Goal: Information Seeking & Learning: Compare options

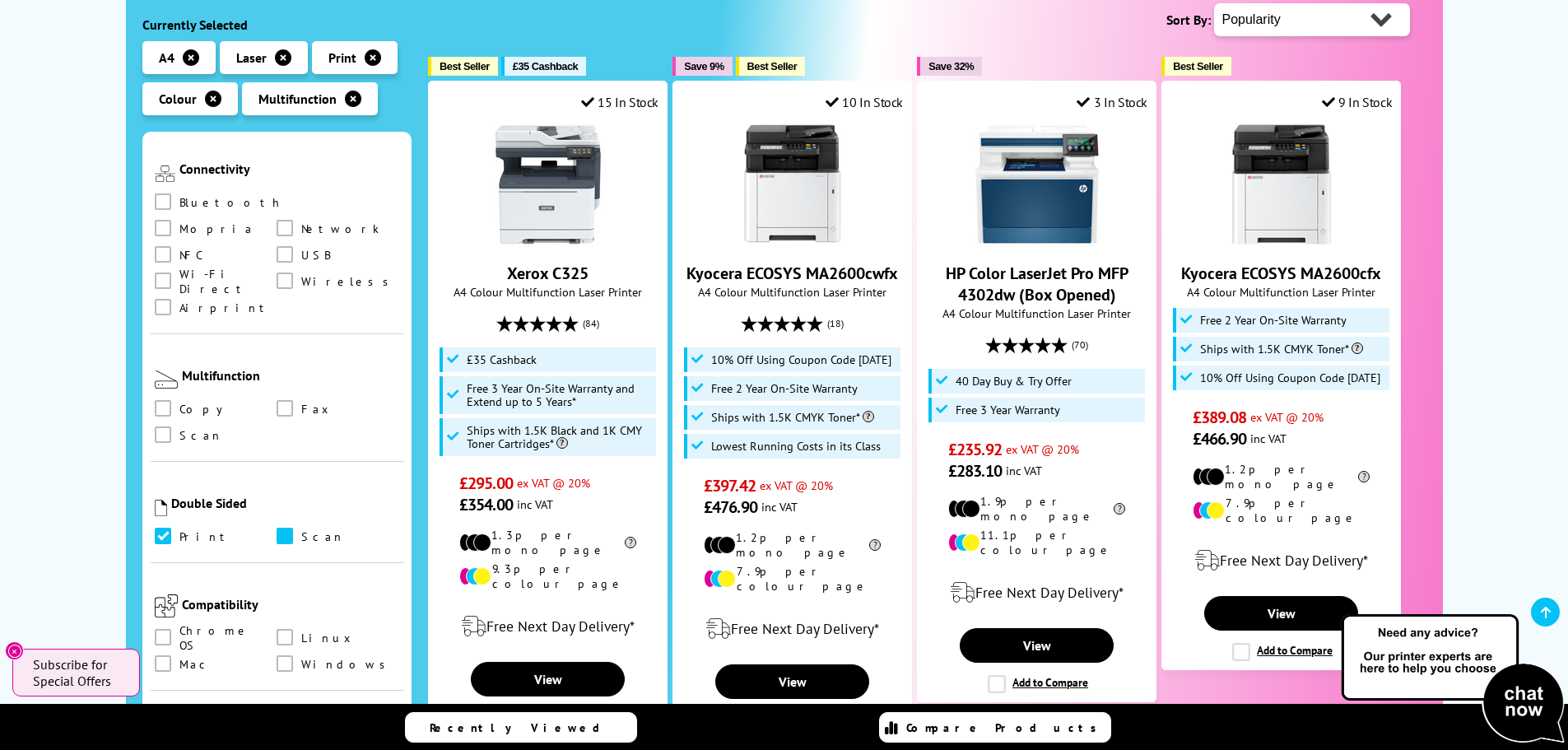
click at [282, 528] on span at bounding box center [285, 535] width 17 height 17
click at [301, 530] on input "checkbox" at bounding box center [301, 530] width 0 height 0
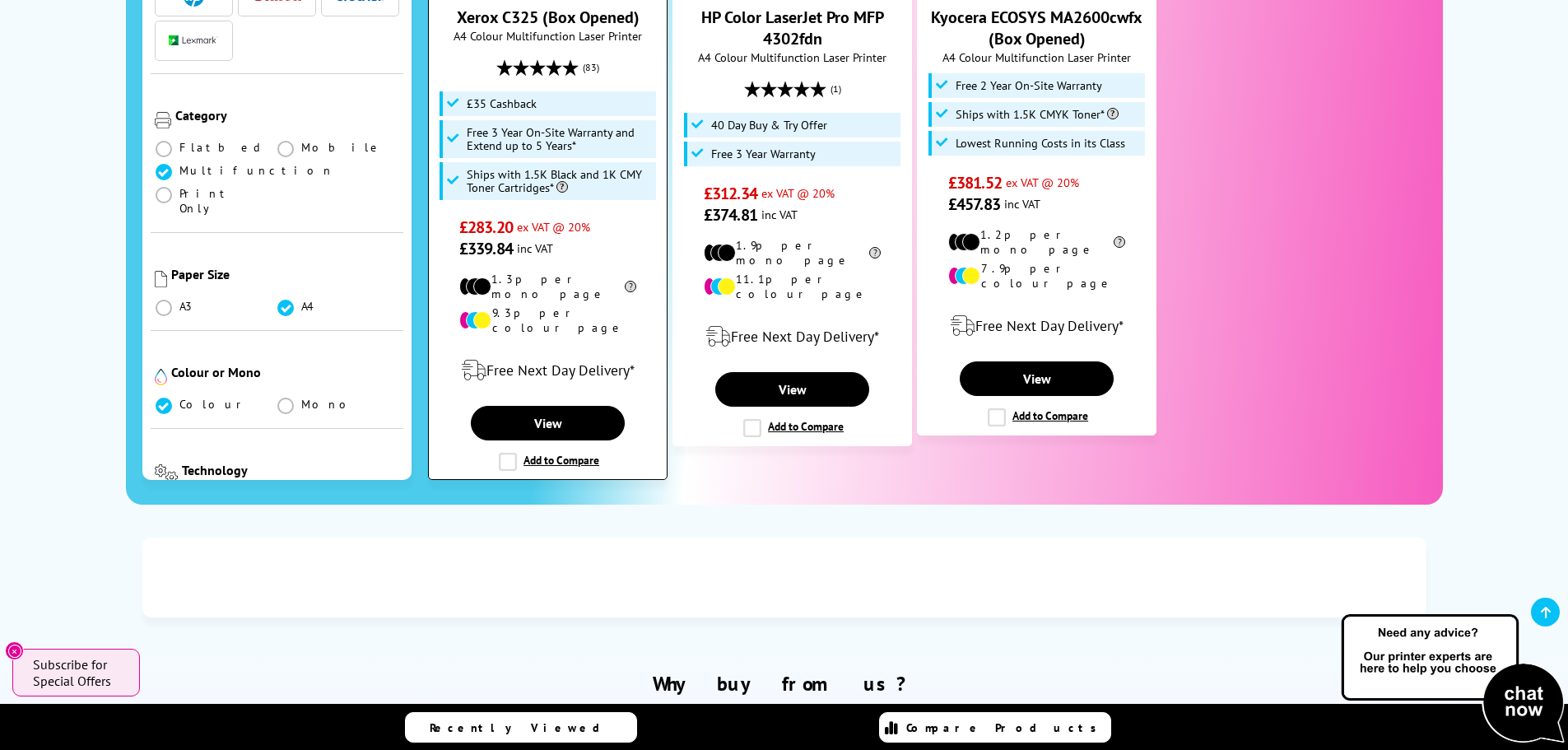
scroll to position [2058, 0]
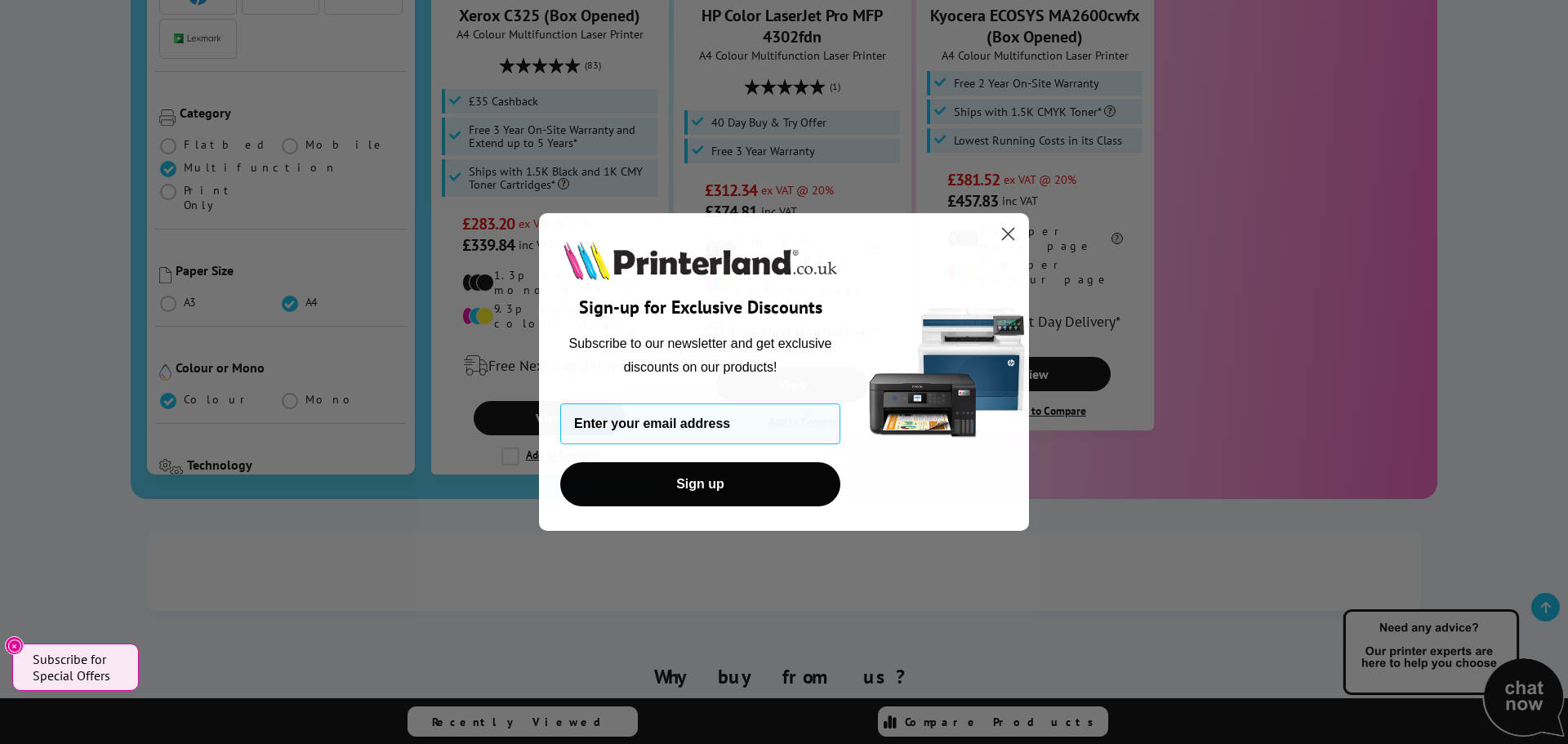
click at [1009, 240] on circle "Close dialog" at bounding box center [1007, 234] width 27 height 27
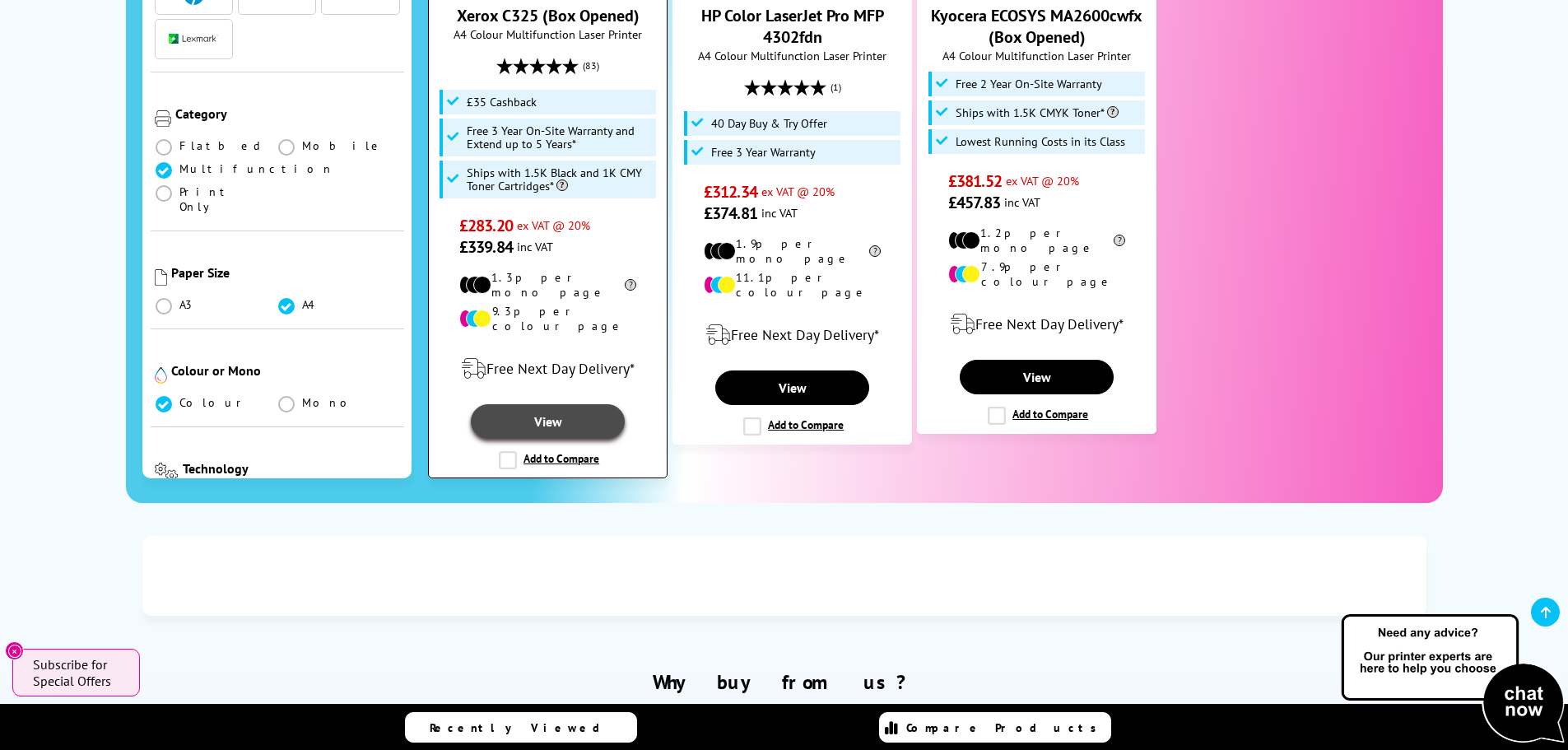
click at [542, 404] on link "View" at bounding box center [548, 421] width 153 height 34
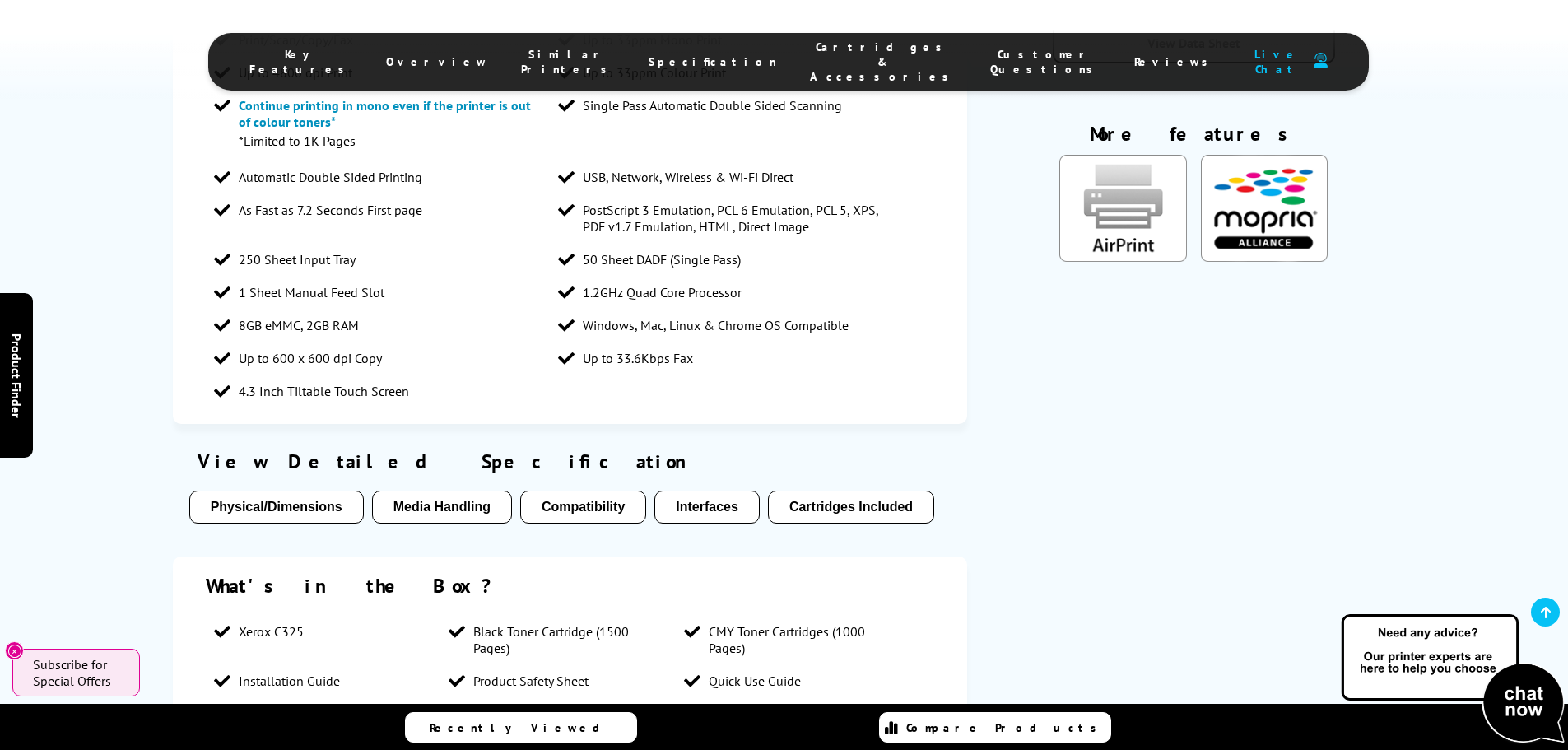
scroll to position [1482, 0]
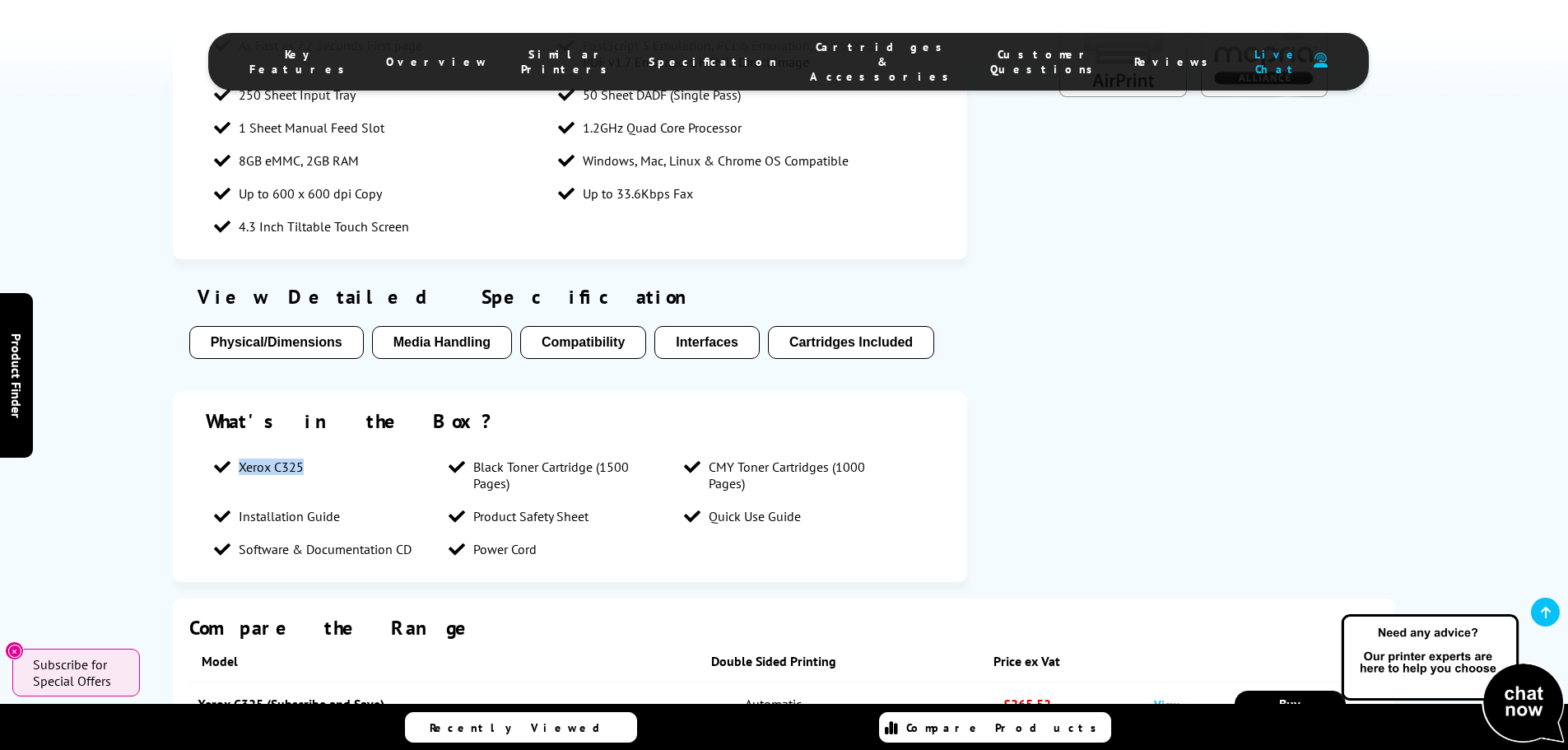
drag, startPoint x: 303, startPoint y: 282, endPoint x: 240, endPoint y: 288, distance: 63.3
click at [240, 450] on li "Xerox C325" at bounding box center [323, 466] width 236 height 33
copy span "Xerox C325"
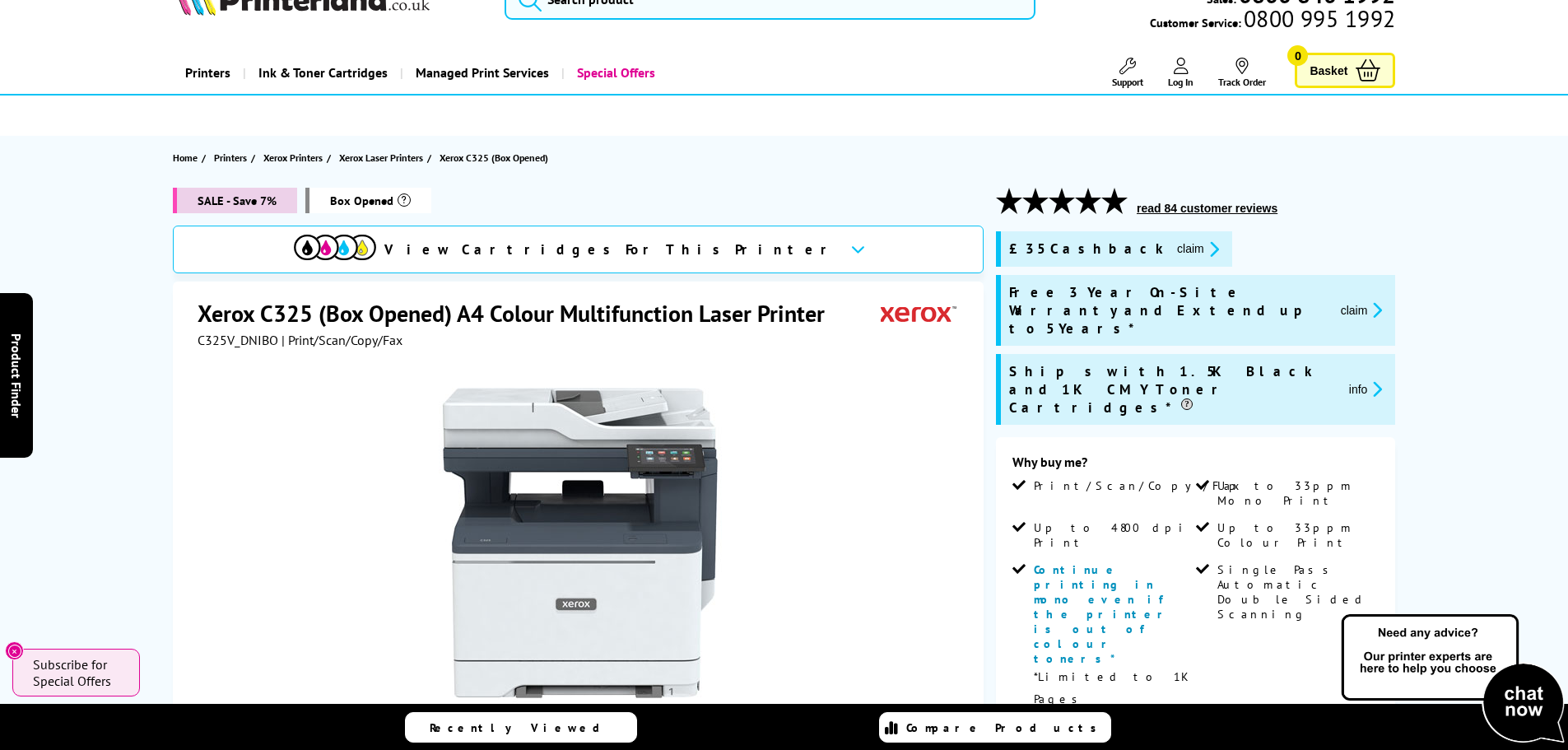
scroll to position [0, 0]
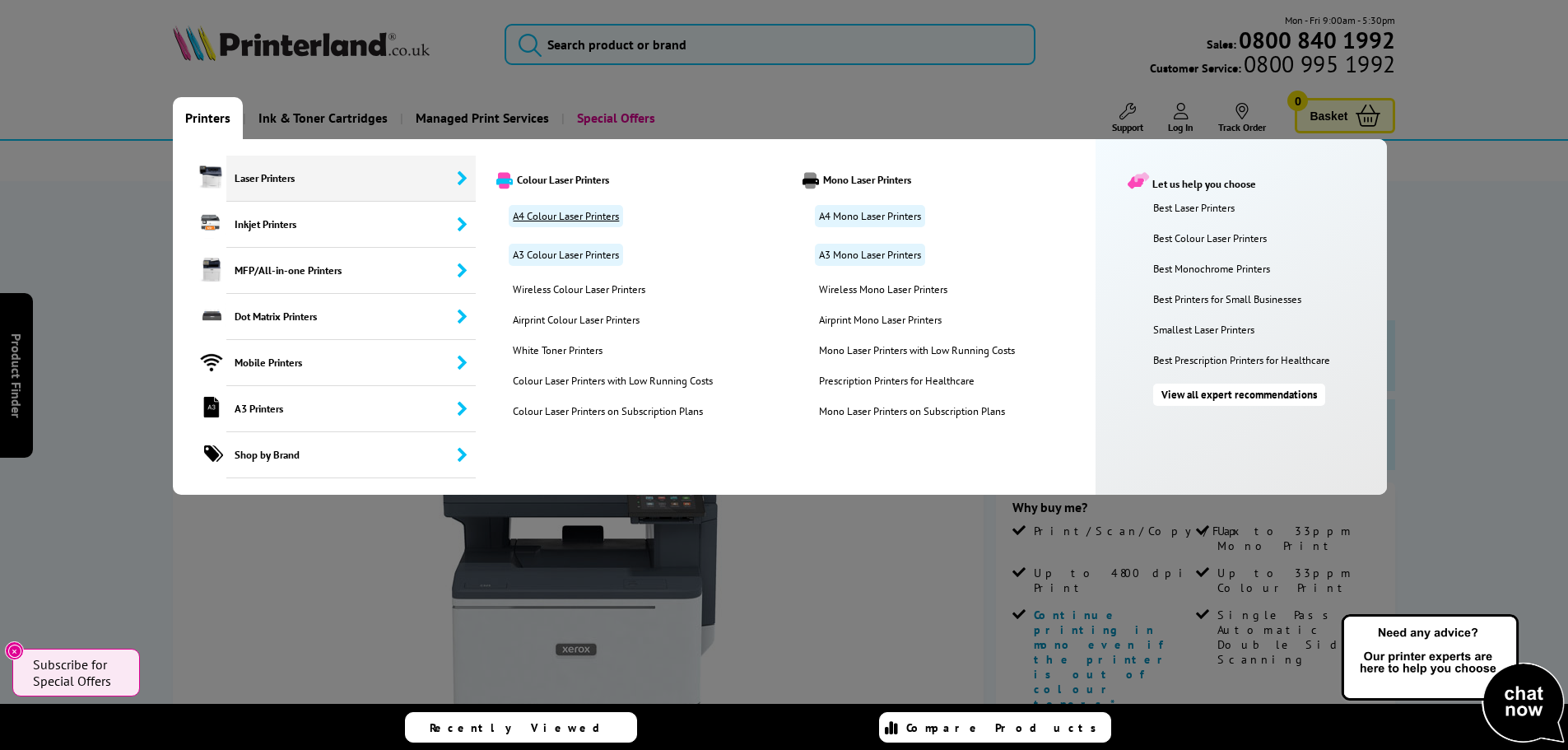
click at [588, 221] on link "A4 Colour Laser Printers" at bounding box center [566, 215] width 114 height 22
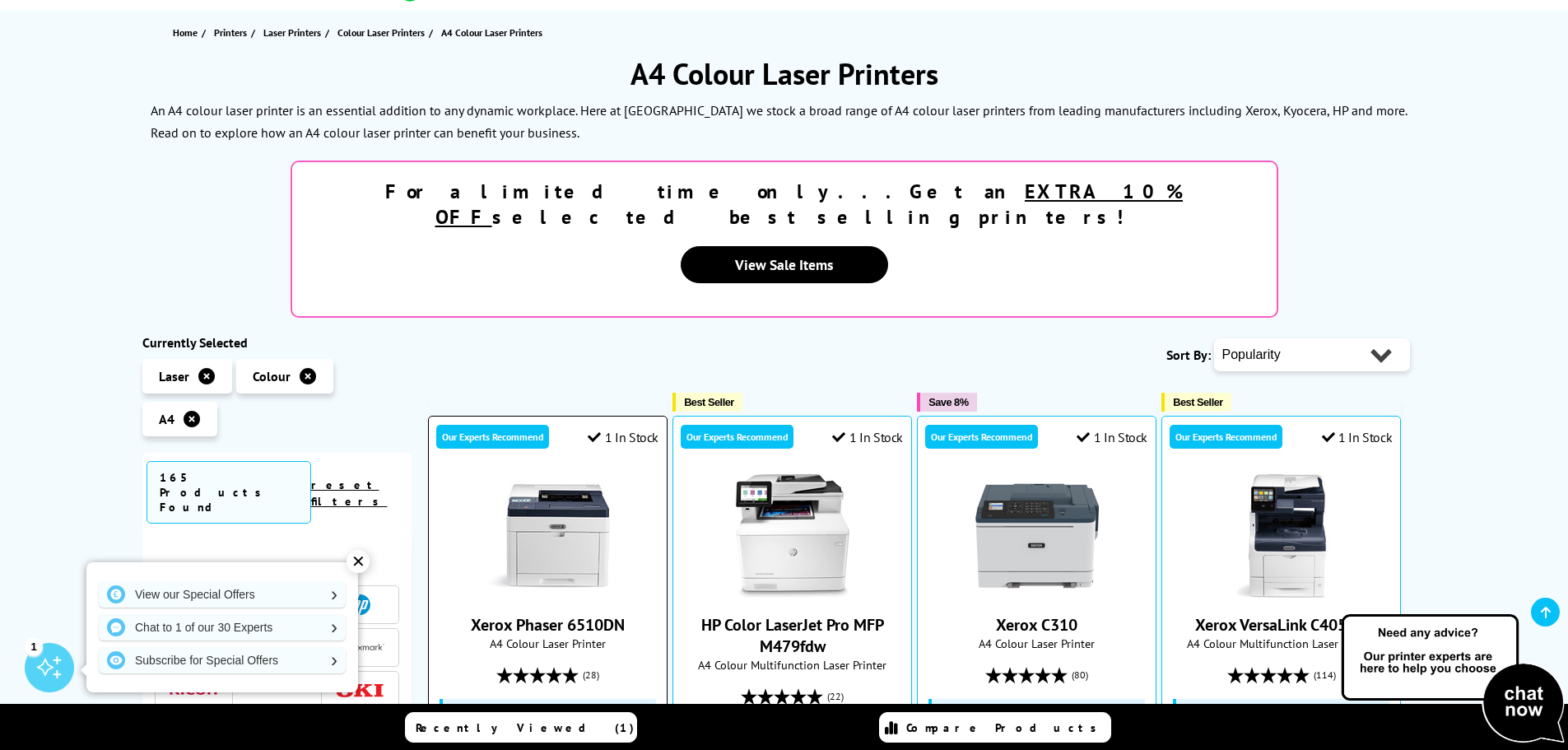
scroll to position [164, 0]
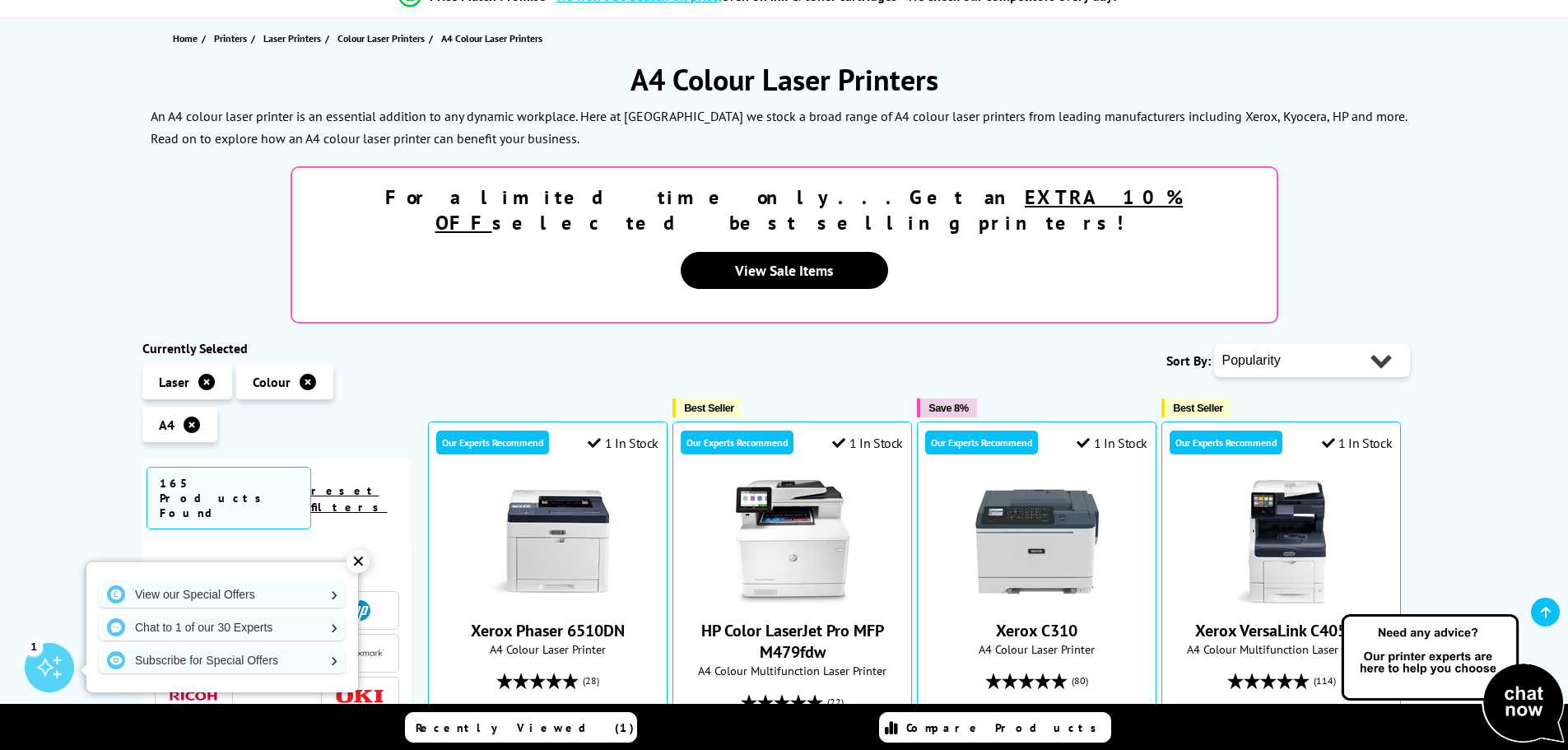
click at [1384, 344] on select "Popularity Rating Price - Low to High Price - High to Low Running Costs - Low t…" at bounding box center [1311, 360] width 196 height 33
select select "Running Costs"
click at [1214, 344] on select "Popularity Rating Price - Low to High Price - High to Low Running Costs - Low t…" at bounding box center [1311, 360] width 196 height 33
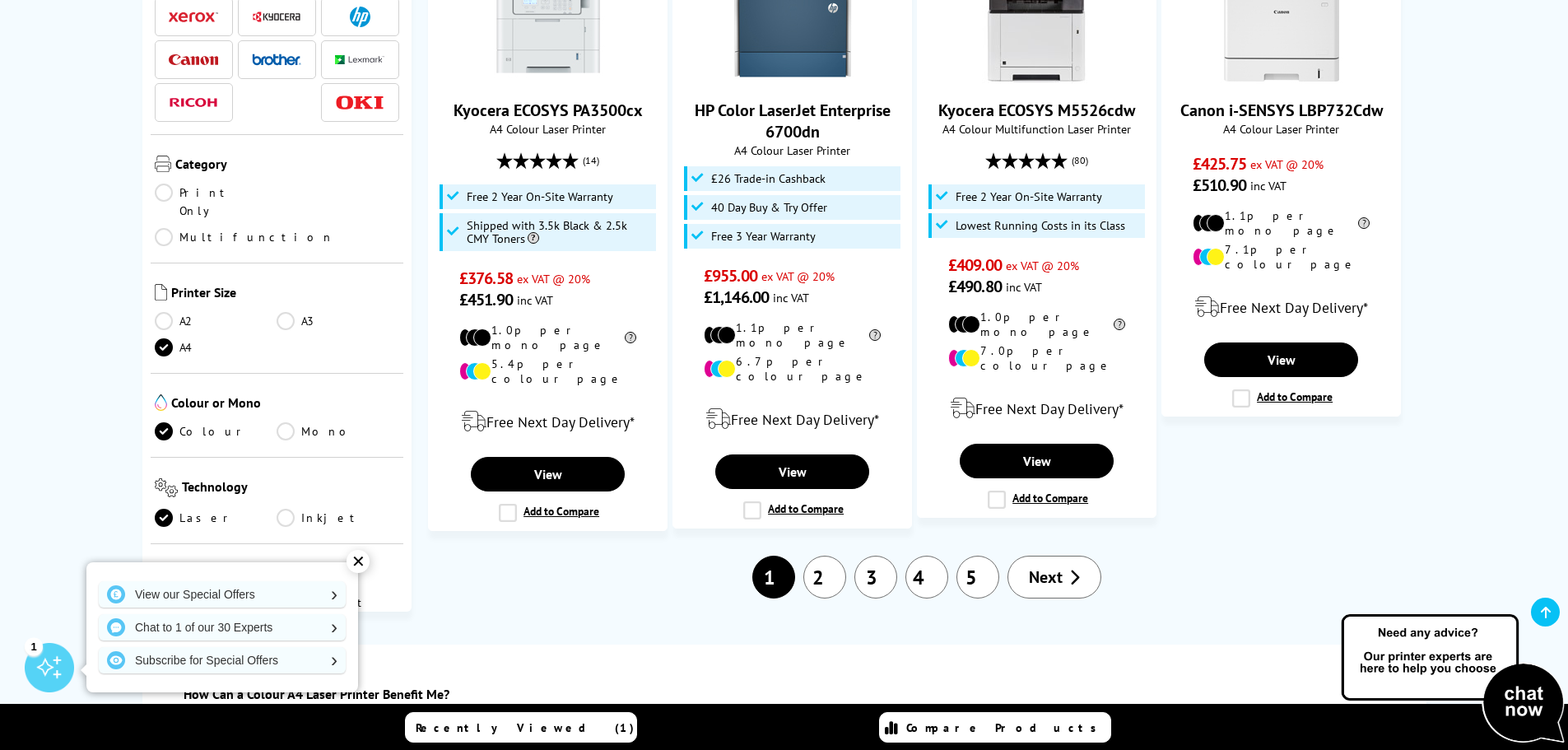
scroll to position [2058, 0]
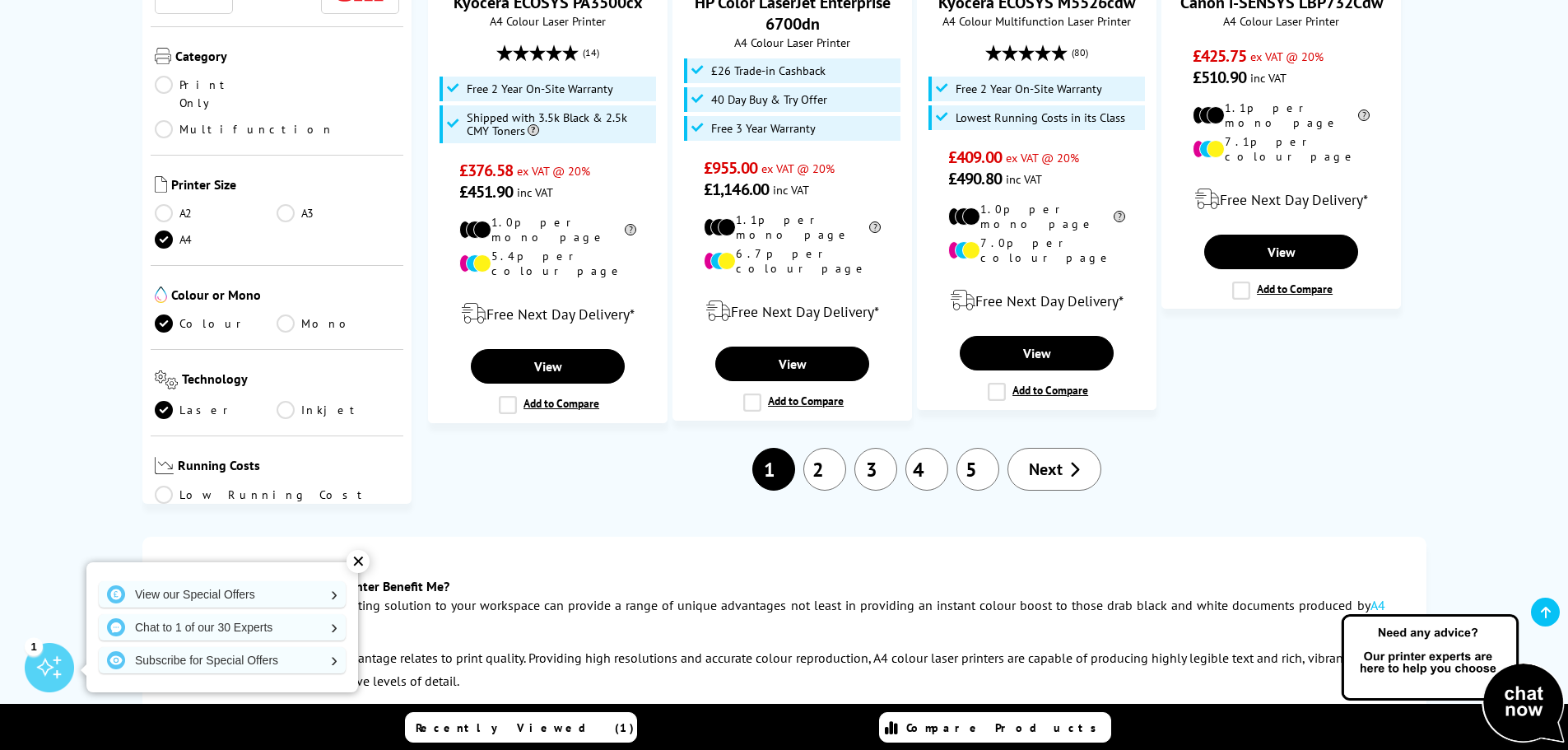
click at [1052, 459] on span "Next" at bounding box center [1045, 470] width 33 height 21
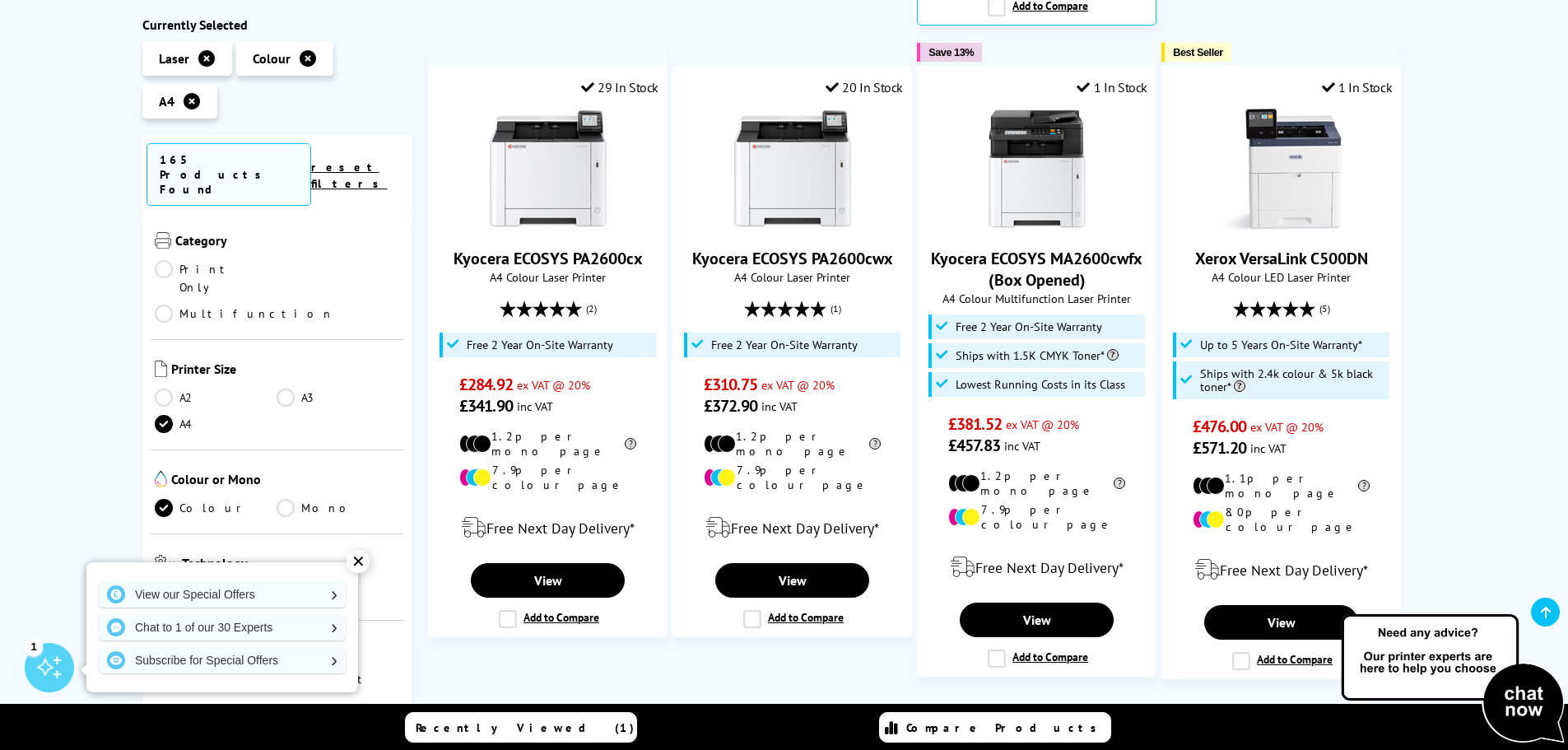
scroll to position [164, 0]
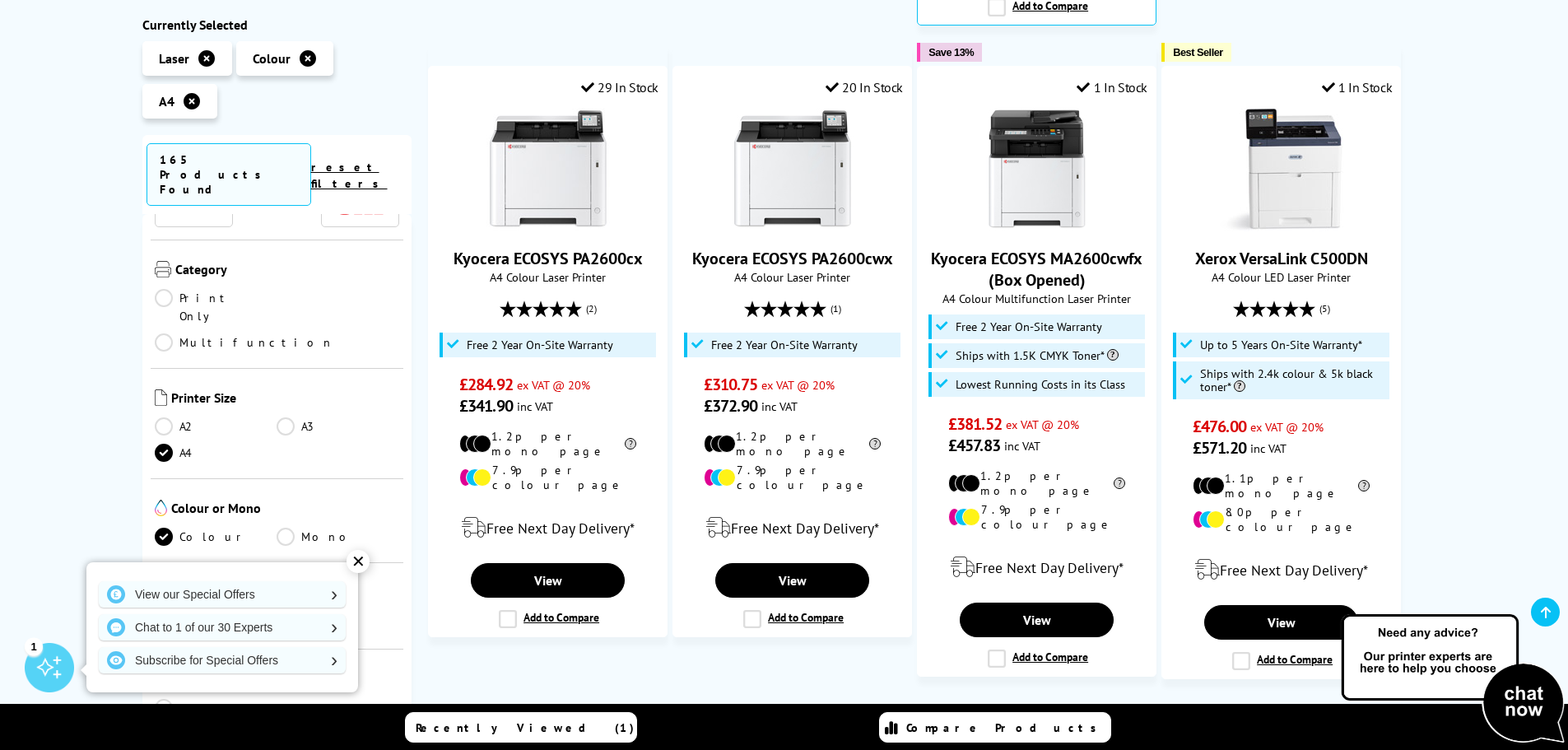
click at [283, 333] on link "Multifunction" at bounding box center [244, 342] width 179 height 18
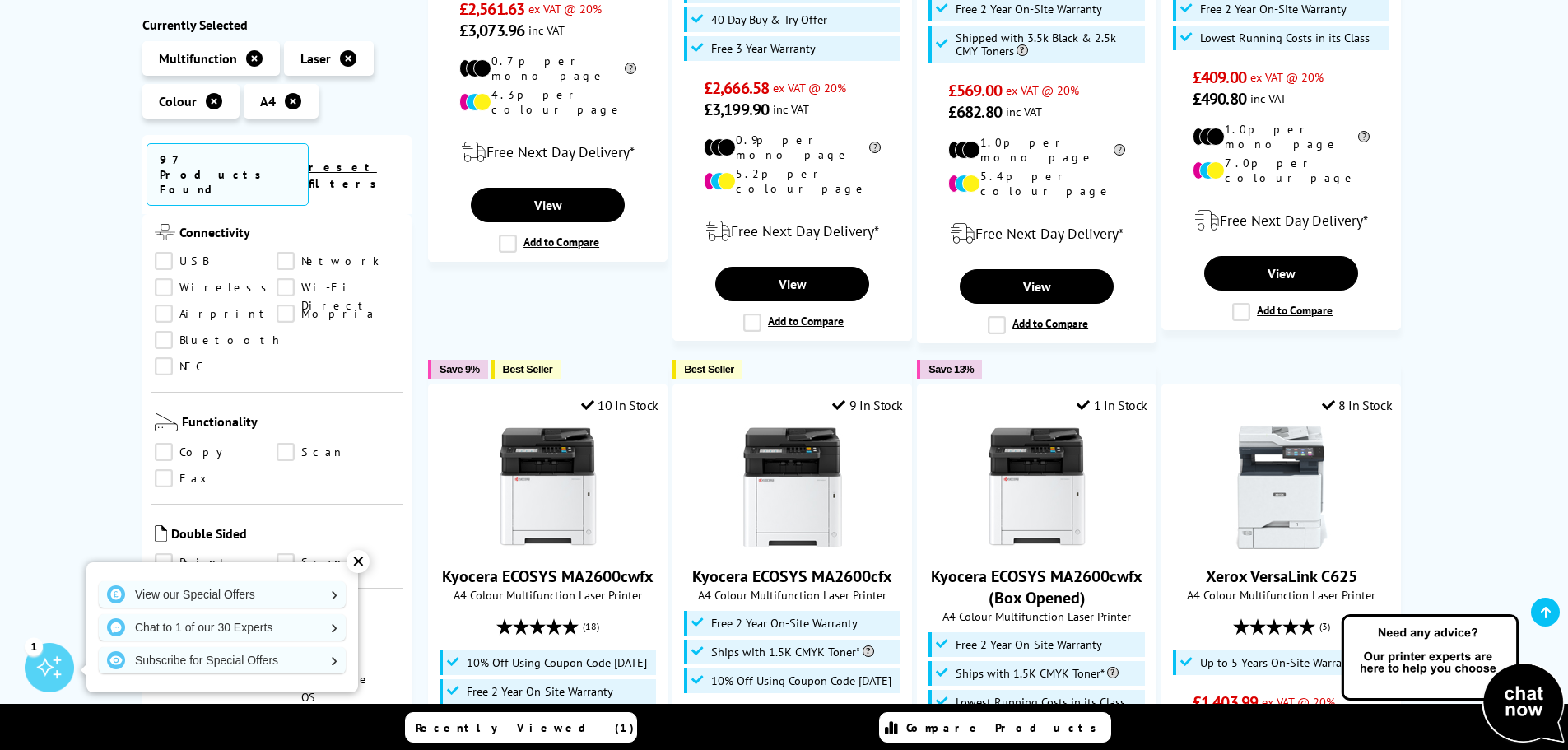
scroll to position [659, 0]
click at [168, 548] on link "Print" at bounding box center [216, 557] width 123 height 18
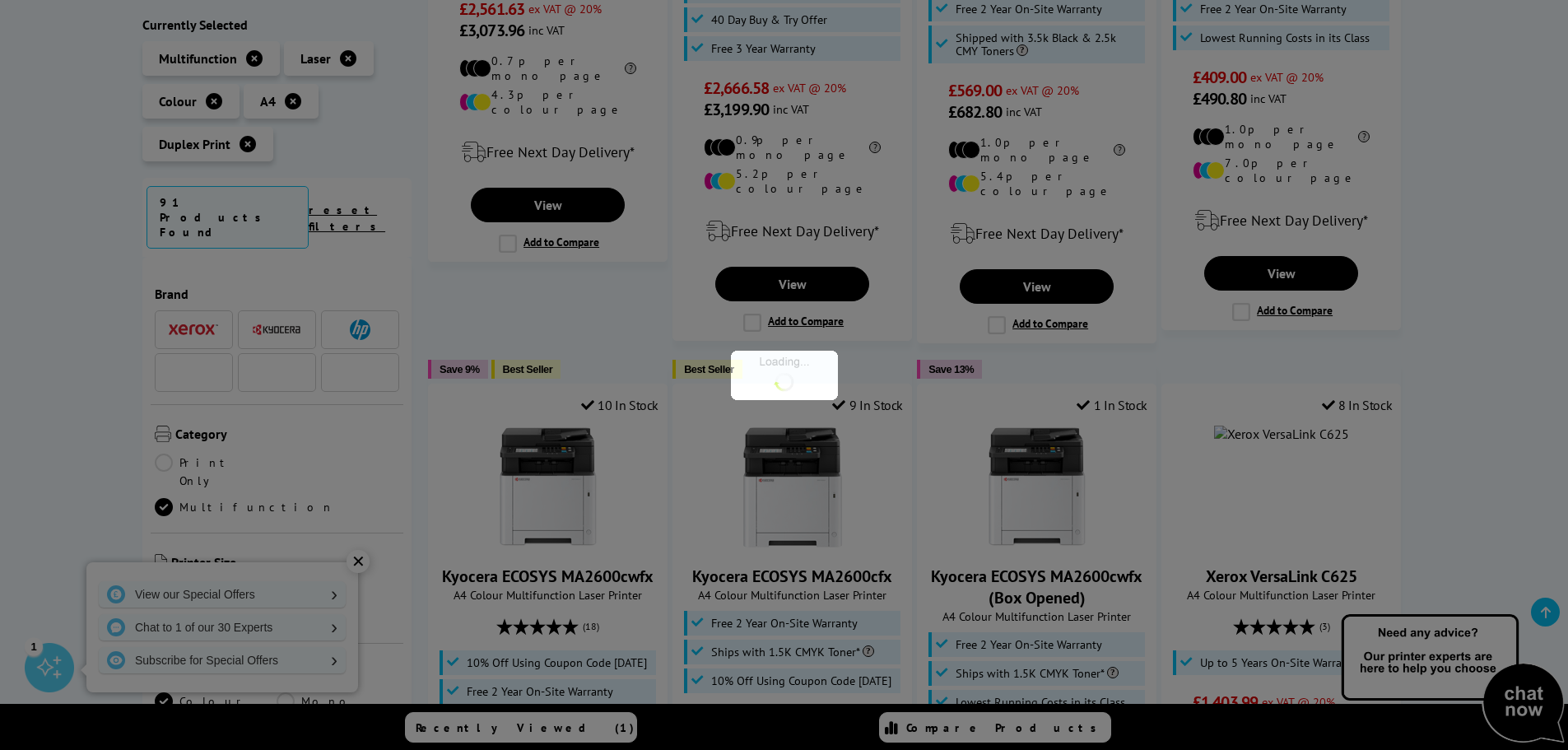
scroll to position [659, 0]
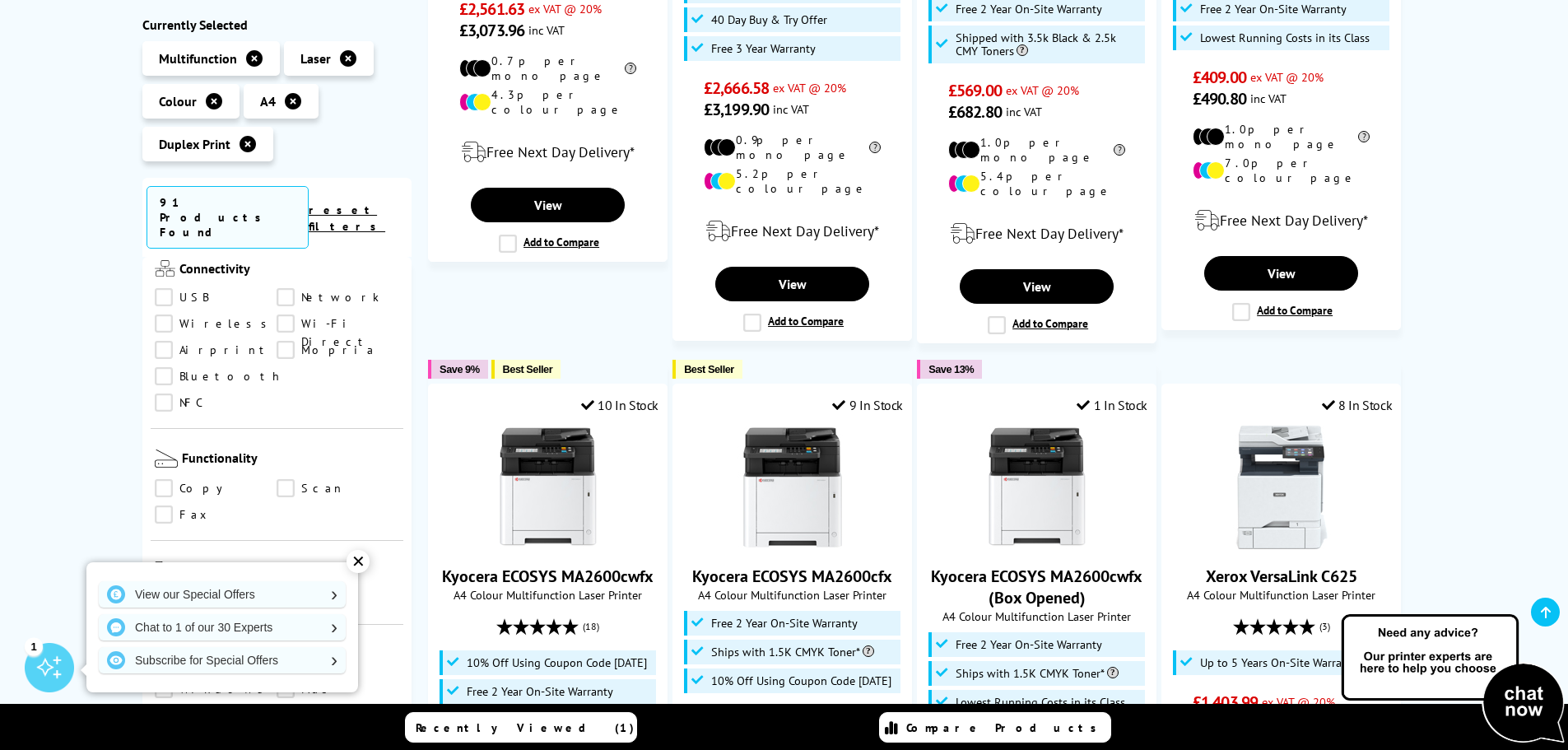
click at [282, 590] on link "Scan" at bounding box center [338, 599] width 123 height 18
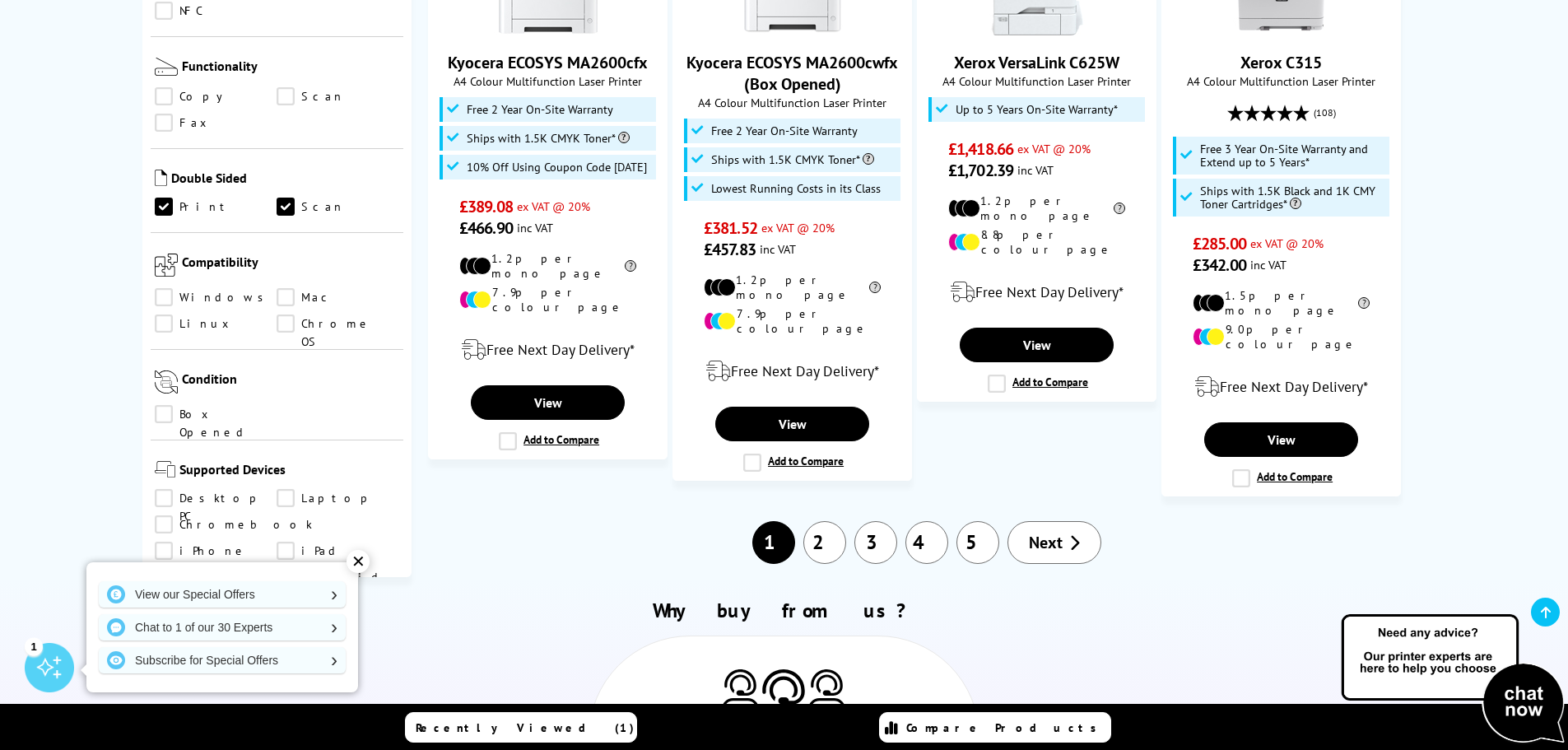
scroll to position [1647, 0]
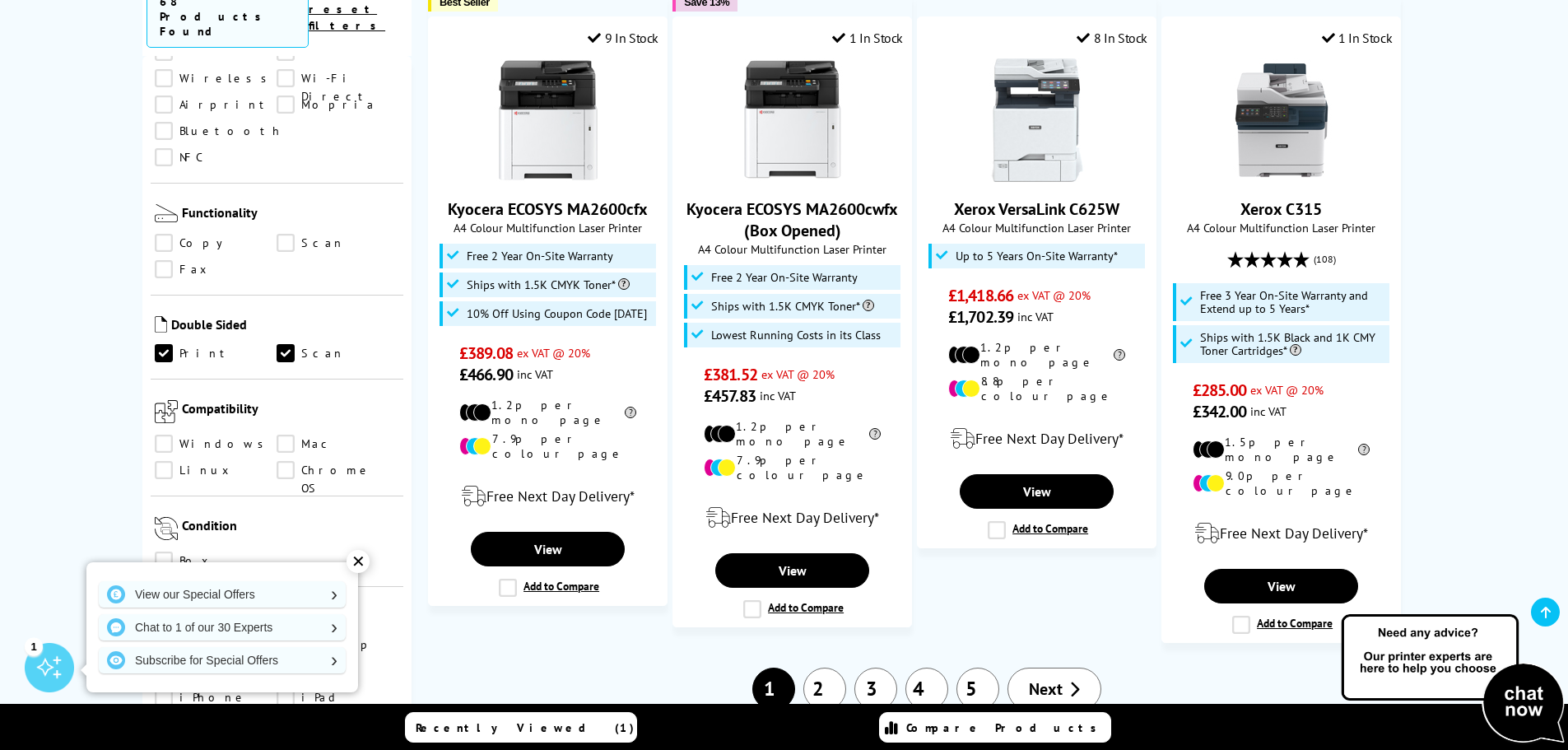
click at [593, 667] on div "1 2 3 4 5 Next" at bounding box center [926, 688] width 998 height 43
click at [356, 565] on div "✕" at bounding box center [358, 561] width 23 height 23
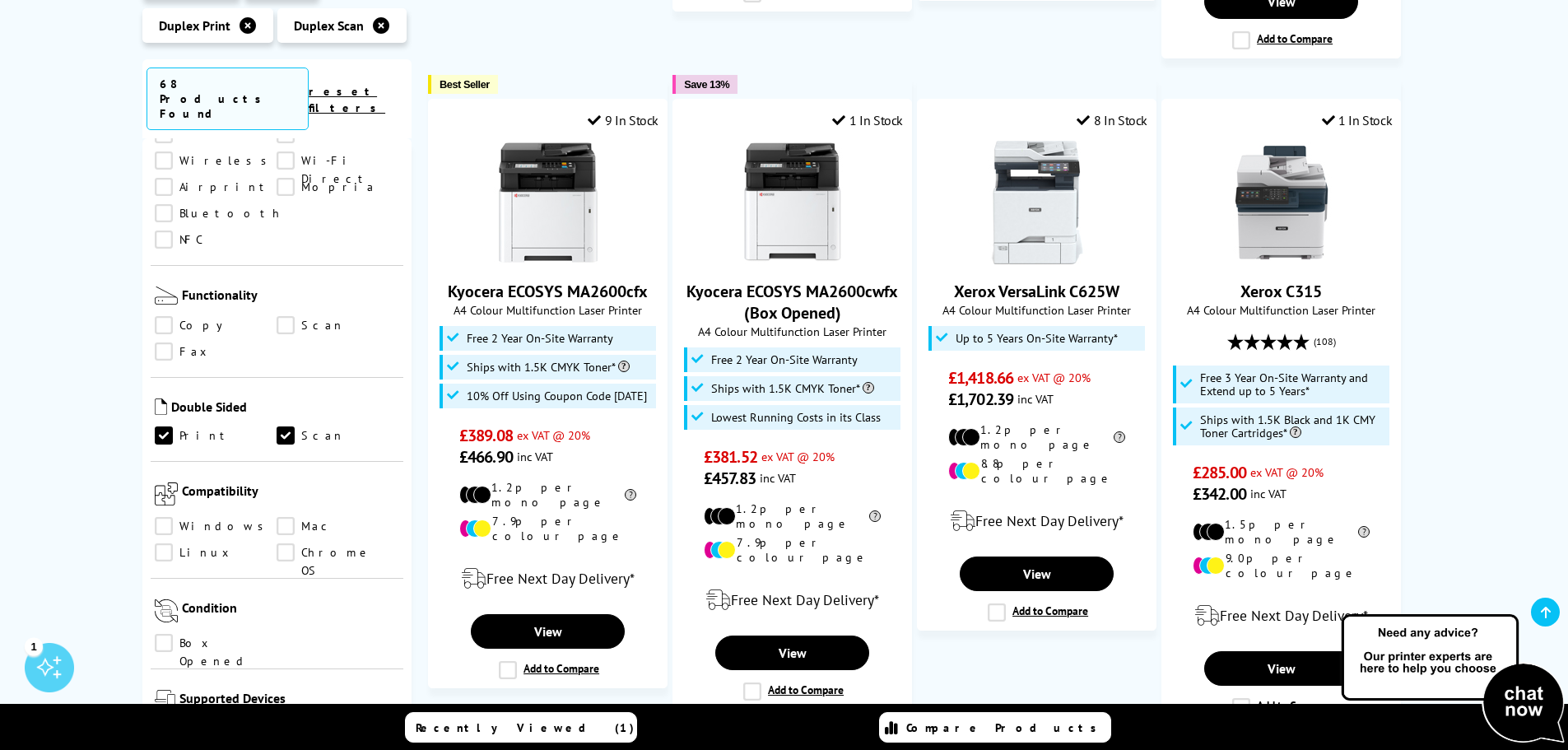
scroll to position [1482, 0]
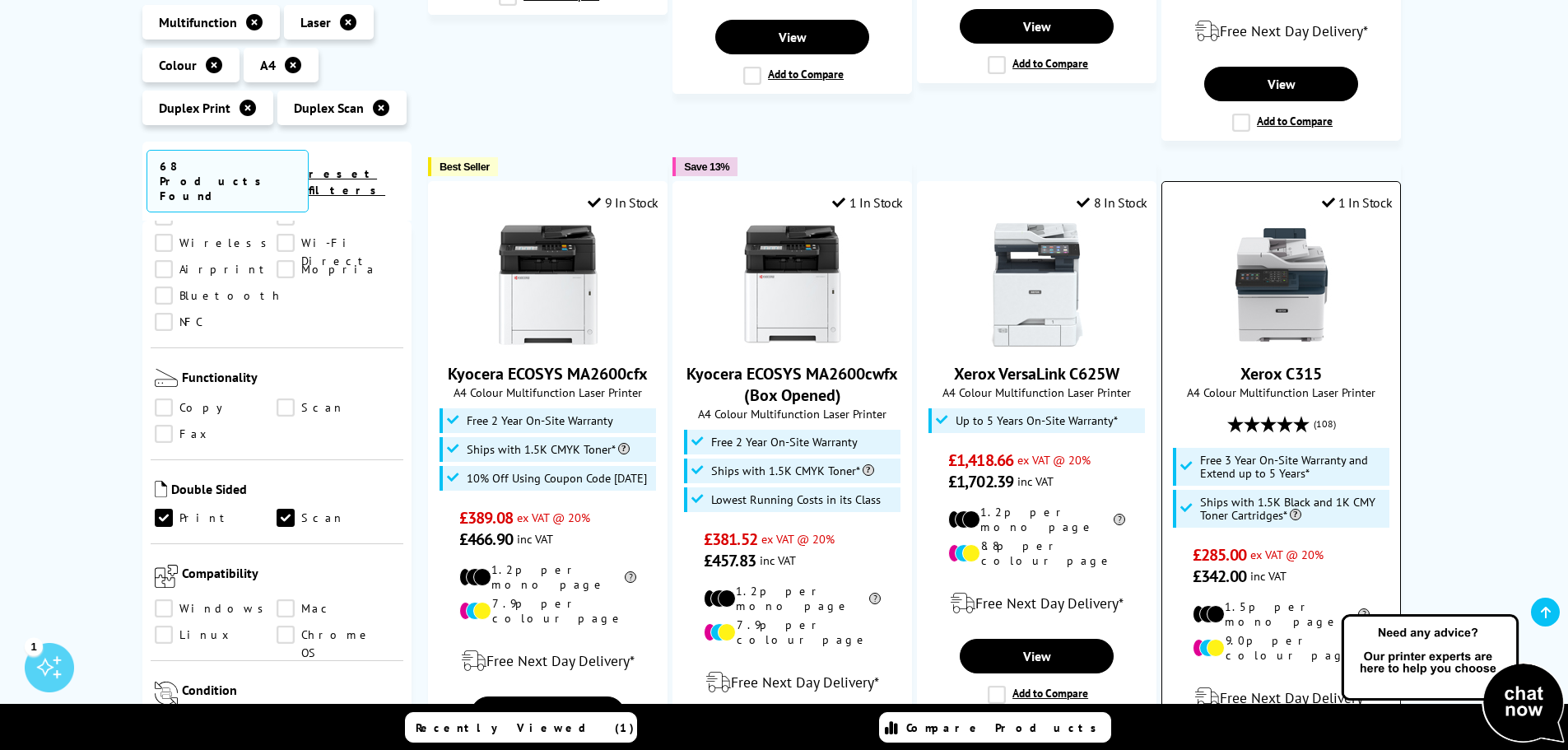
click at [1275, 363] on link "Xerox C315" at bounding box center [1281, 374] width 82 height 21
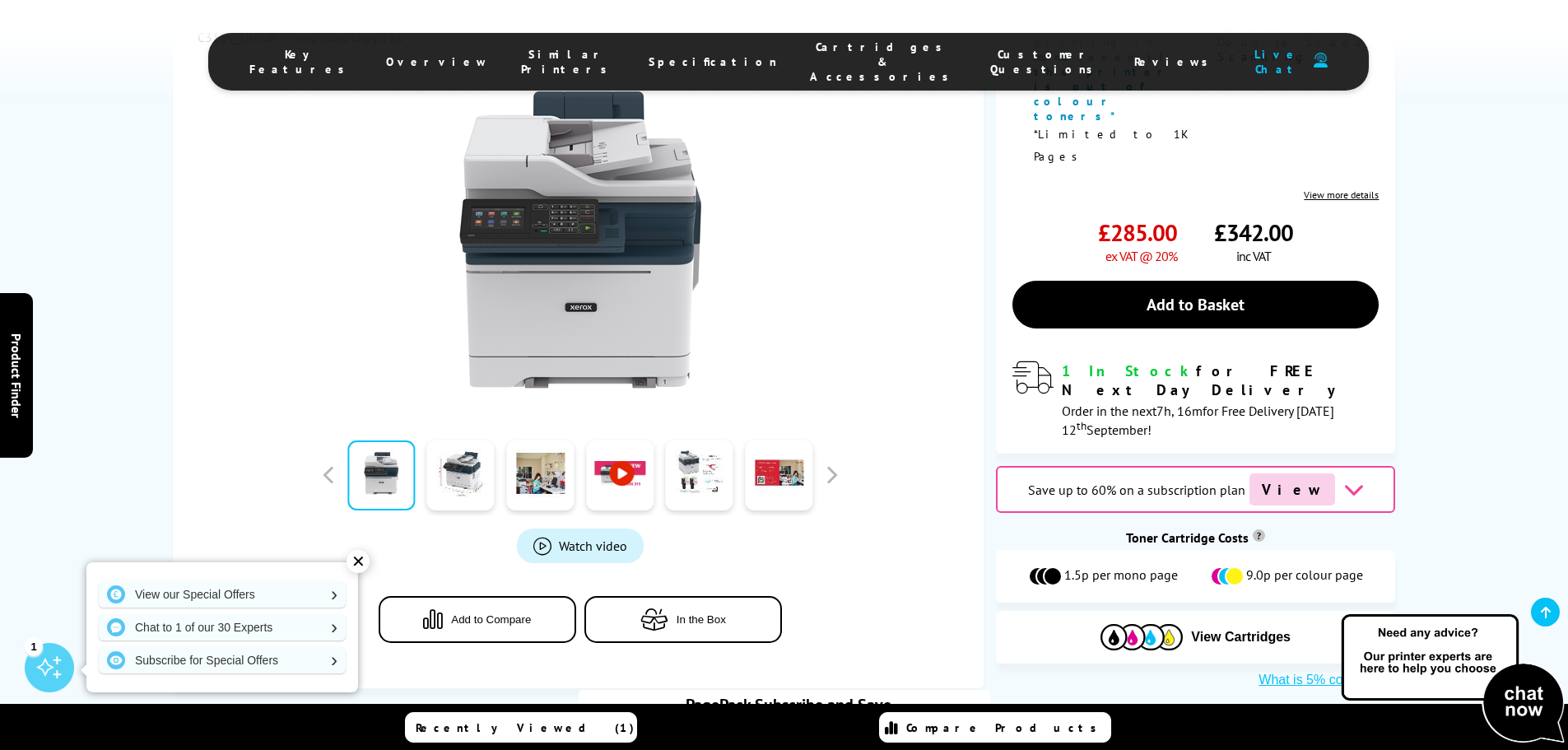
scroll to position [576, 0]
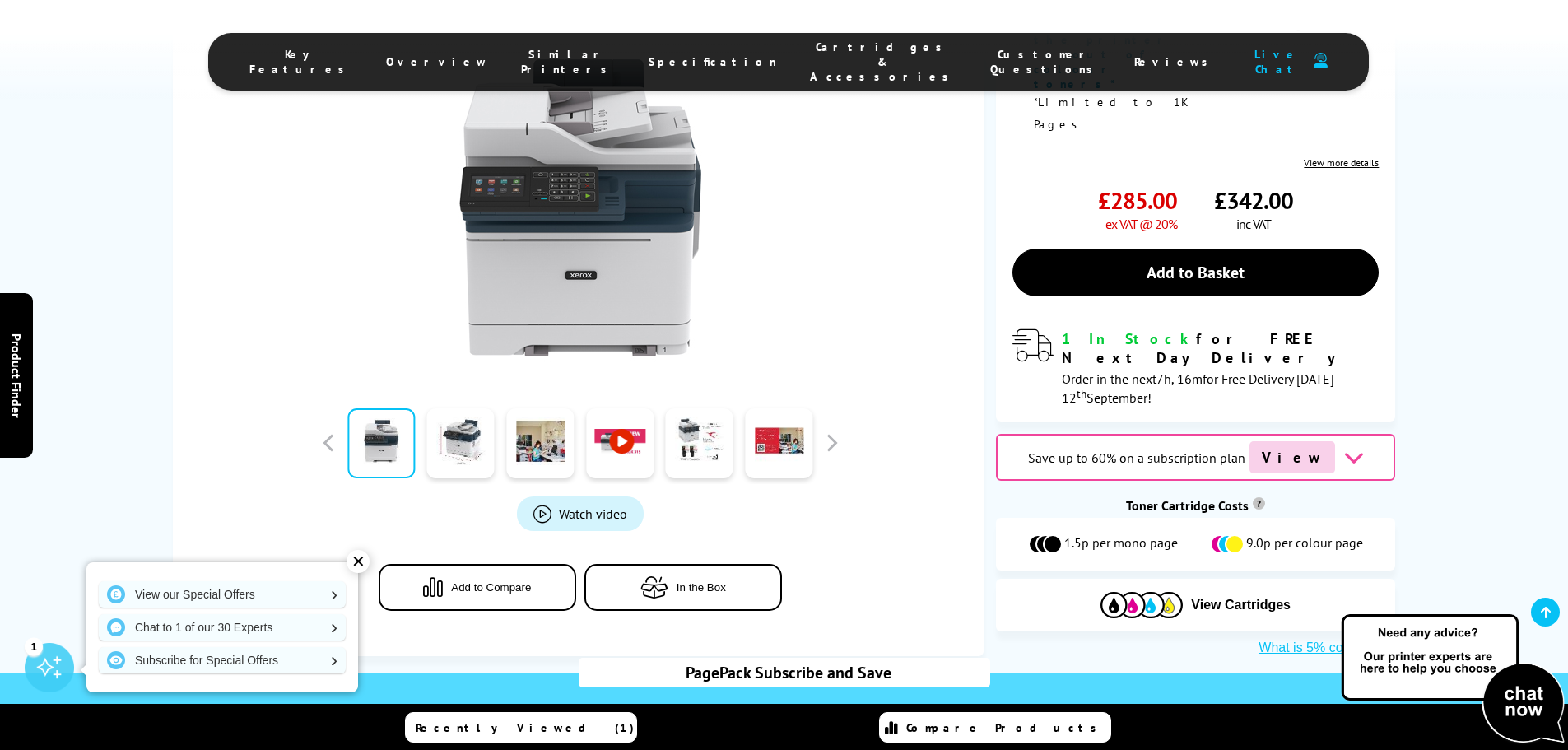
click at [475, 581] on span "Add to Compare" at bounding box center [490, 587] width 80 height 12
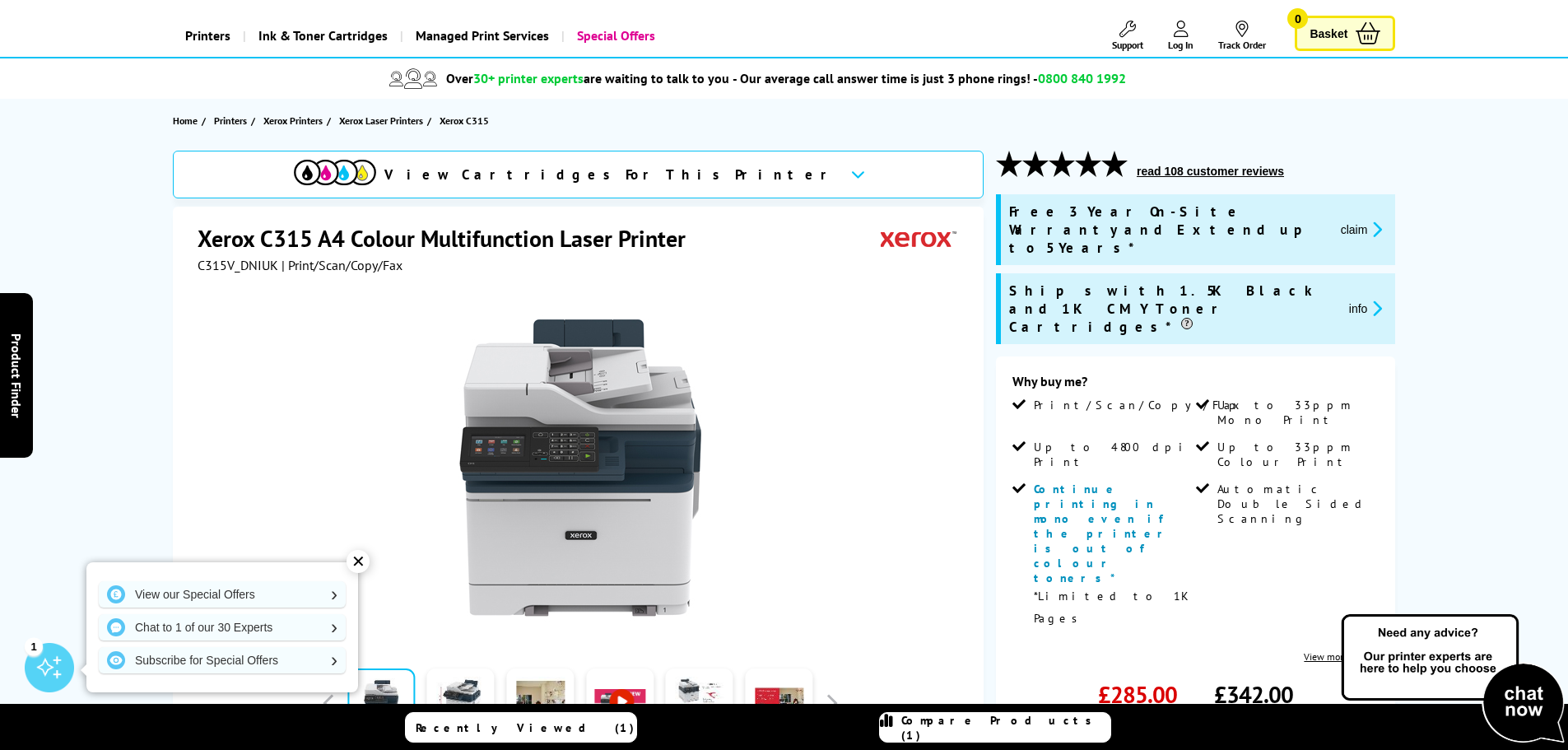
scroll to position [0, 0]
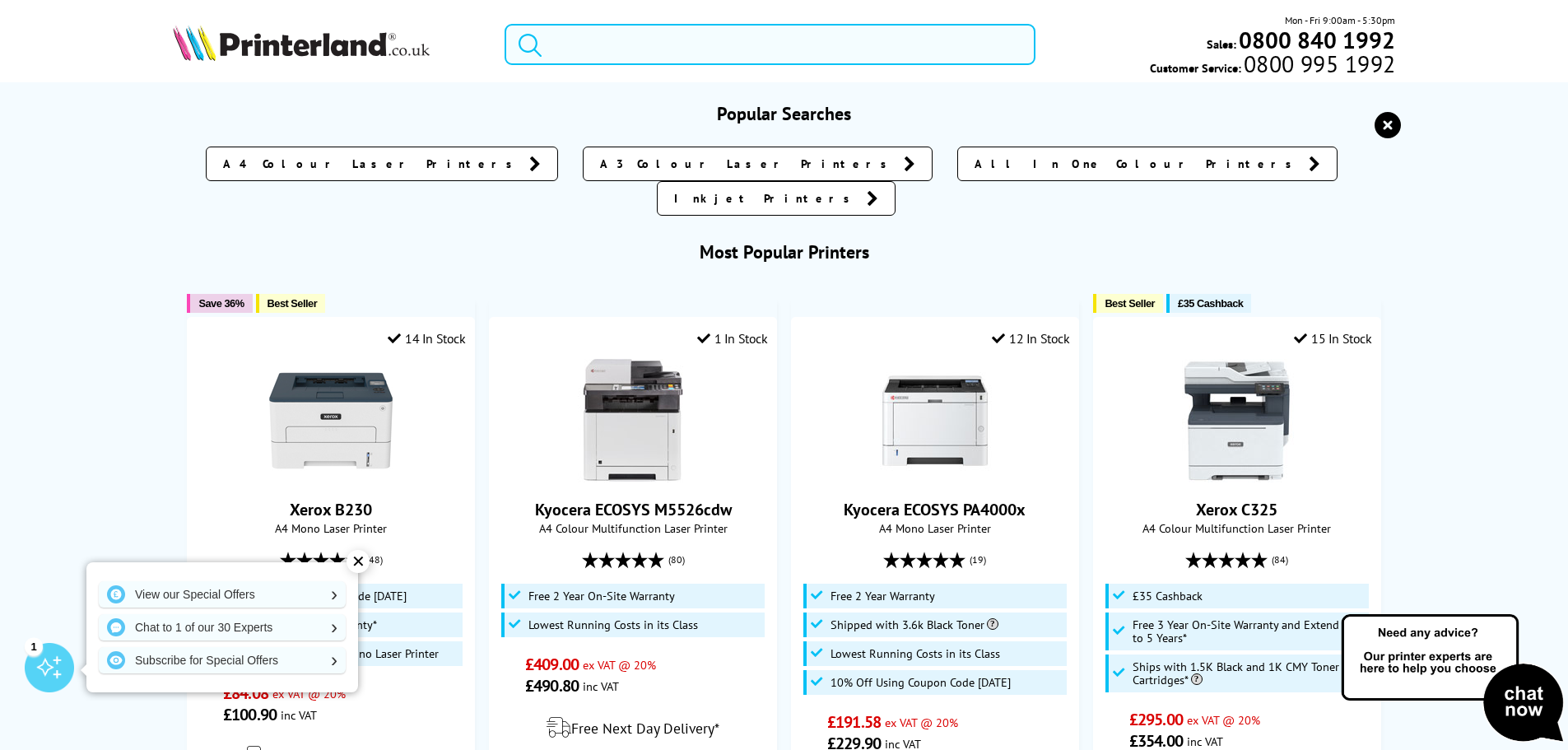
paste input "Xerox C325"
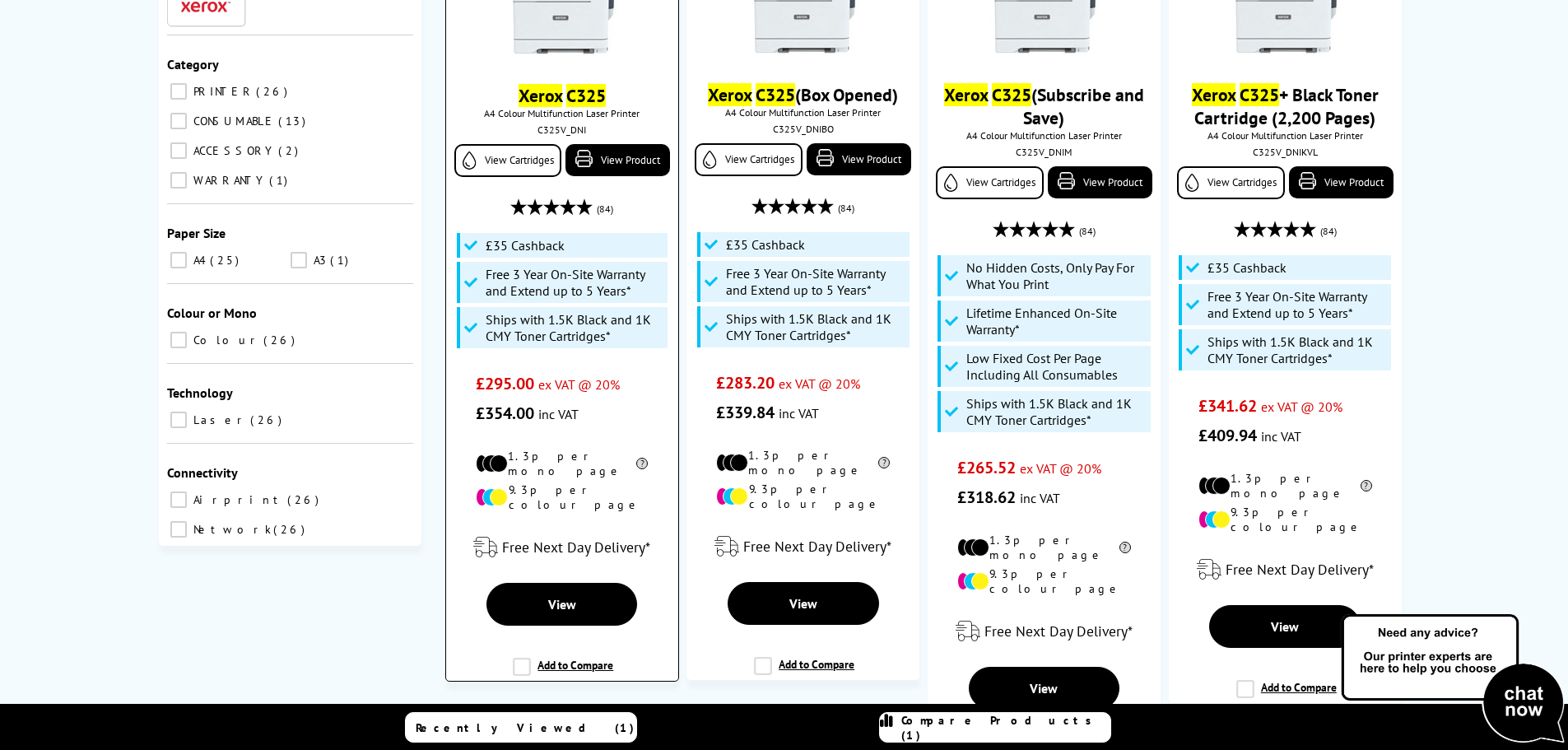
scroll to position [330, 0]
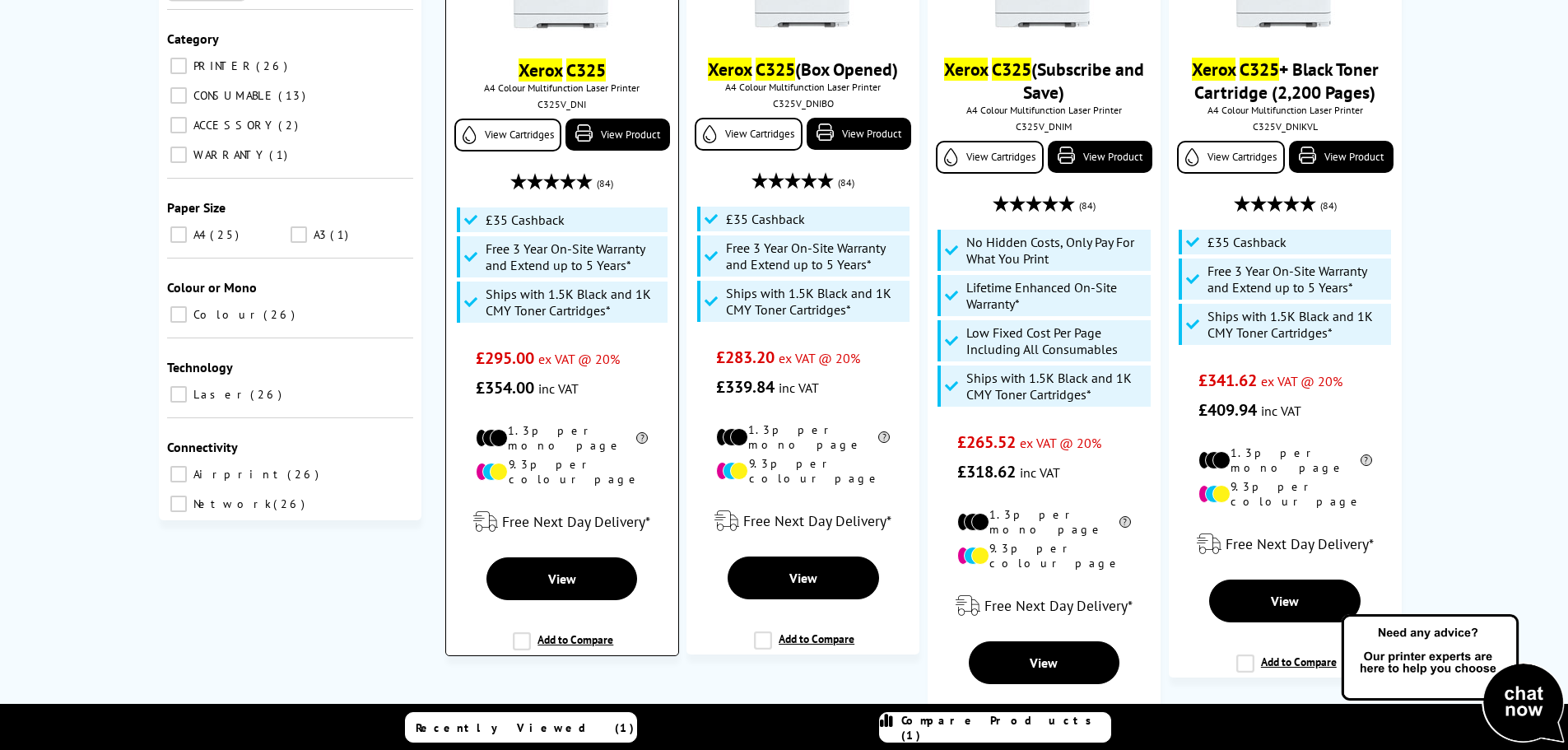
click at [520, 632] on label "Add to Compare" at bounding box center [563, 648] width 100 height 32
click at [0, 0] on input "Add to Compare" at bounding box center [0, 0] width 0 height 0
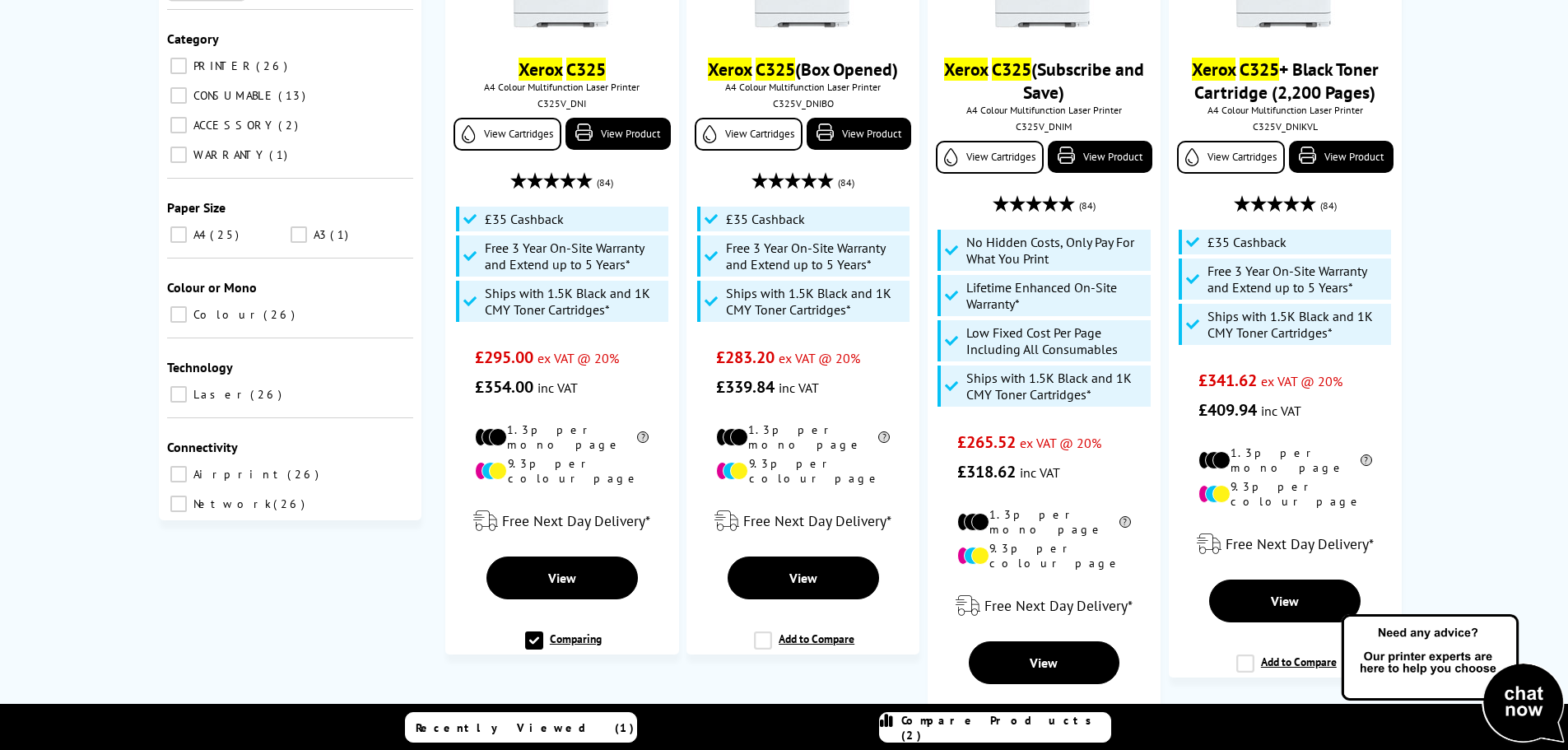
click at [977, 727] on span "Compare Products (2)" at bounding box center [1005, 728] width 209 height 30
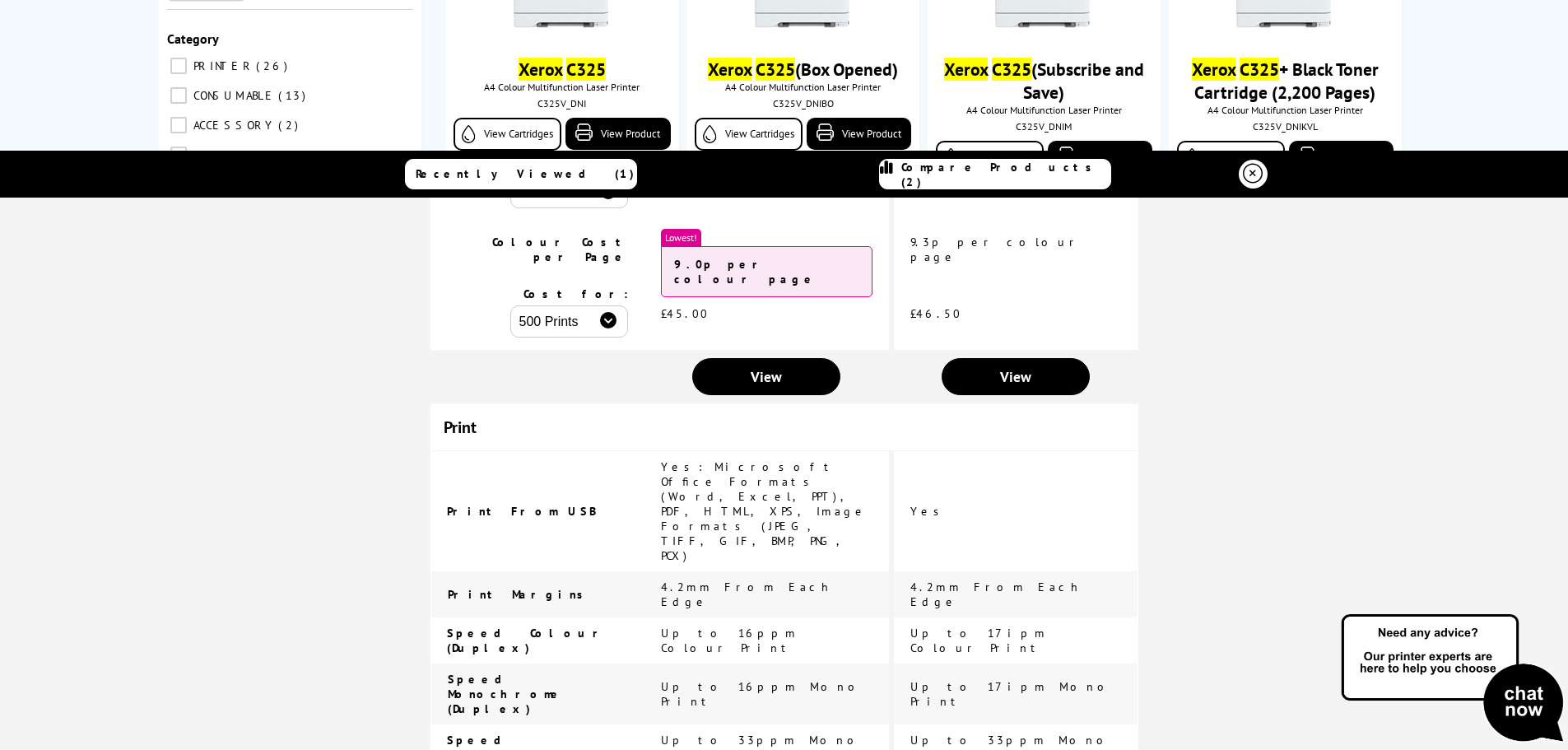
scroll to position [19, 0]
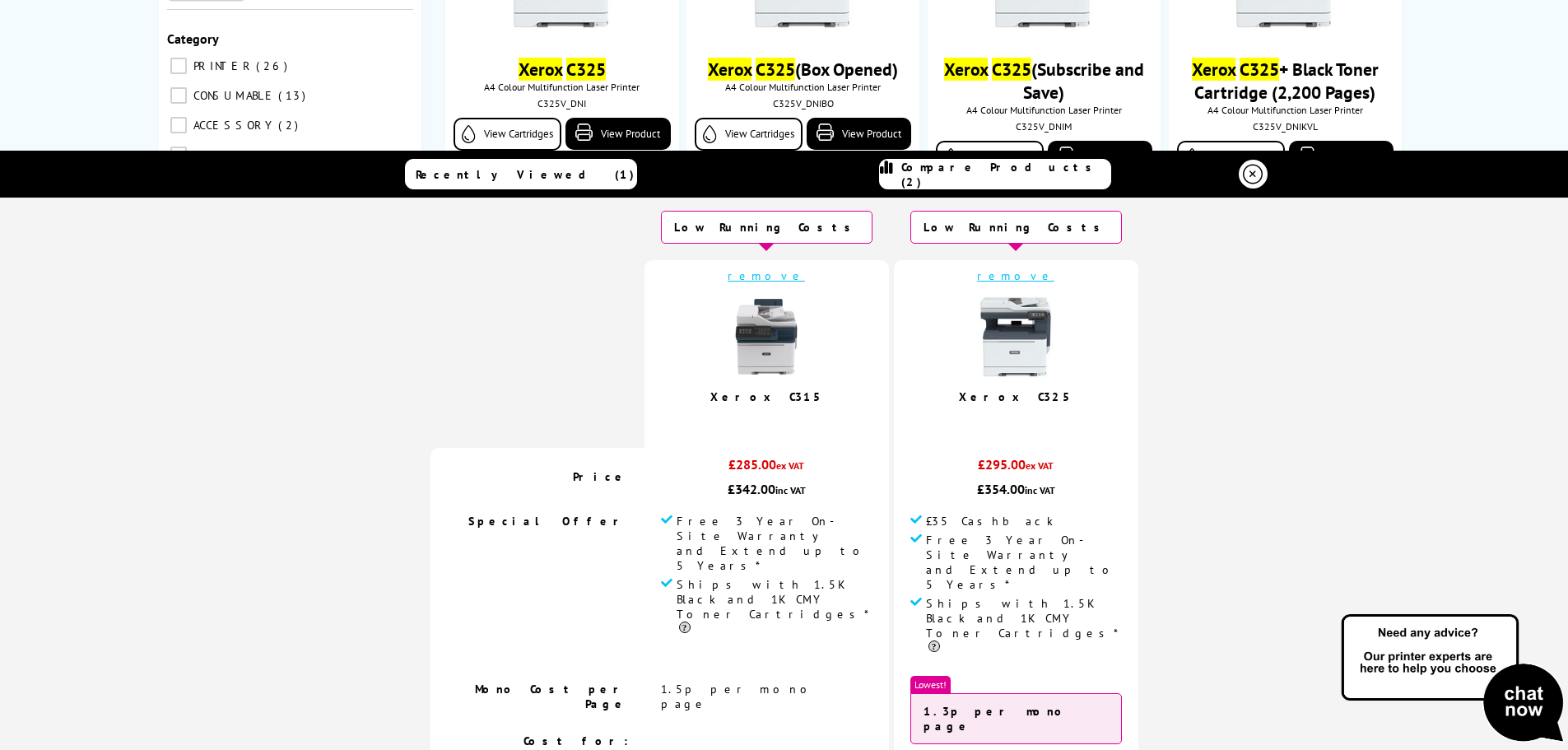
click at [1243, 177] on icon at bounding box center [1252, 174] width 19 height 19
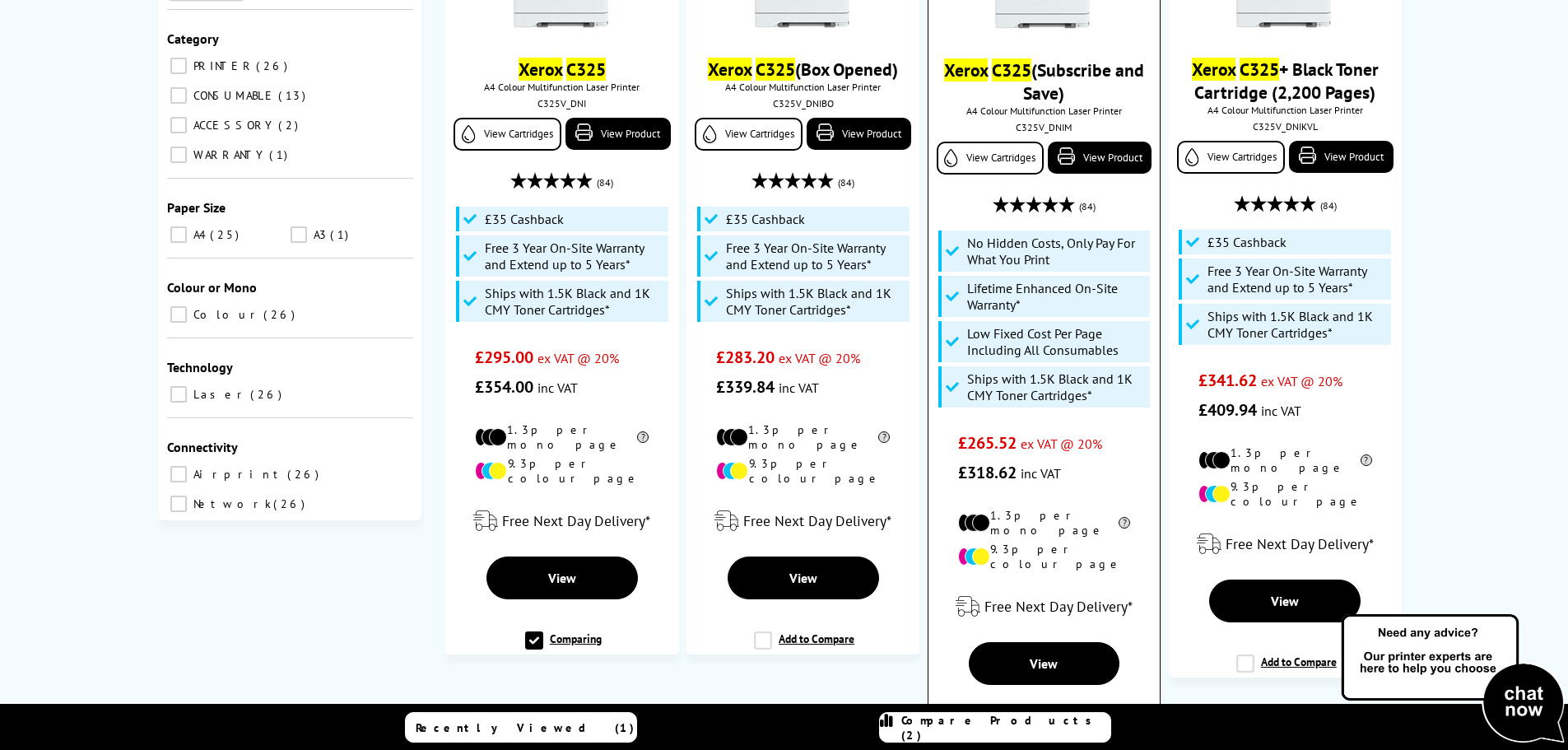
scroll to position [0, 0]
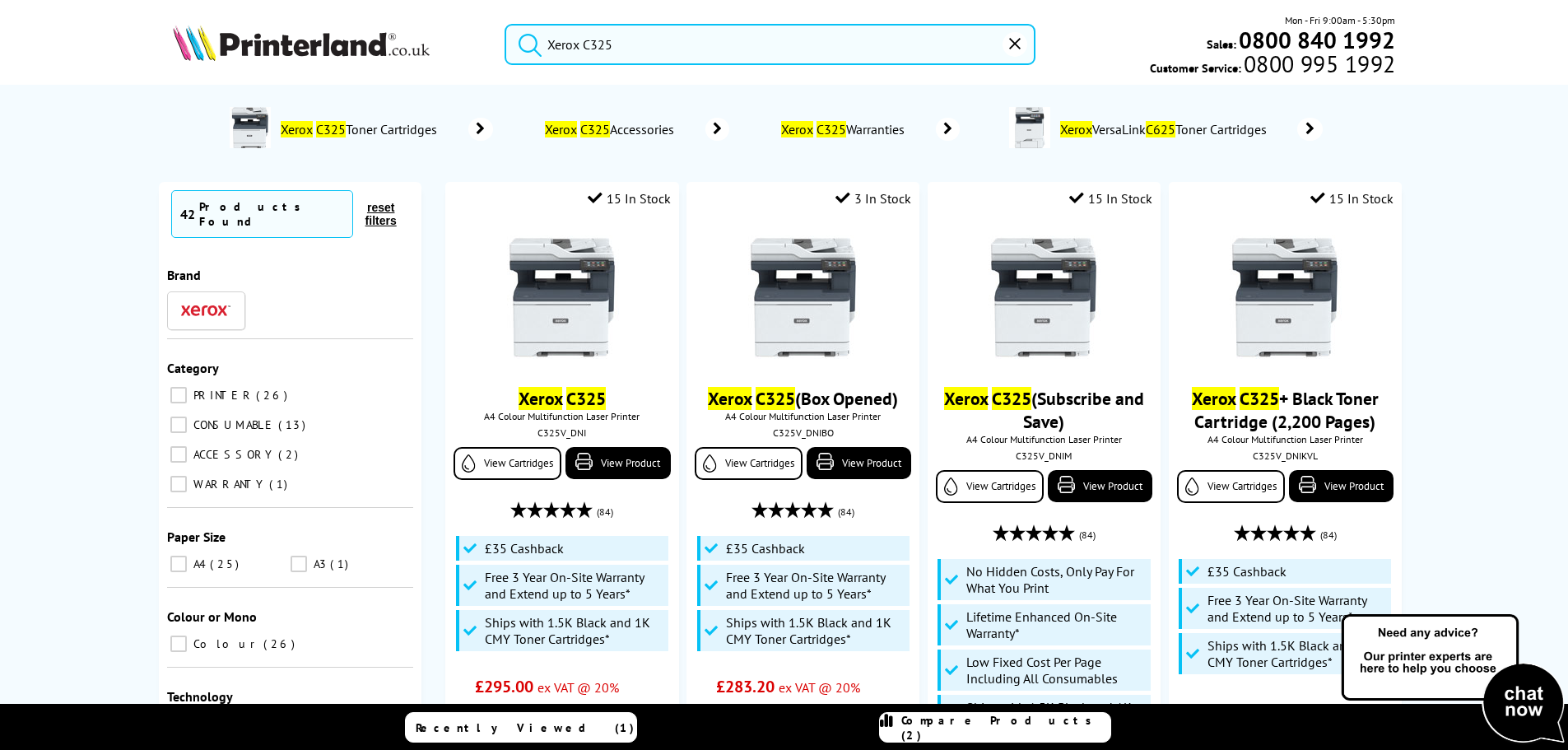
click at [596, 46] on input "Xerox C325" at bounding box center [770, 44] width 531 height 41
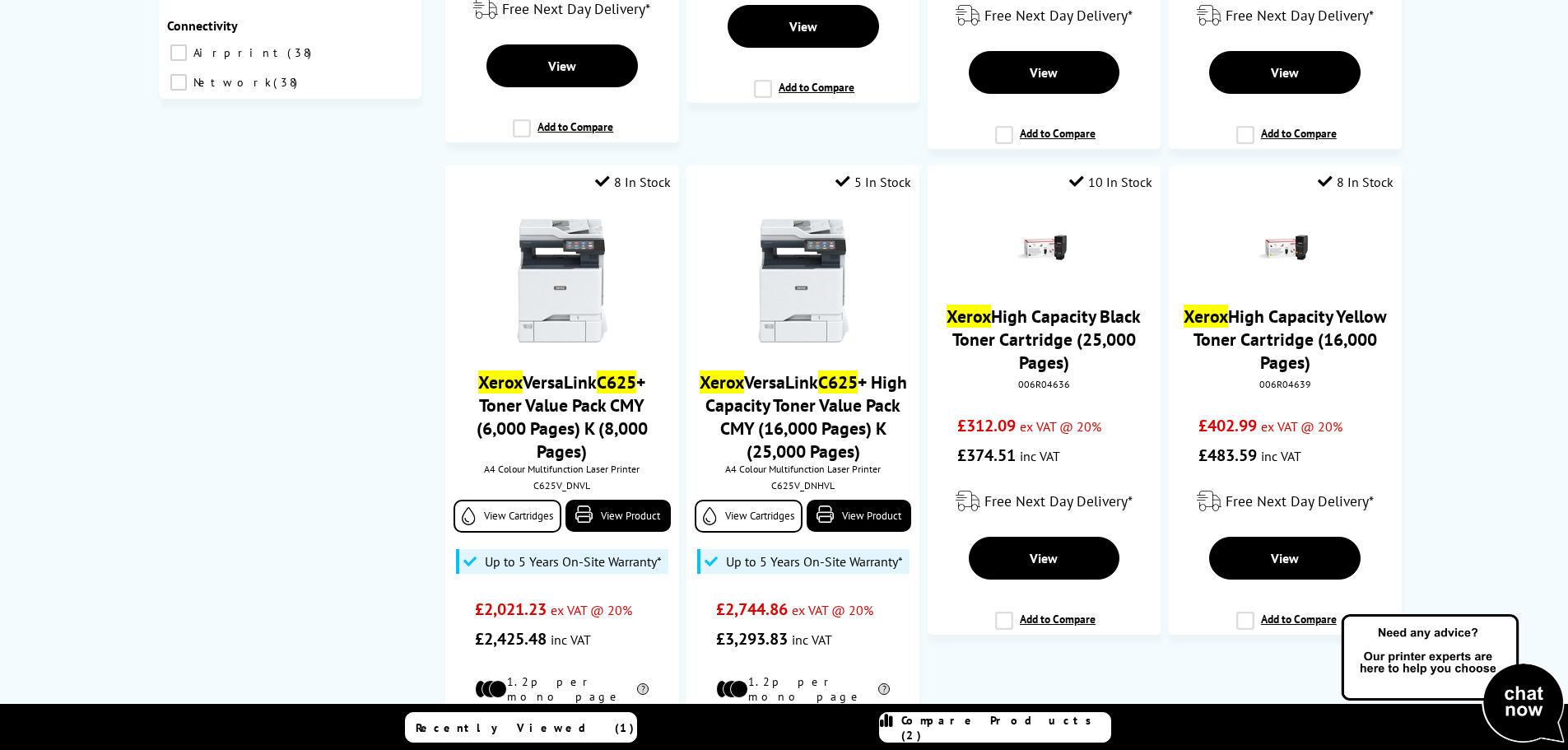
scroll to position [247, 0]
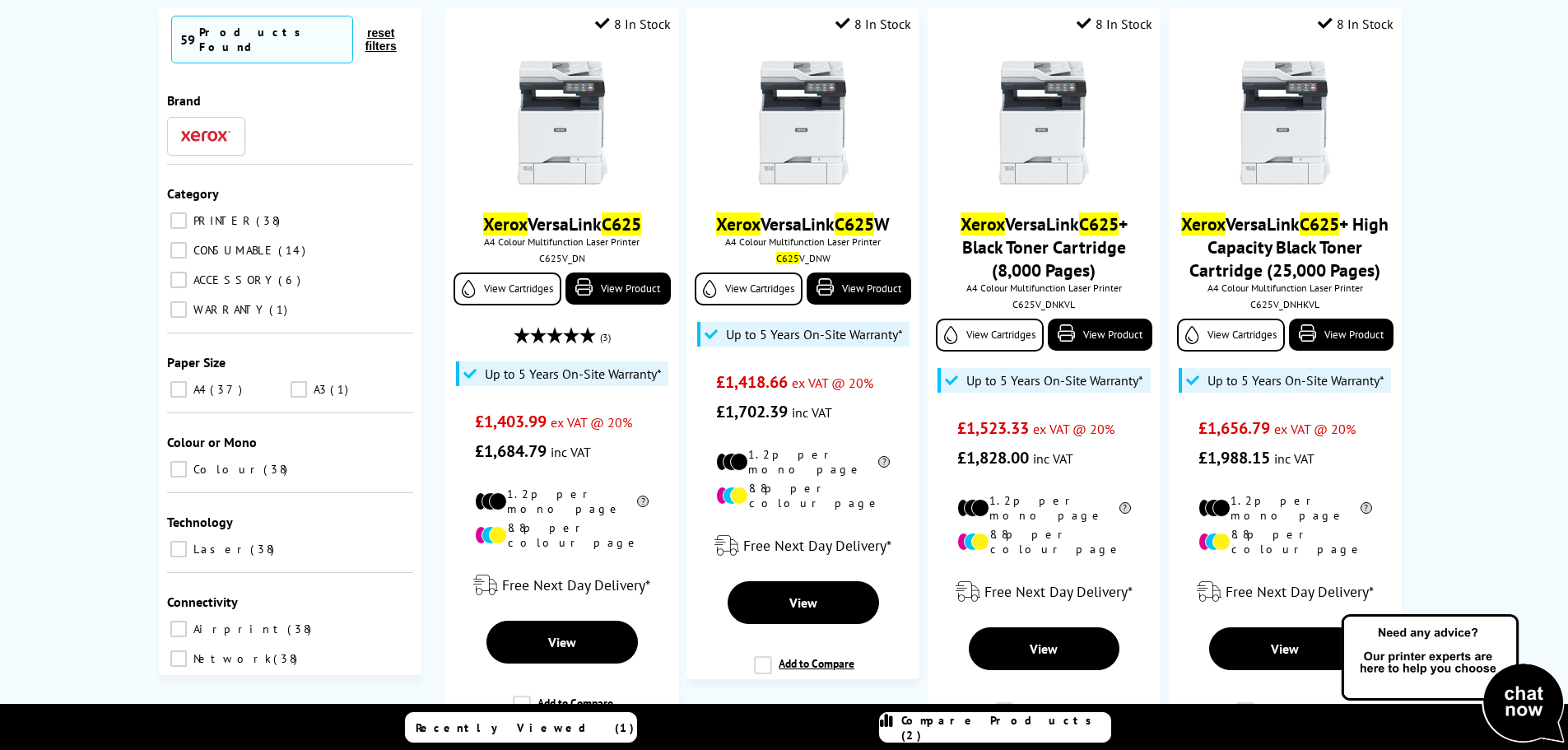
click at [231, 119] on li at bounding box center [207, 136] width 79 height 39
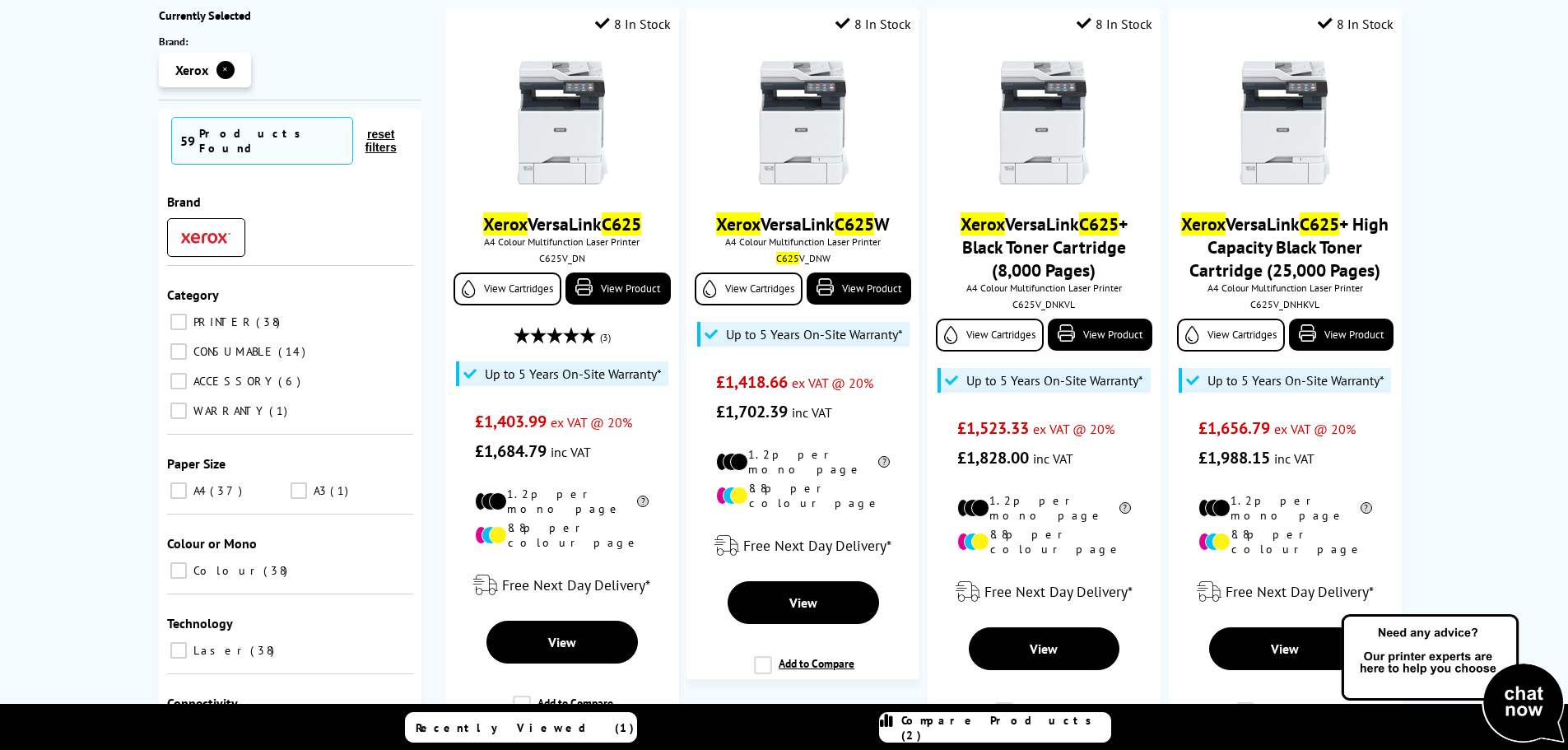
click at [200, 232] on img at bounding box center [206, 237] width 49 height 11
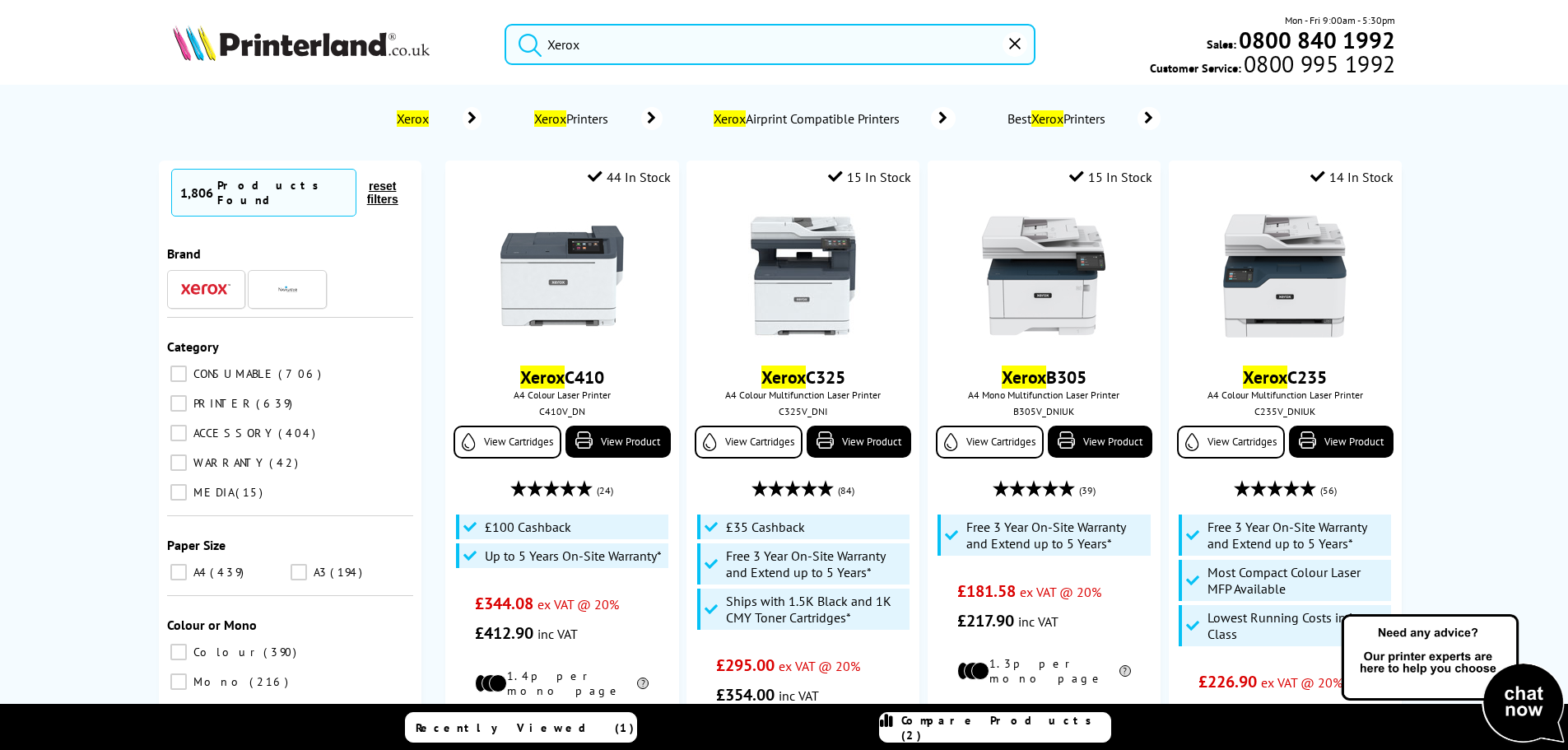
type input "Xerox"
click at [565, 114] on span "Xerox Printers" at bounding box center [573, 118] width 85 height 17
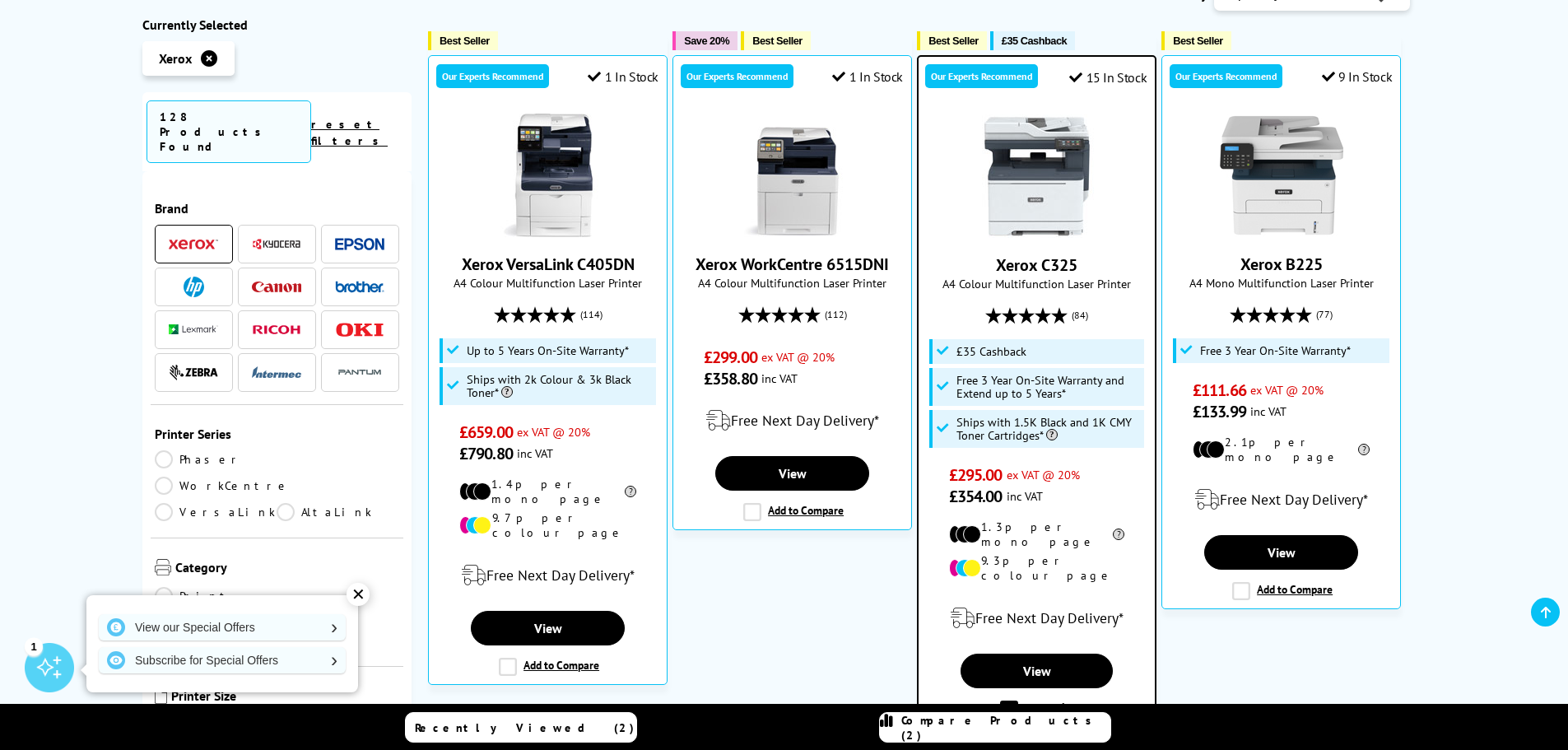
scroll to position [576, 0]
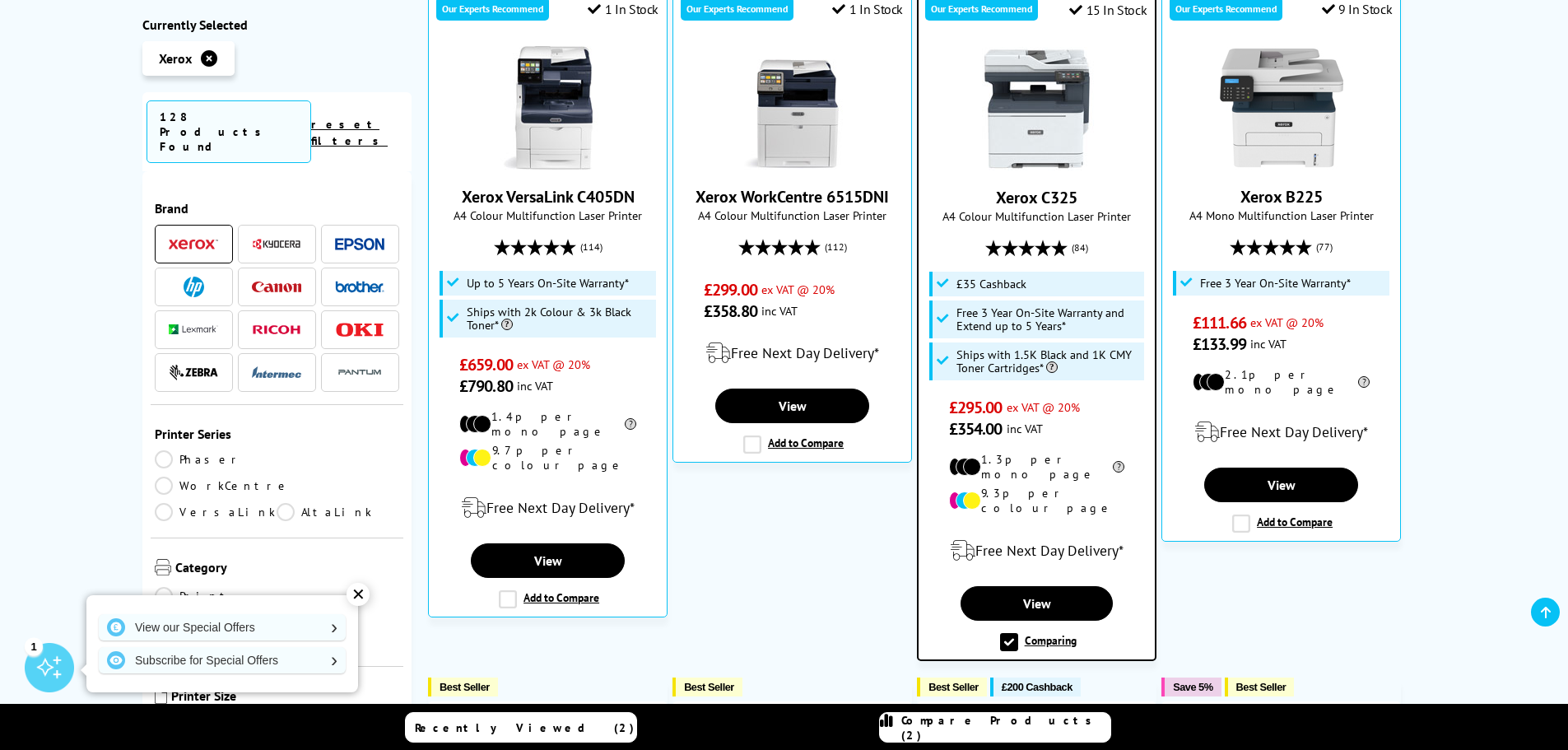
click at [192, 234] on span at bounding box center [193, 244] width 49 height 20
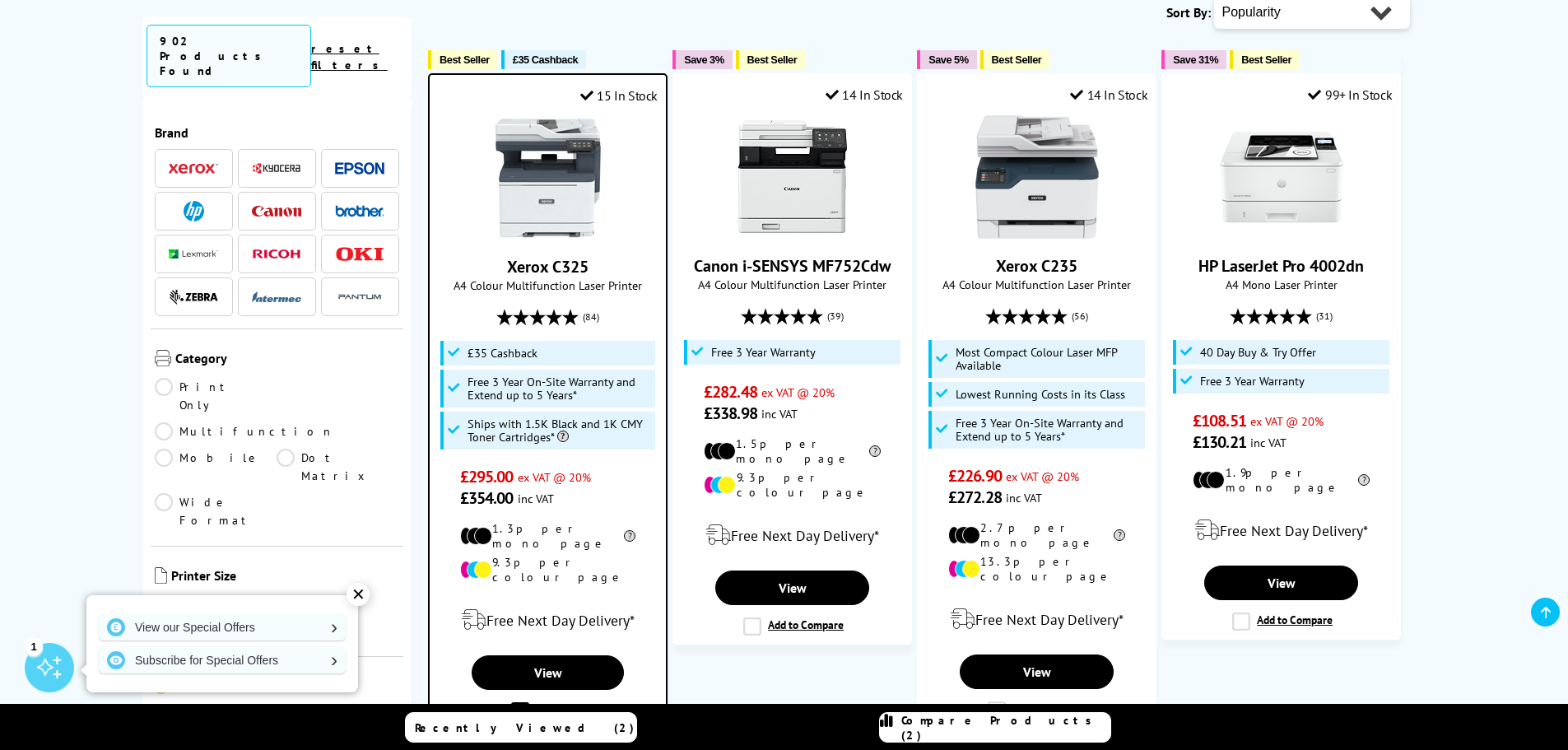
click at [284, 422] on link "Multifunction" at bounding box center [244, 431] width 179 height 18
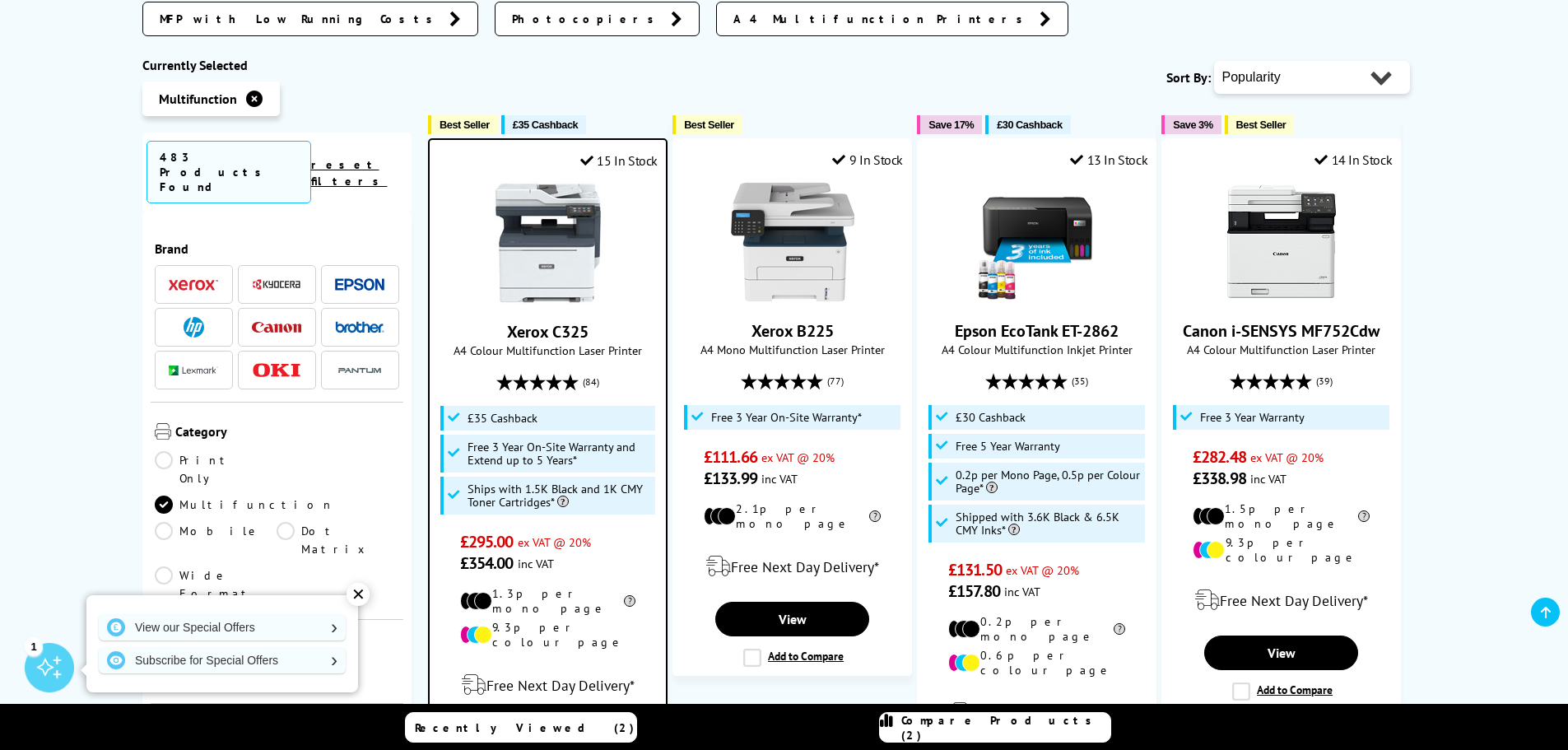
click at [284, 668] on link "A4" at bounding box center [338, 677] width 123 height 18
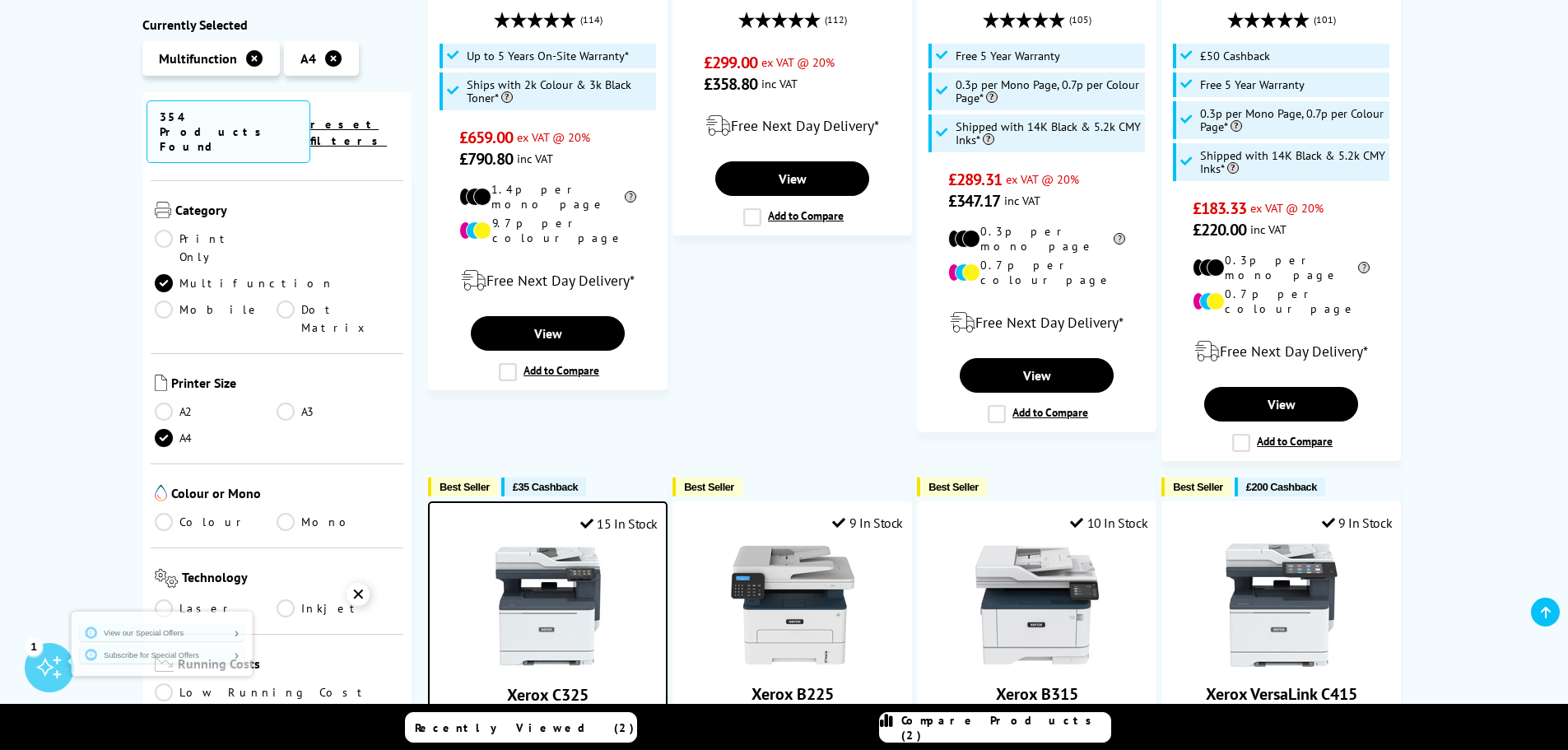
scroll to position [247, 0]
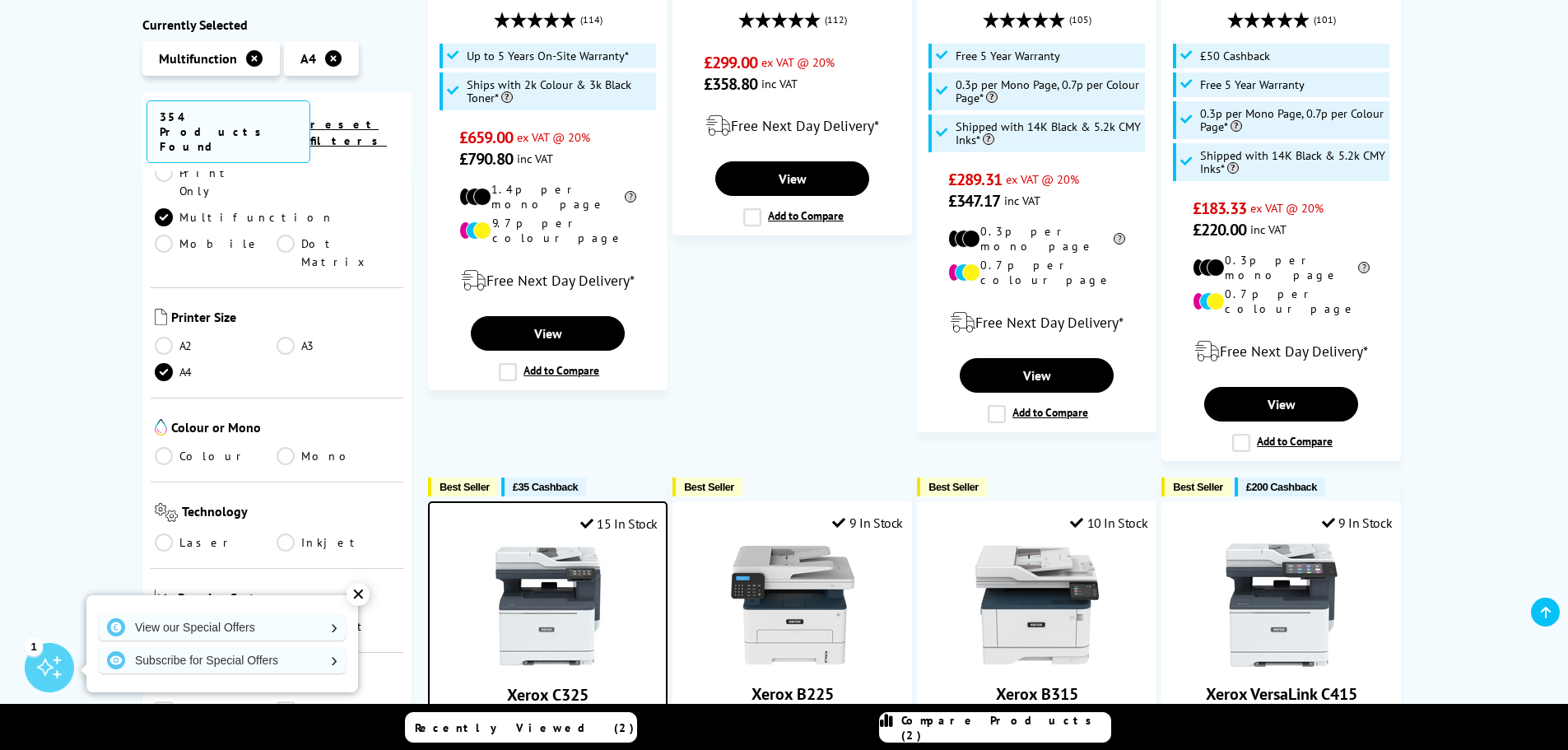
click at [167, 447] on link "Colour" at bounding box center [216, 455] width 123 height 18
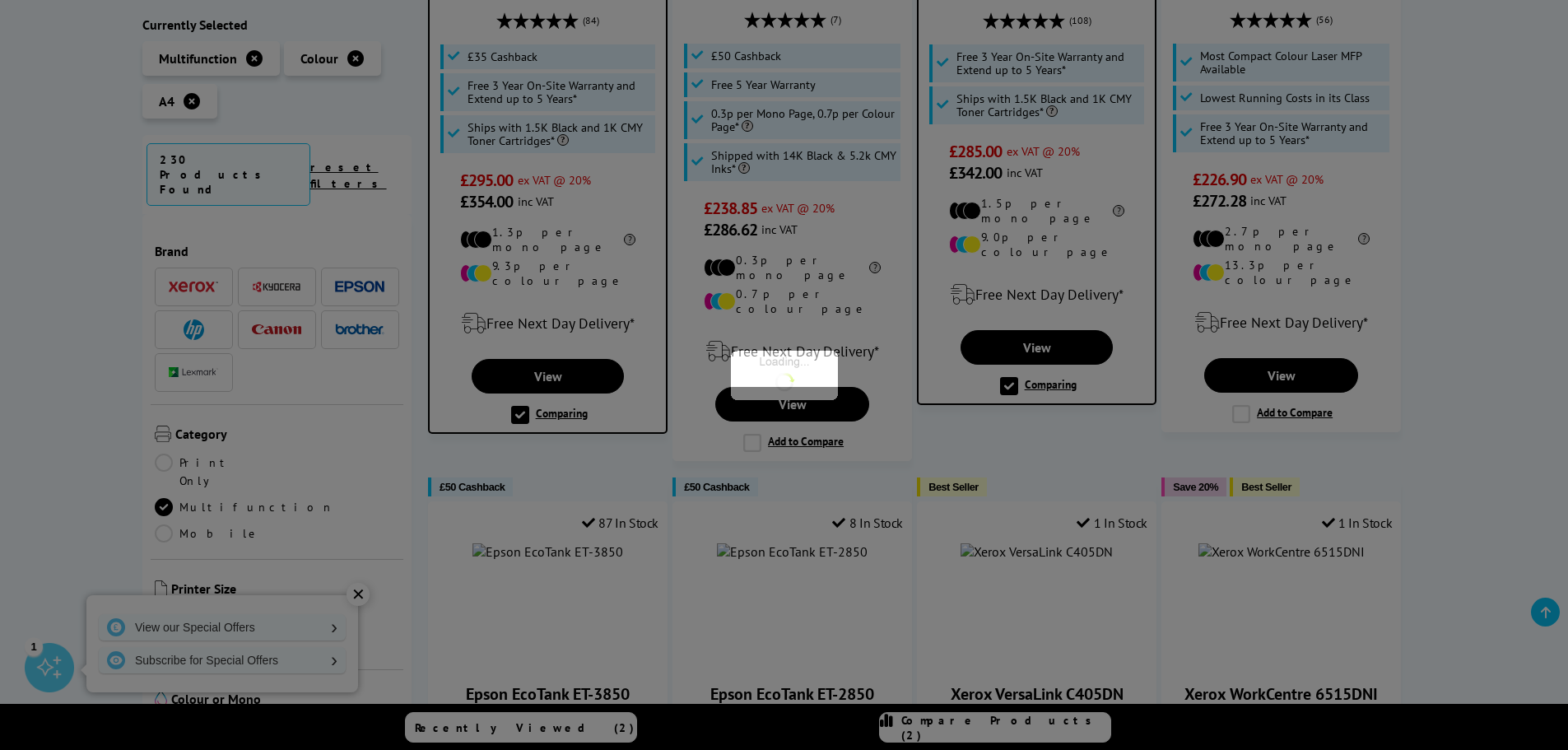
scroll to position [247, 0]
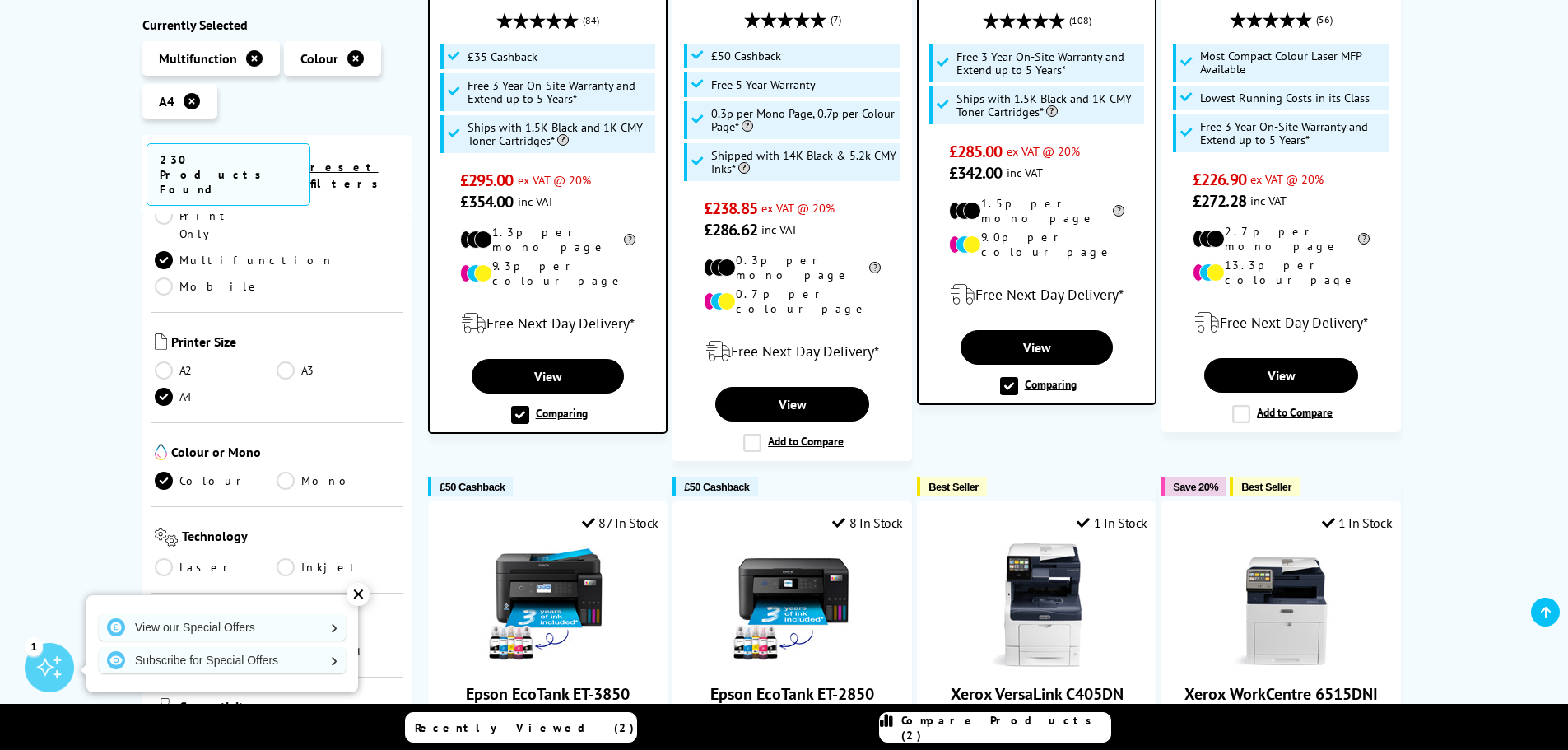
click at [163, 558] on link "Laser" at bounding box center [216, 567] width 123 height 18
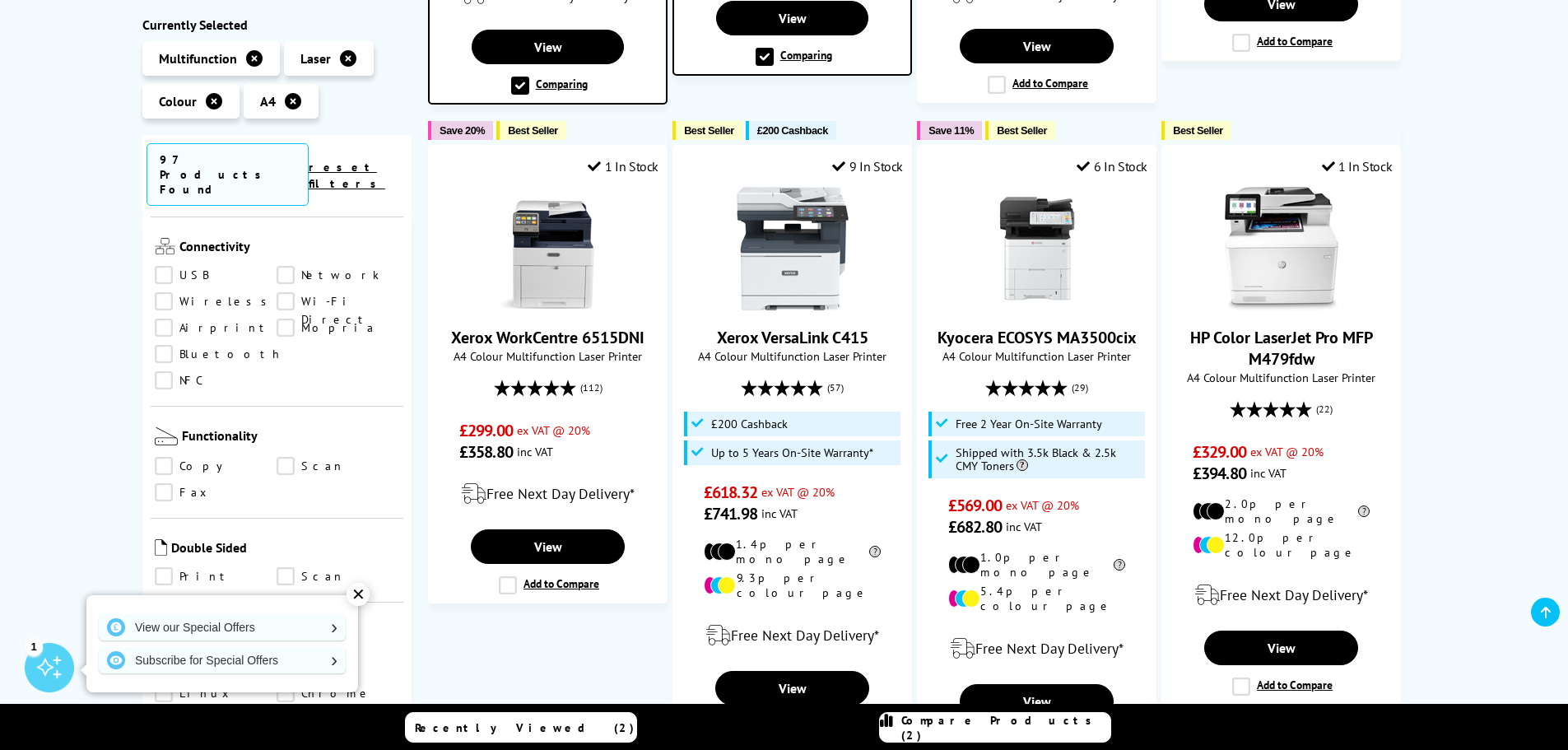
scroll to position [823, 0]
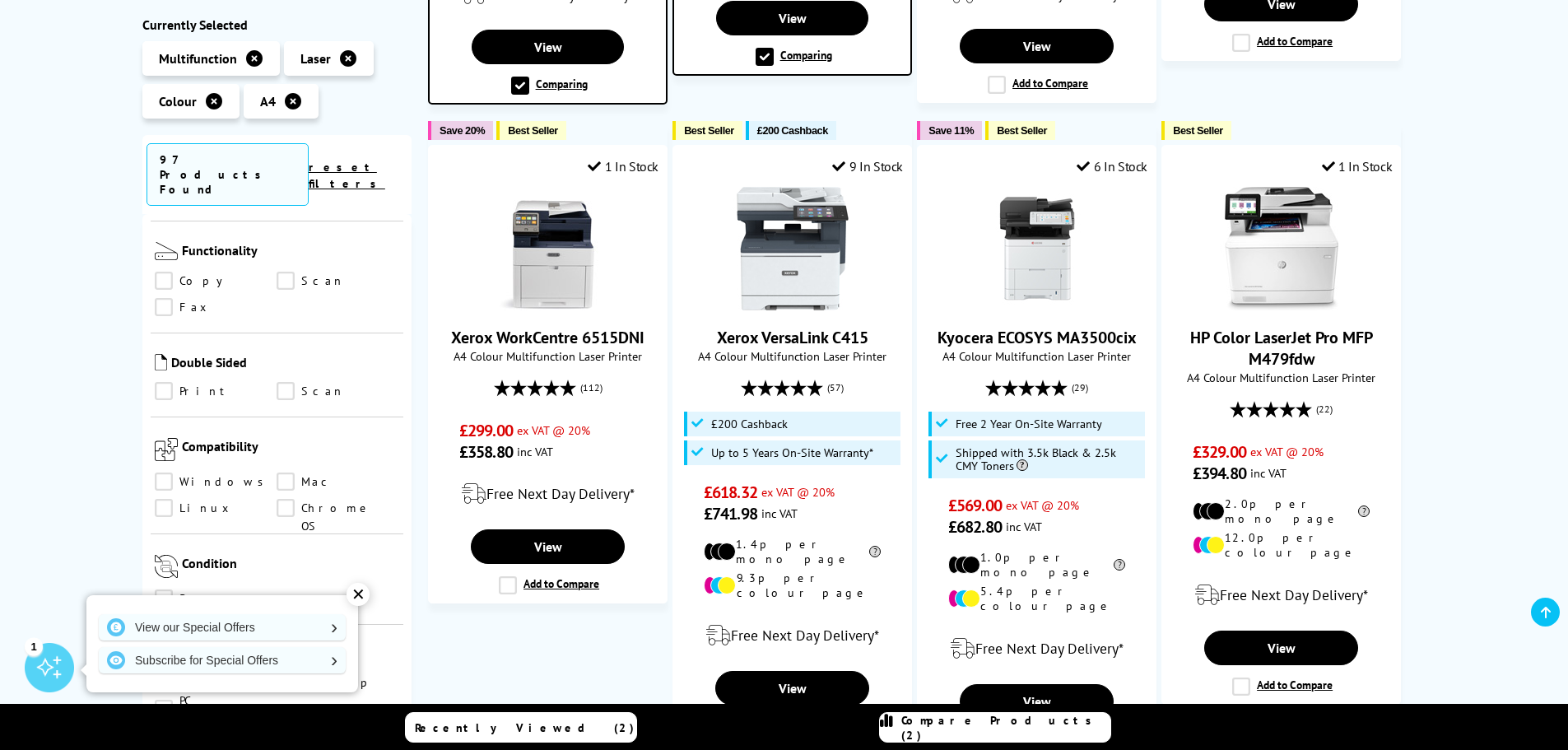
click at [166, 382] on link "Print" at bounding box center [216, 391] width 123 height 18
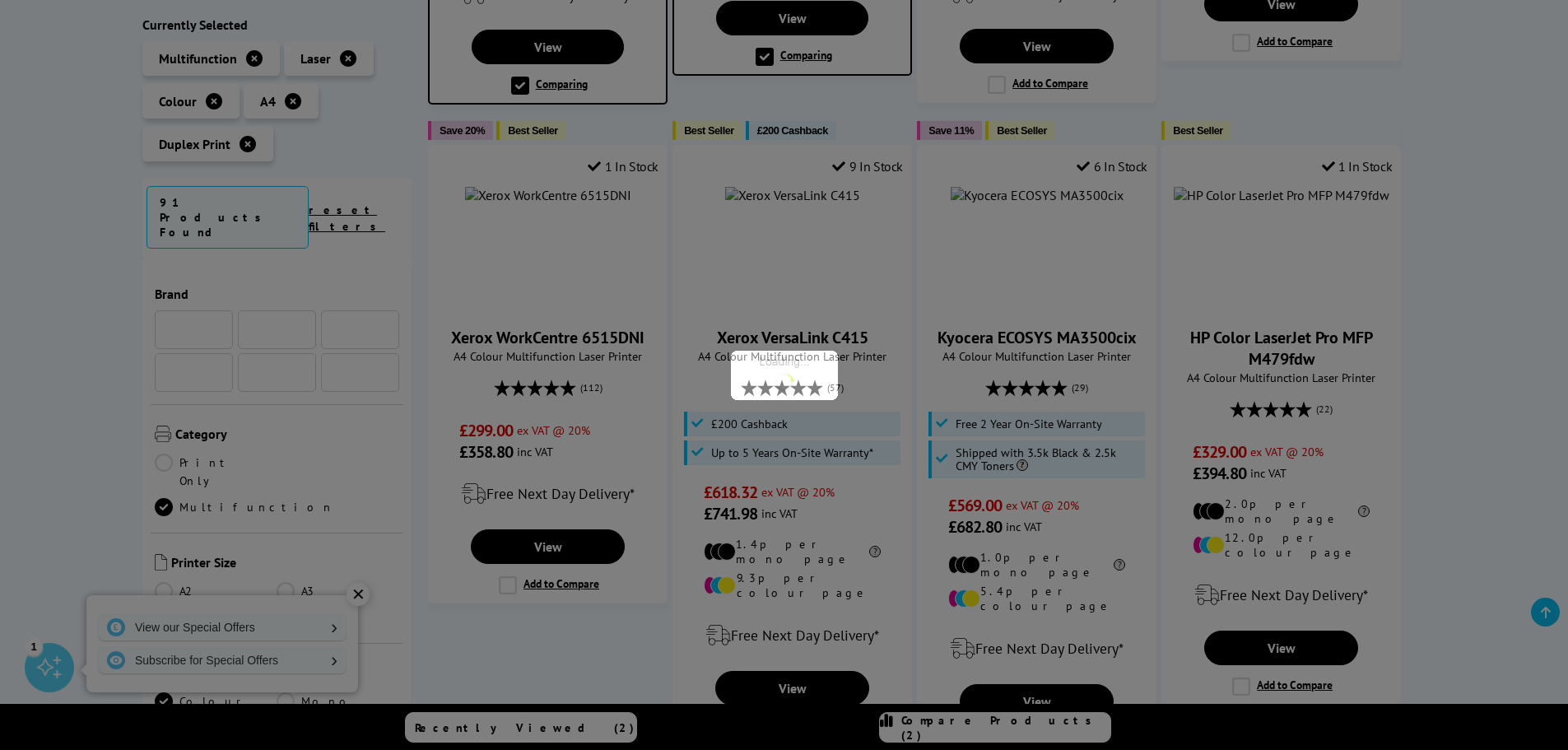
scroll to position [823, 0]
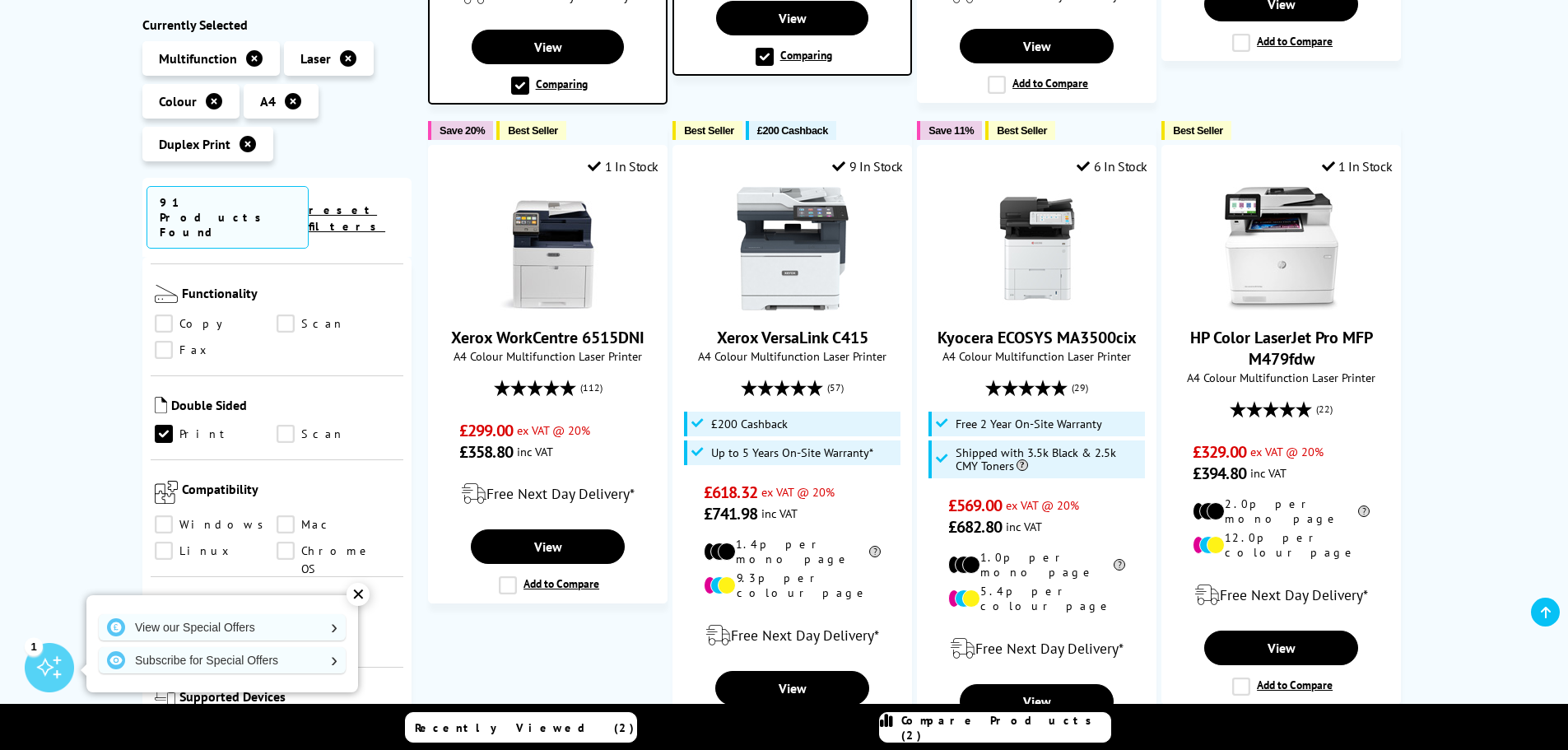
click at [288, 426] on link "Scan" at bounding box center [338, 434] width 123 height 18
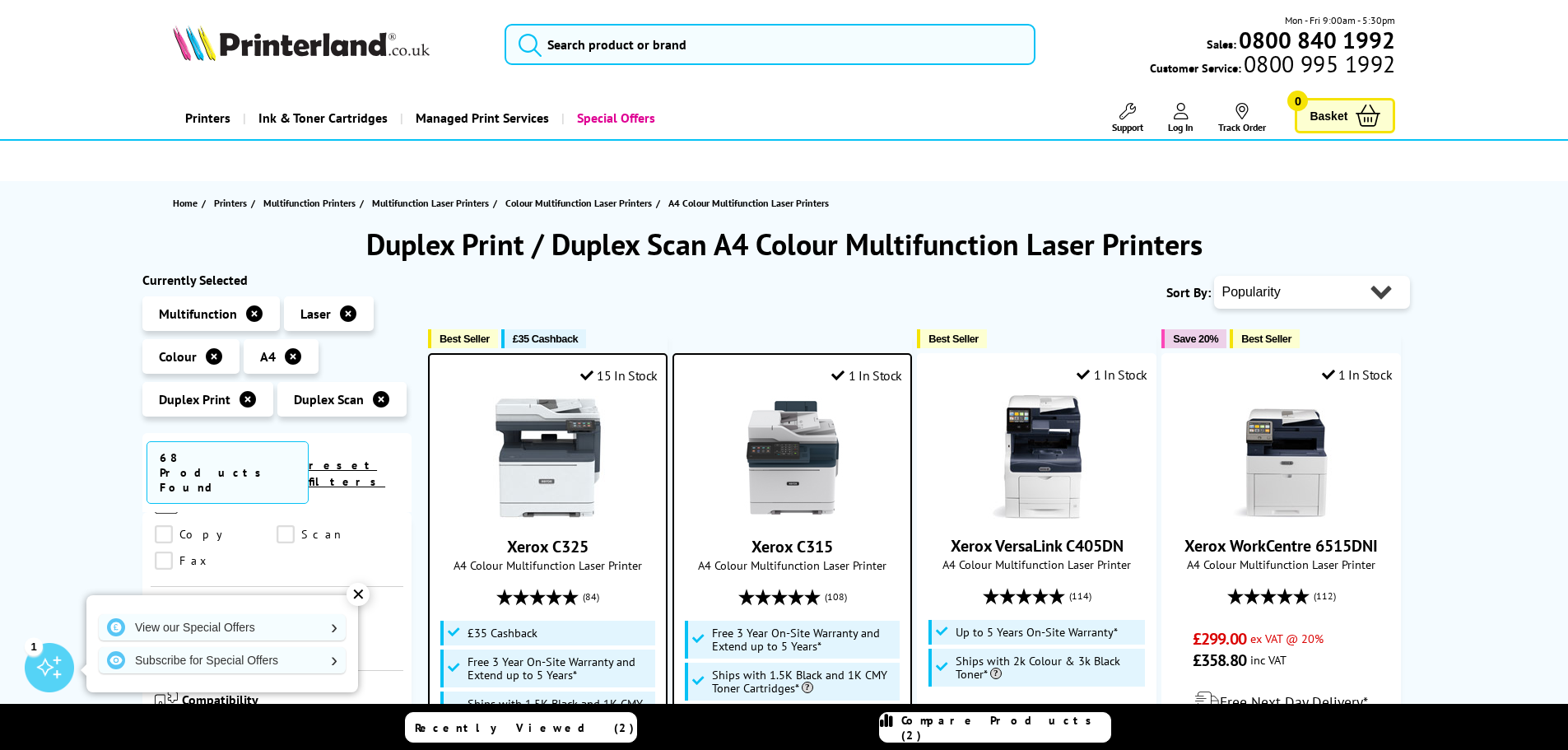
click at [1369, 291] on select "Popularity Rating Price - Low to High Price - High to Low Running Costs - Low t…" at bounding box center [1311, 292] width 196 height 33
select select "Price Ascending"
click at [1214, 276] on select "Popularity Rating Price - Low to High Price - High to Low Running Costs - Low t…" at bounding box center [1311, 292] width 196 height 33
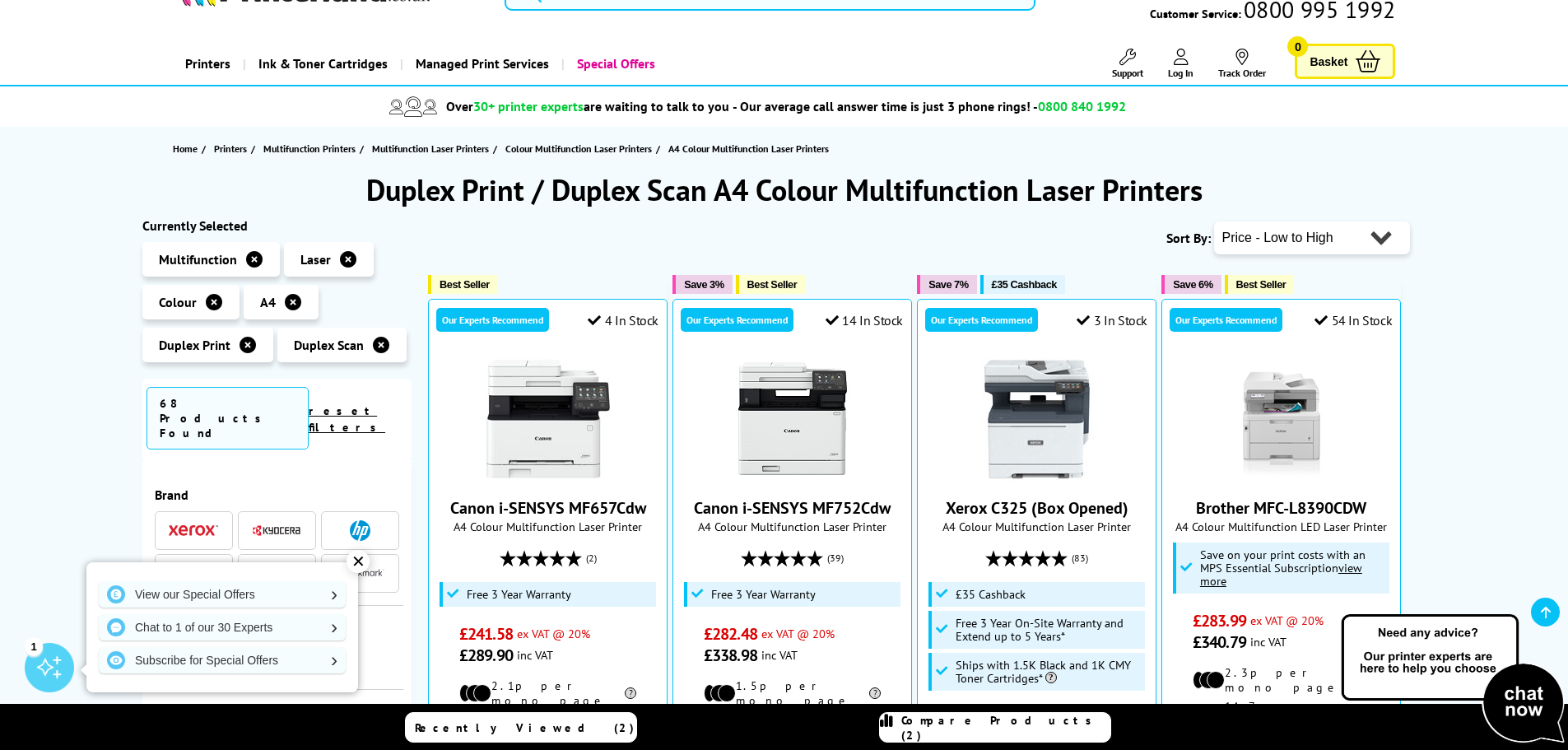
scroll to position [164, 0]
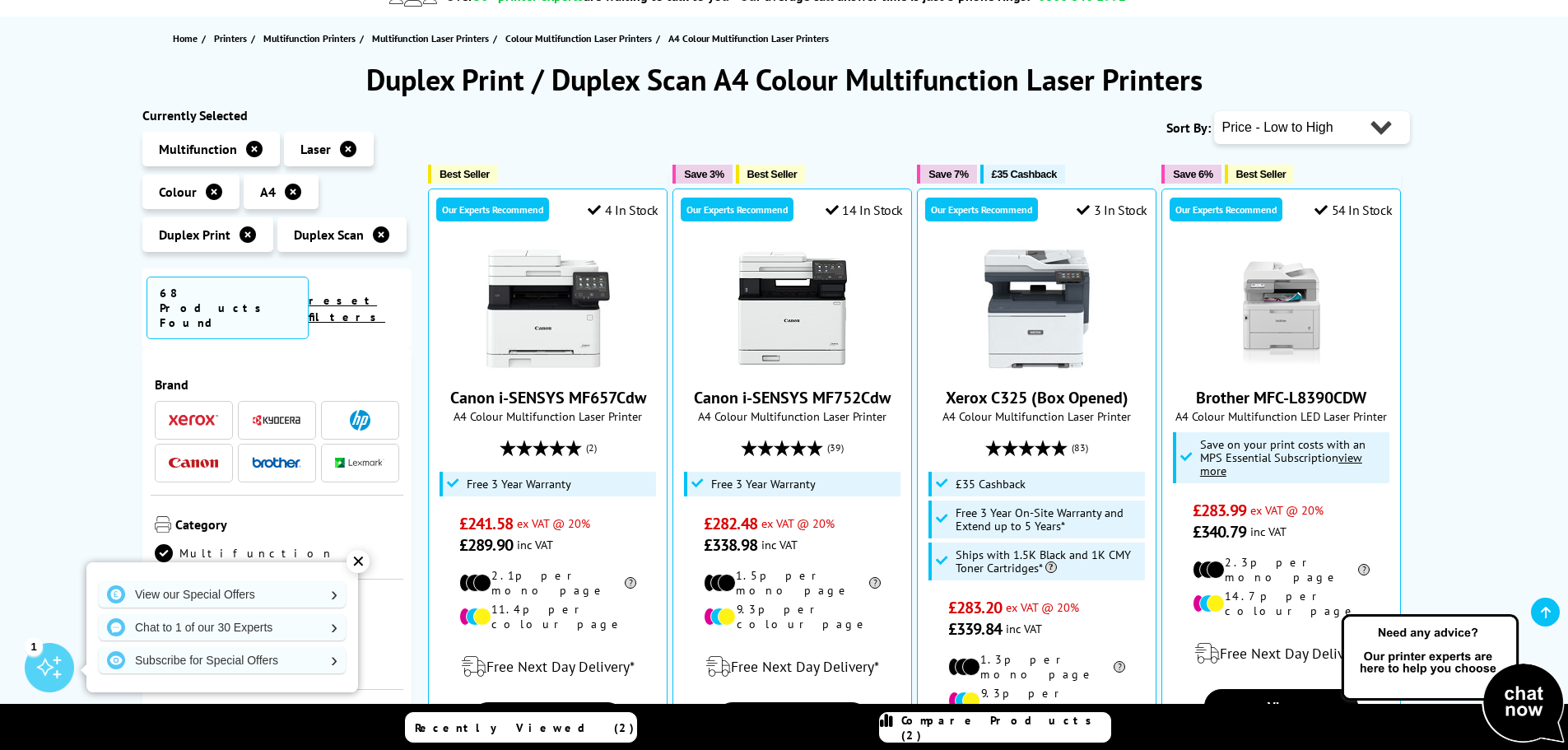
click at [195, 414] on img at bounding box center [193, 419] width 49 height 11
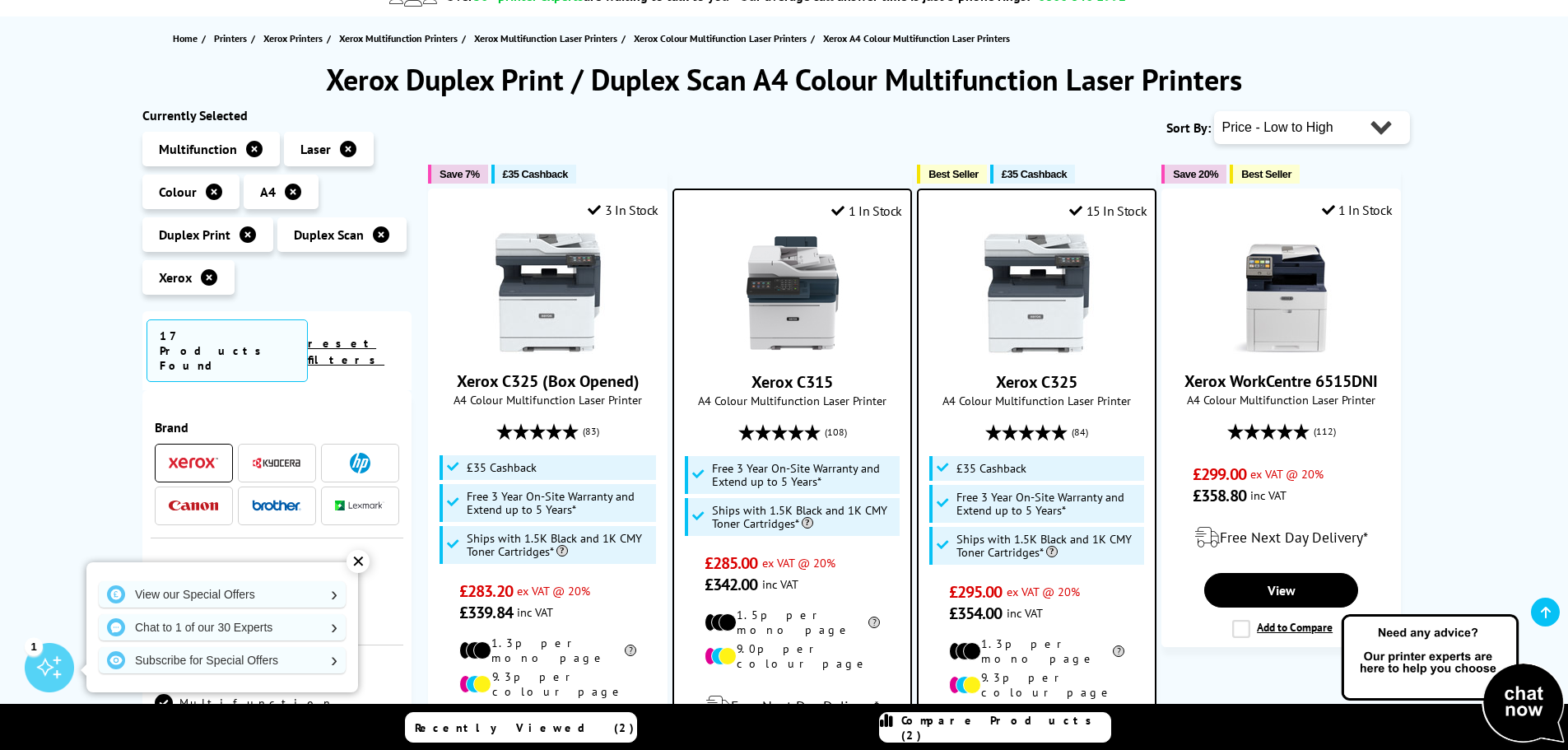
click at [190, 457] on img at bounding box center [193, 462] width 49 height 11
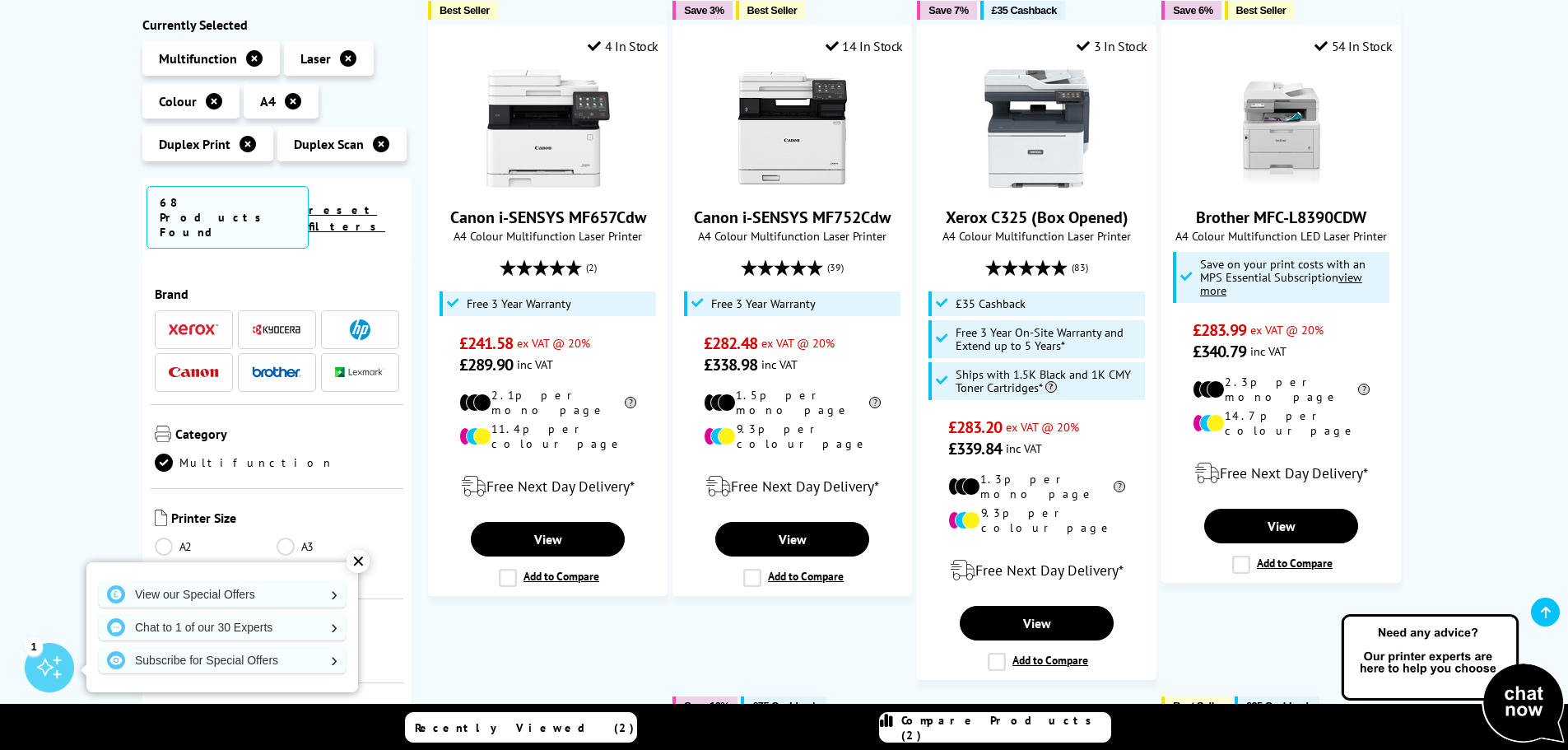
scroll to position [330, 0]
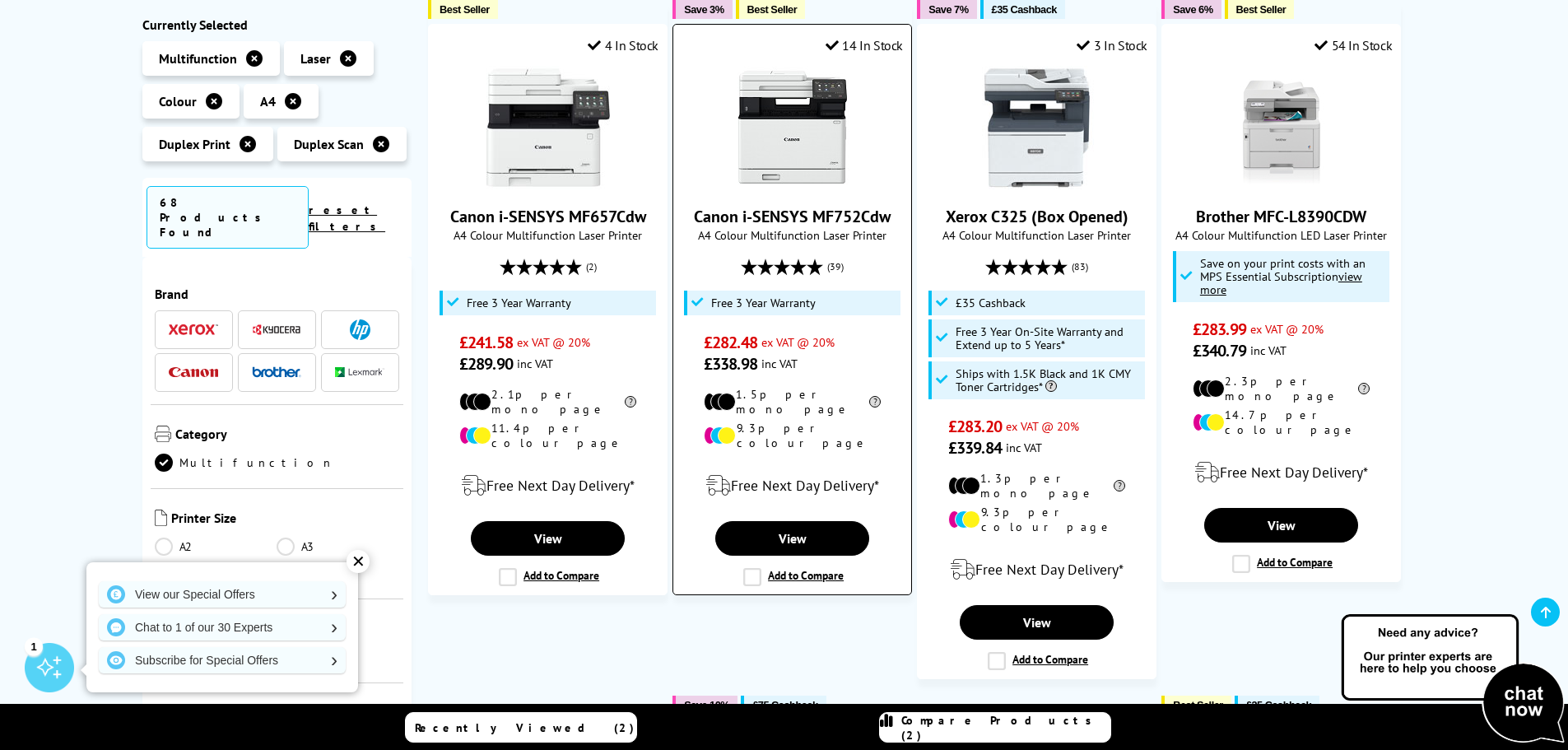
click at [751, 568] on label "Add to Compare" at bounding box center [793, 577] width 100 height 18
click at [0, 0] on input "Add to Compare" at bounding box center [0, 0] width 0 height 0
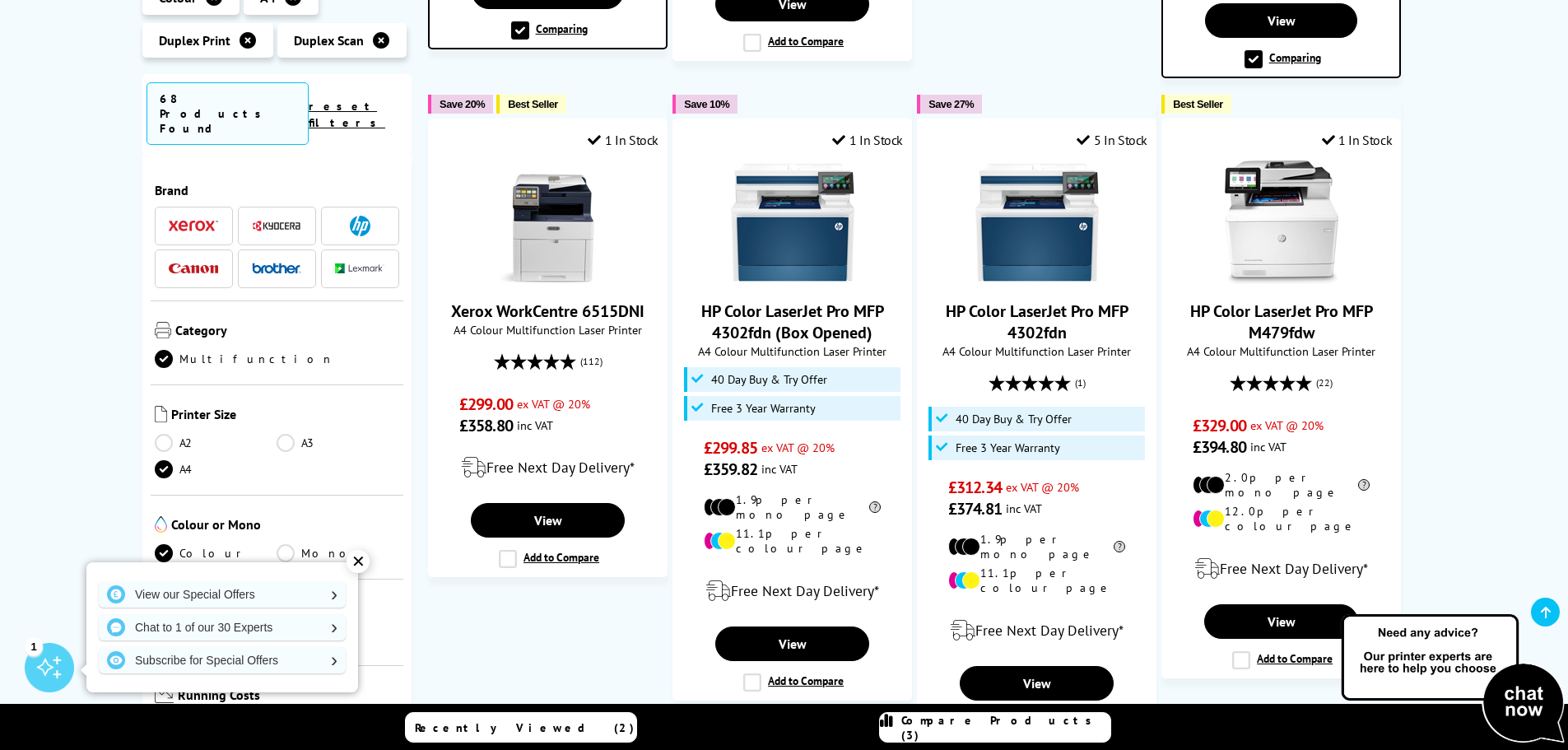
scroll to position [1647, 0]
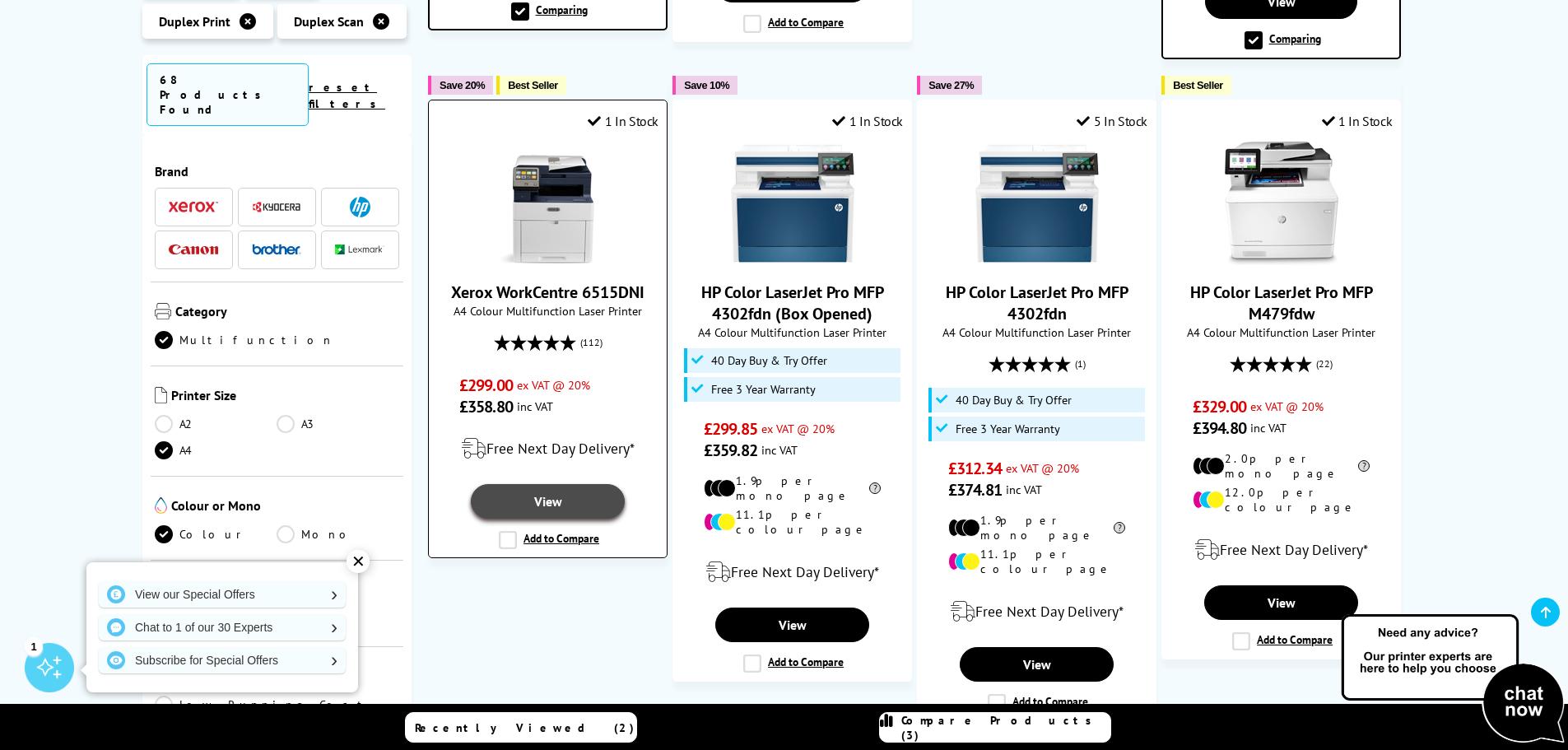
click at [548, 484] on link "View" at bounding box center [548, 501] width 153 height 34
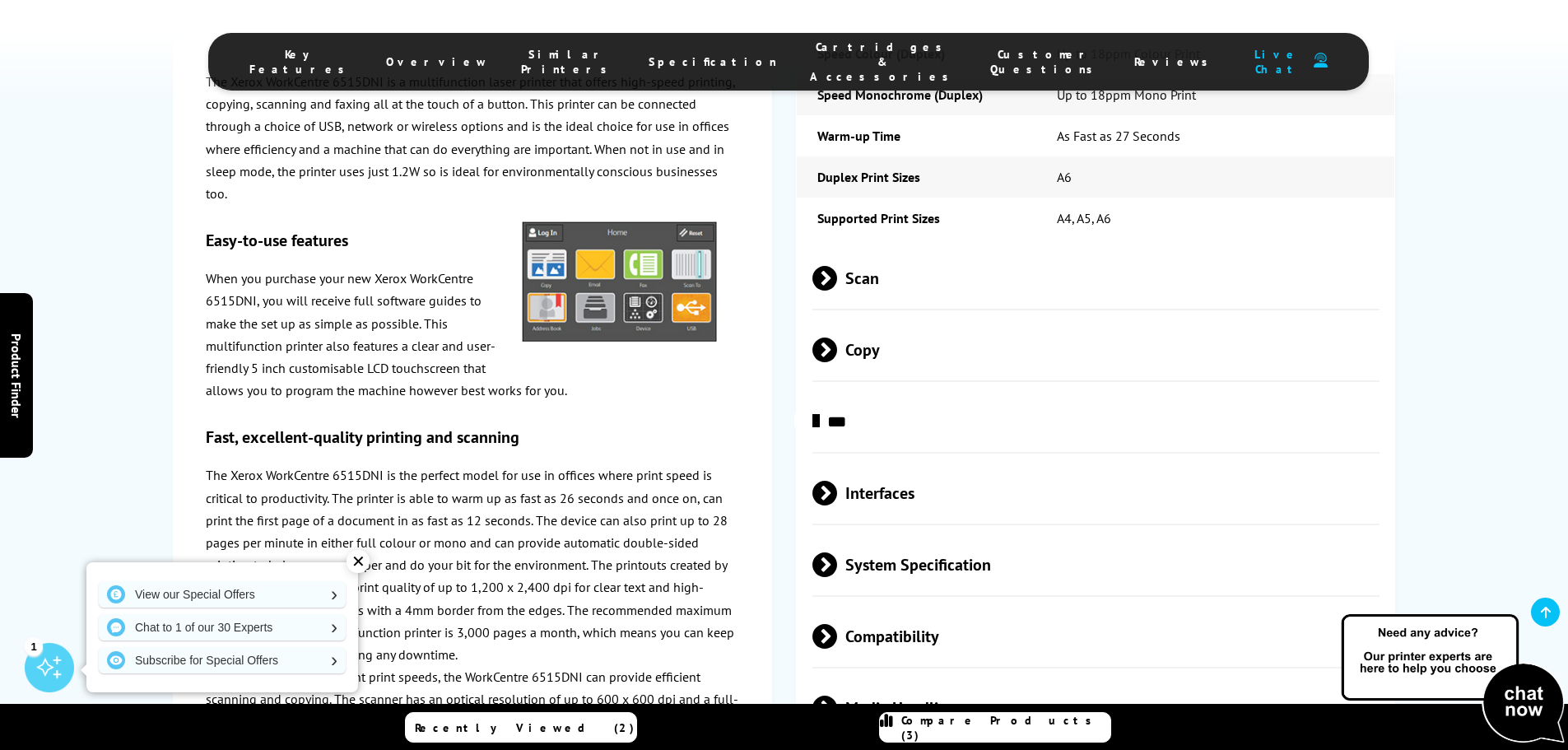
scroll to position [2305, 0]
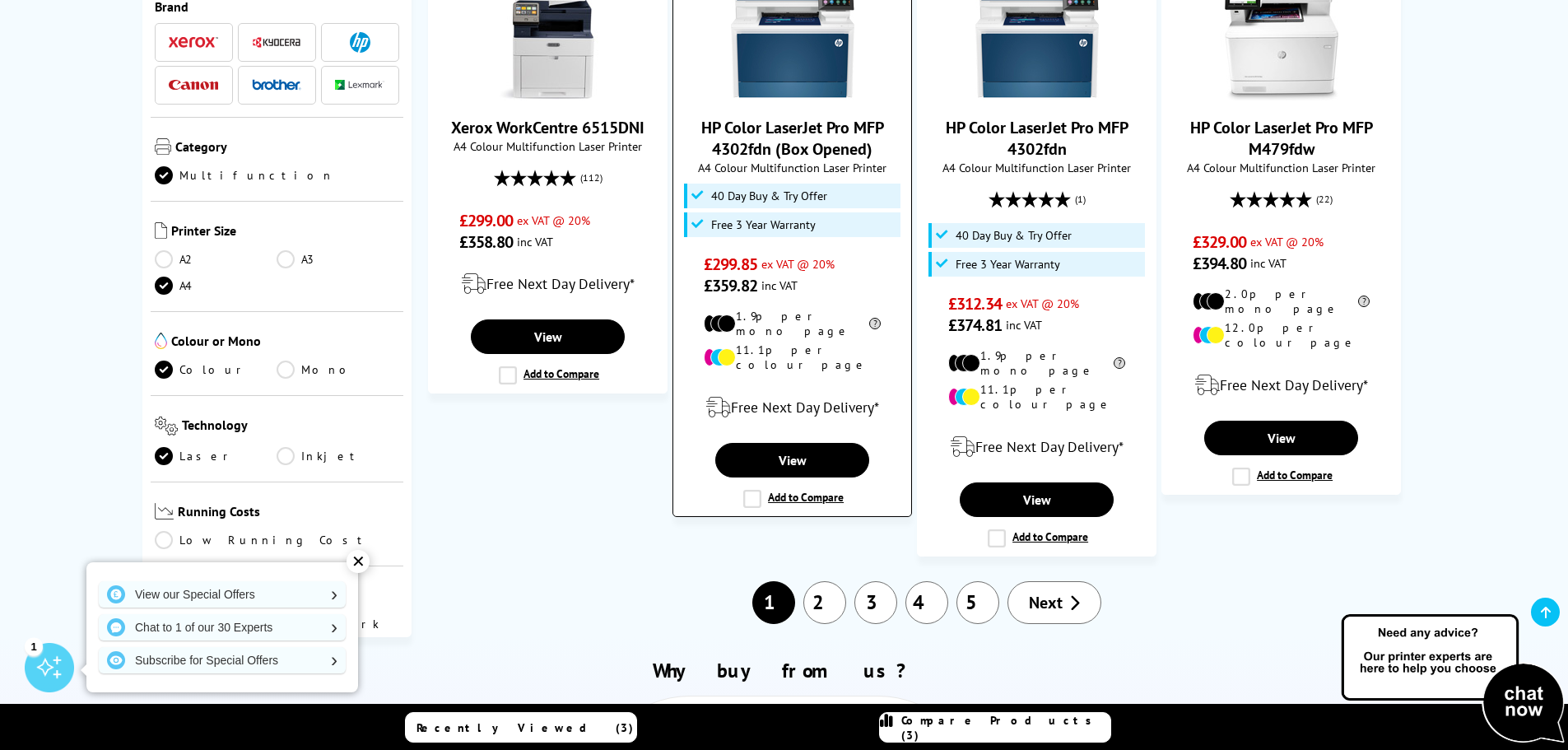
scroll to position [2075, 0]
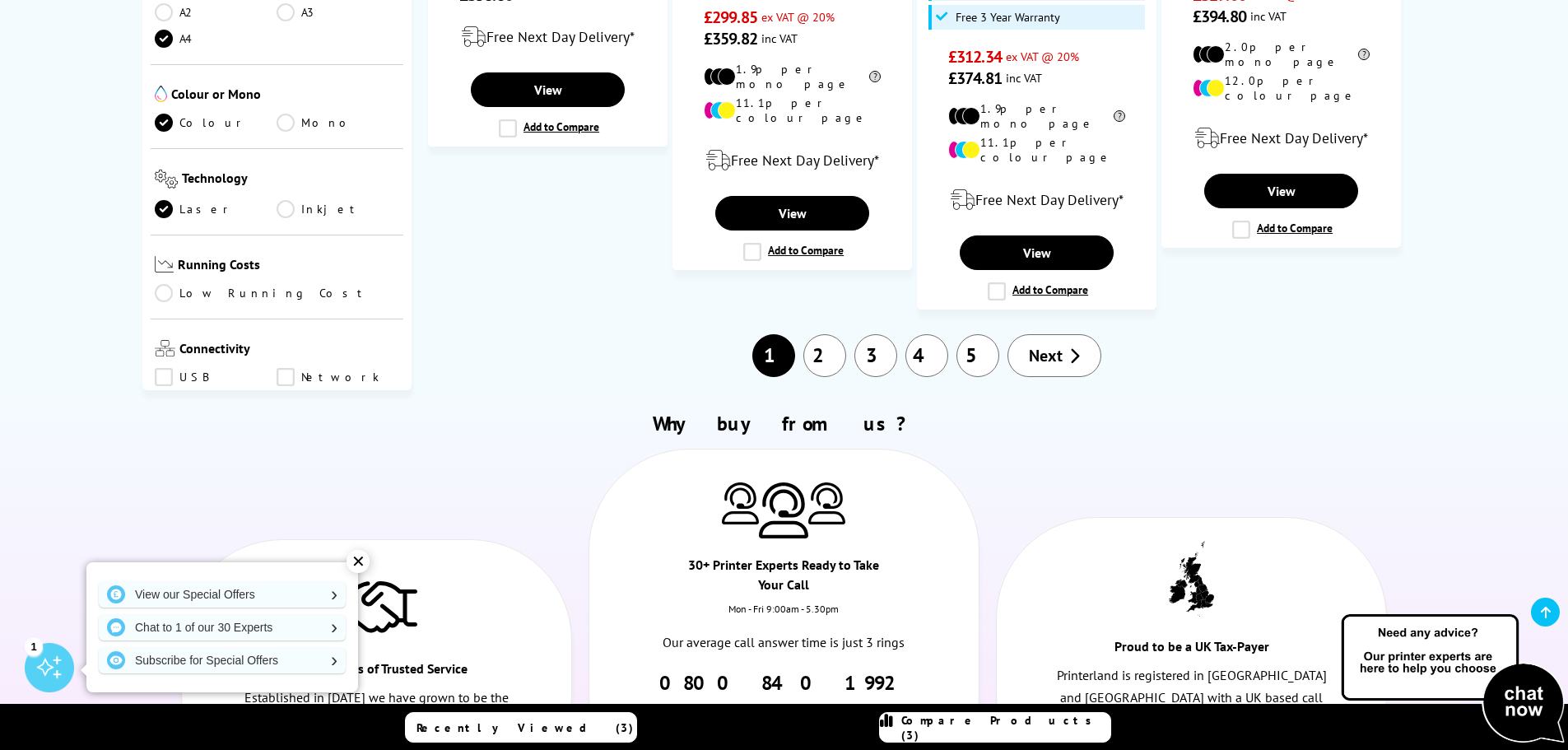
click at [1070, 334] on link "Next" at bounding box center [1054, 355] width 94 height 43
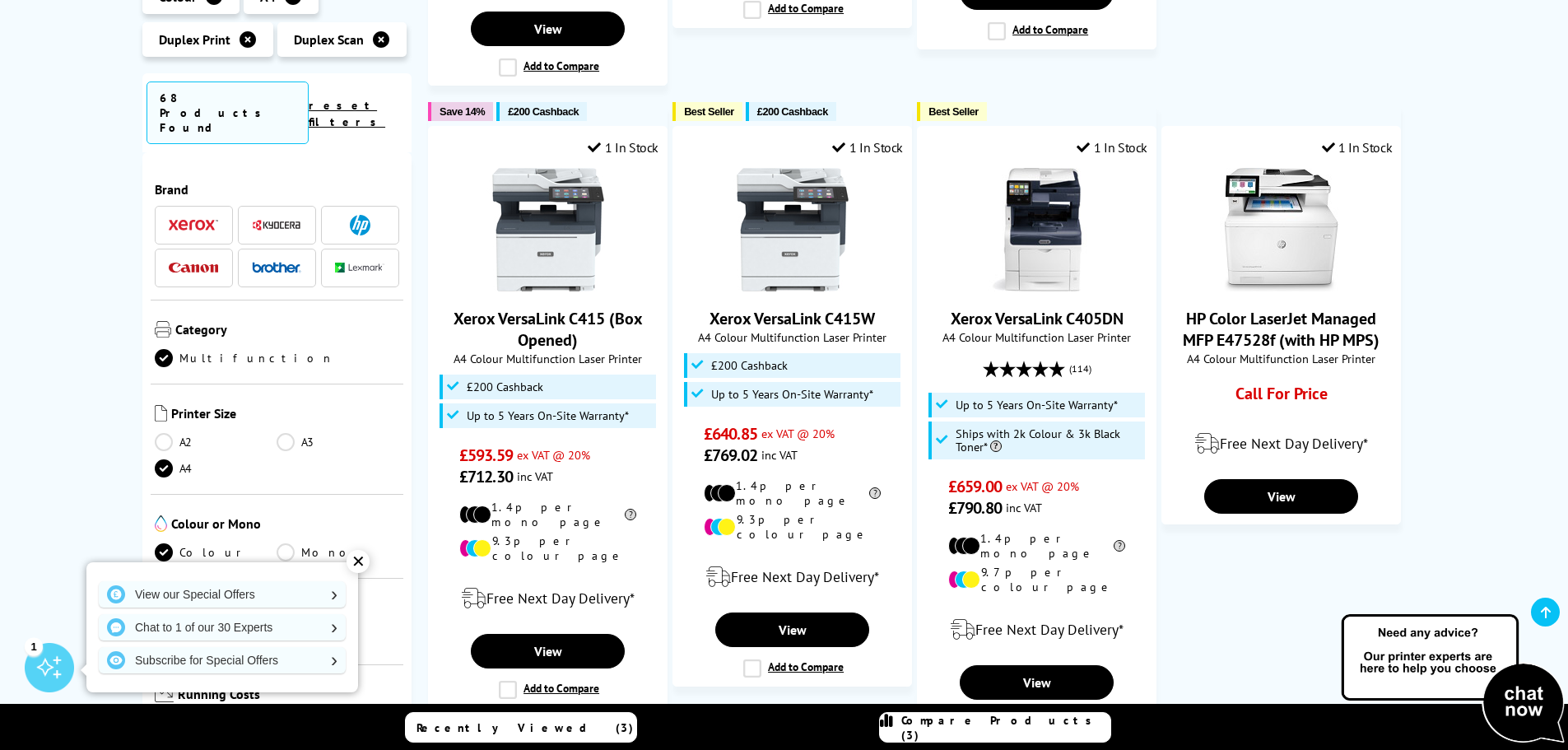
scroll to position [1811, 0]
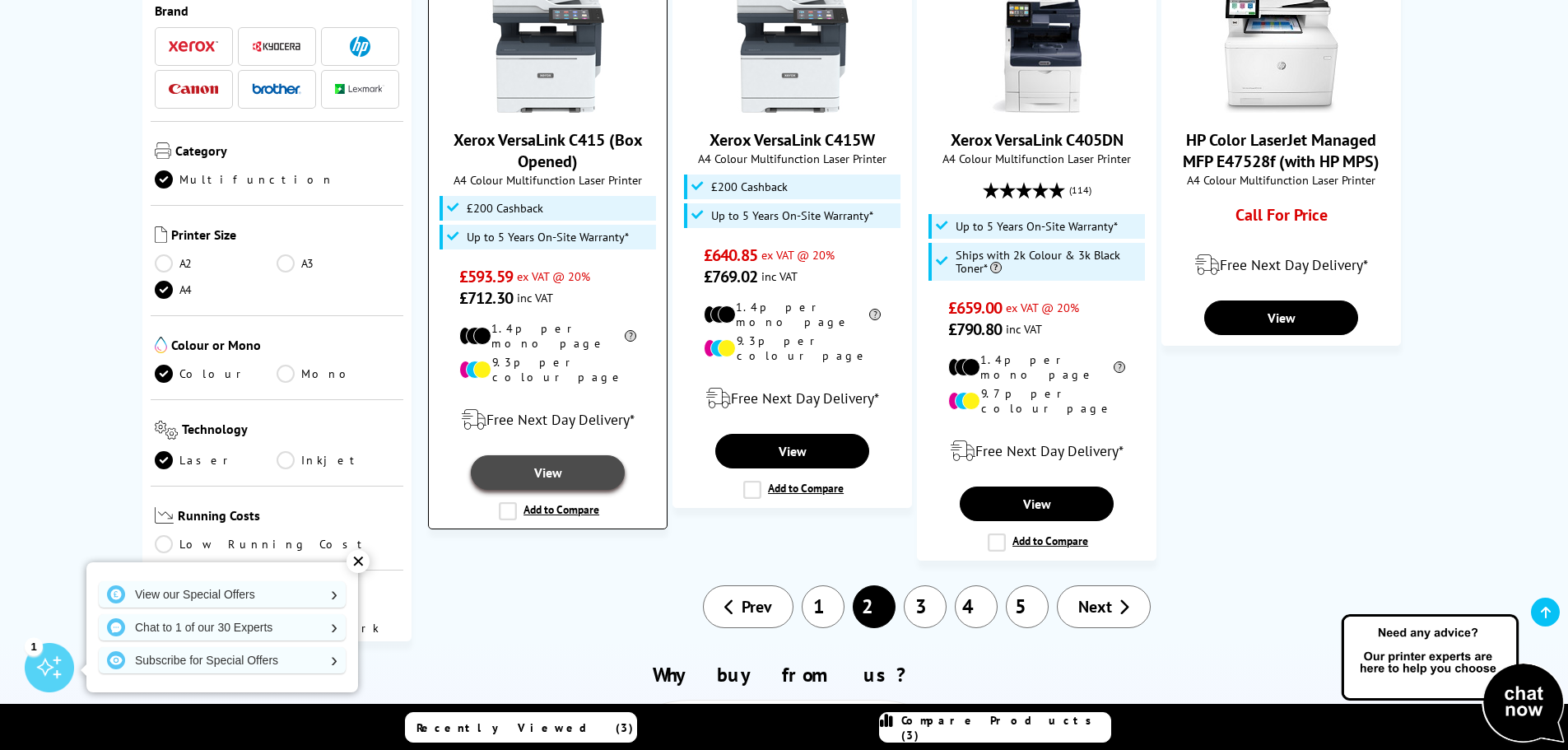
click at [549, 455] on link "View" at bounding box center [548, 472] width 153 height 34
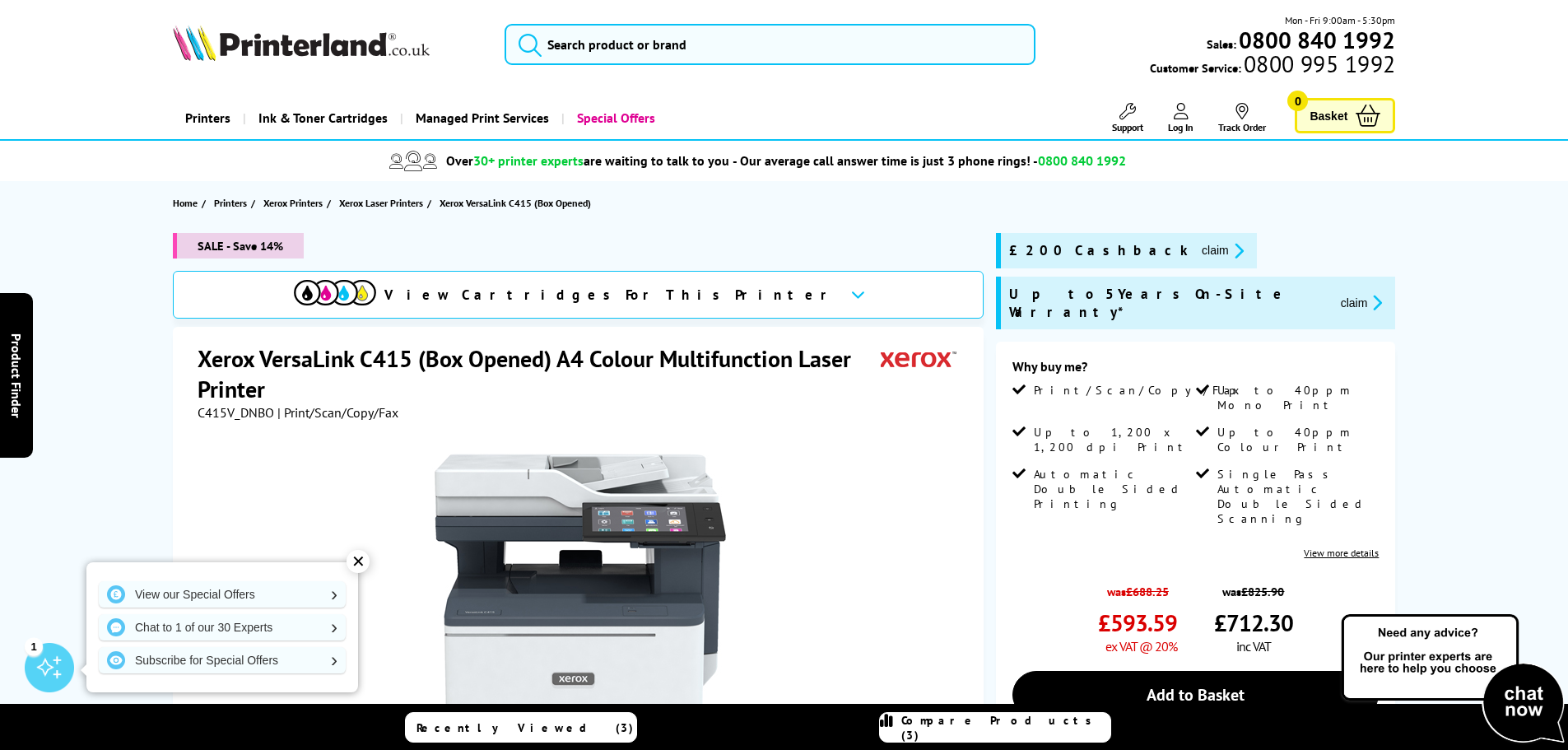
click at [851, 293] on icon at bounding box center [858, 295] width 14 height 9
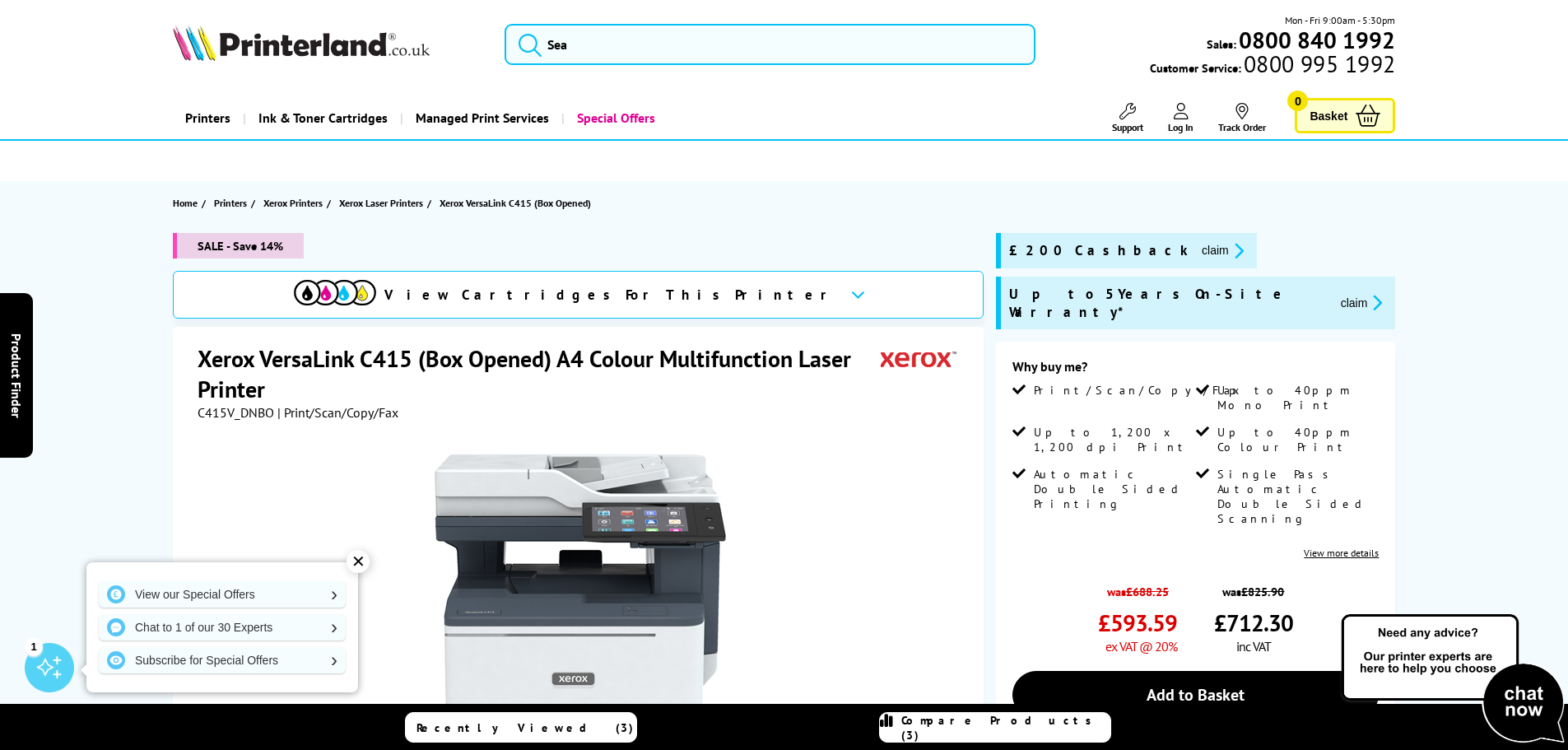
click at [685, 295] on span "View Cartridges For This Printer" at bounding box center [610, 295] width 453 height 18
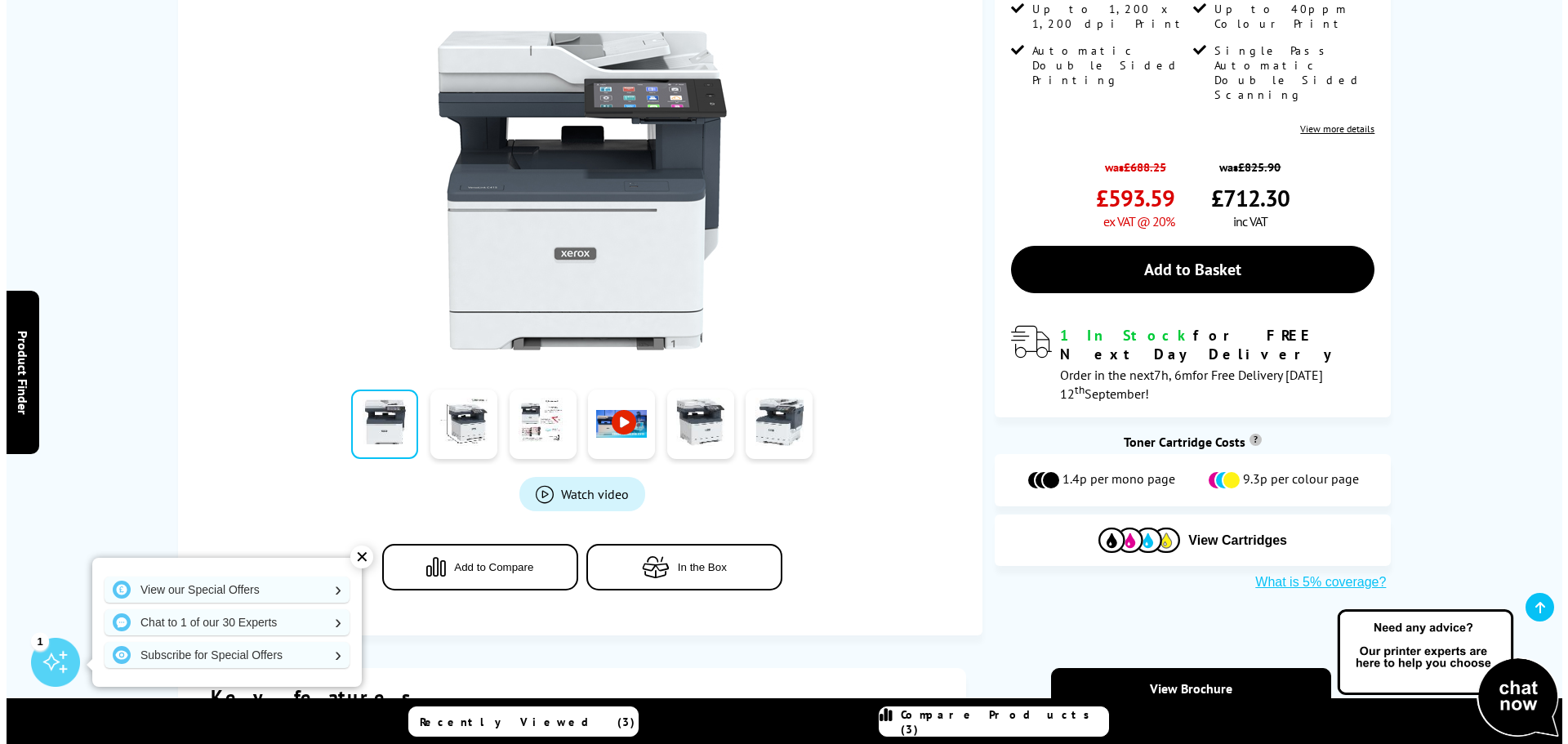
scroll to position [421, 0]
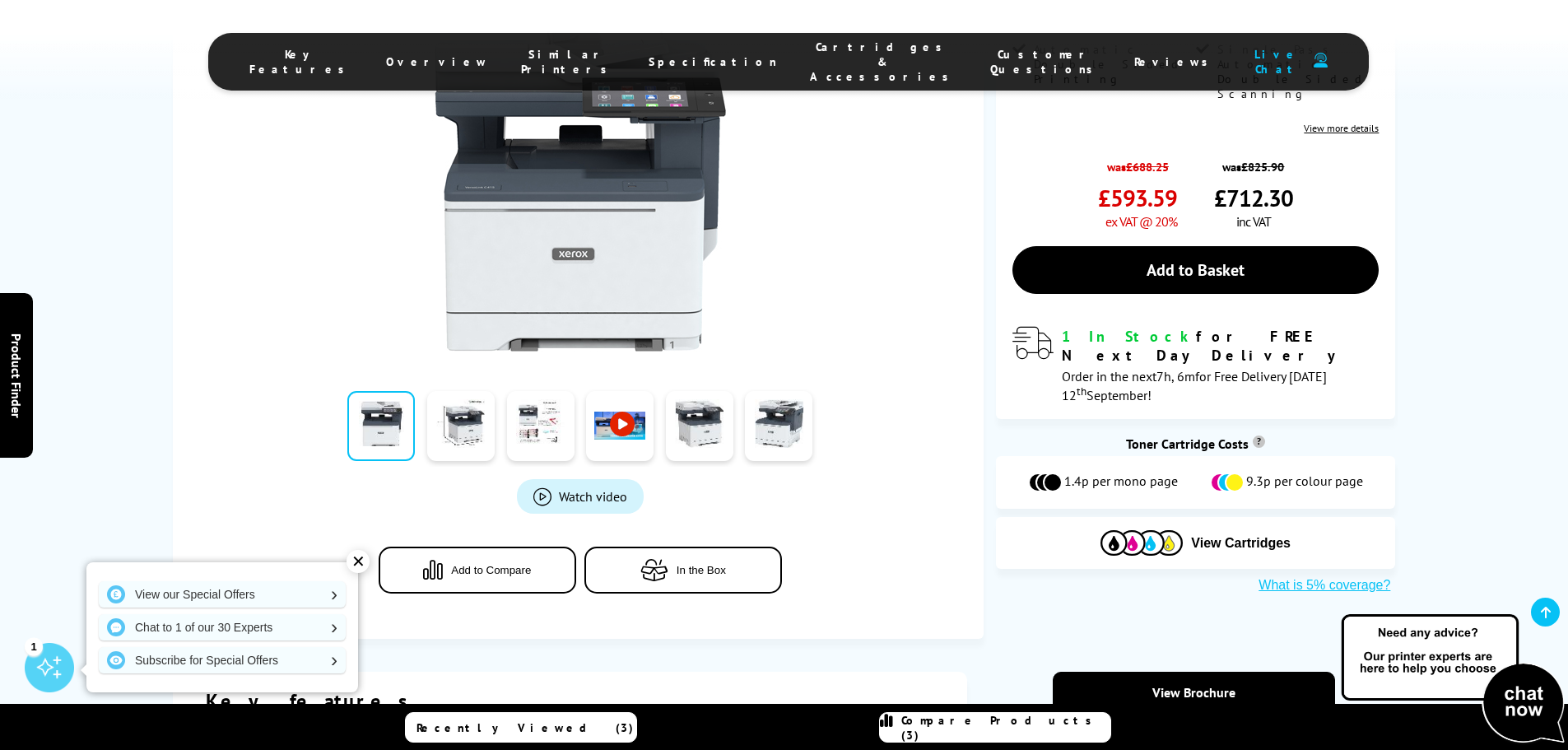
click at [515, 576] on button "Add to Compare" at bounding box center [477, 570] width 198 height 47
click at [1015, 734] on span "Compare Products (4)" at bounding box center [1005, 728] width 209 height 30
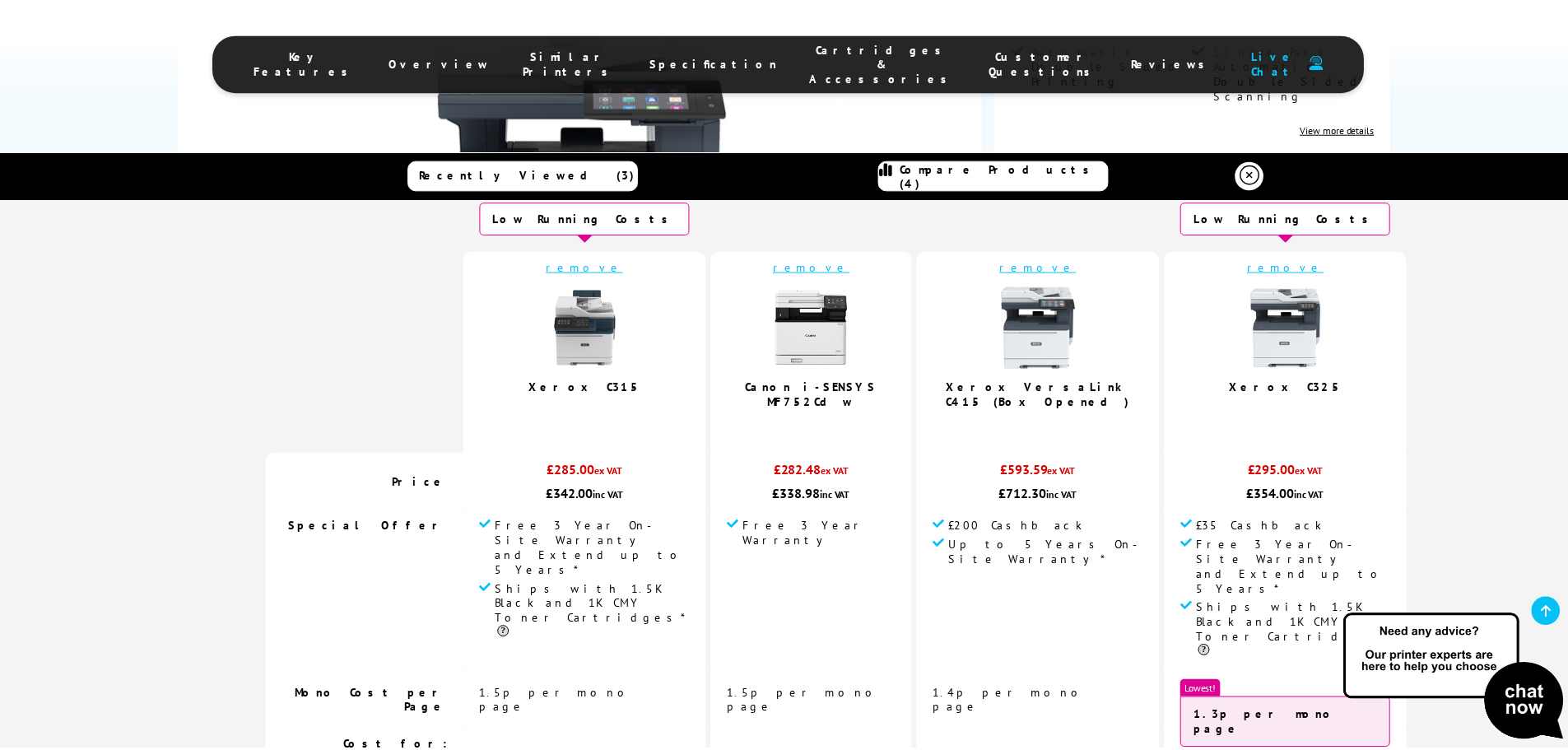
scroll to position [0, 0]
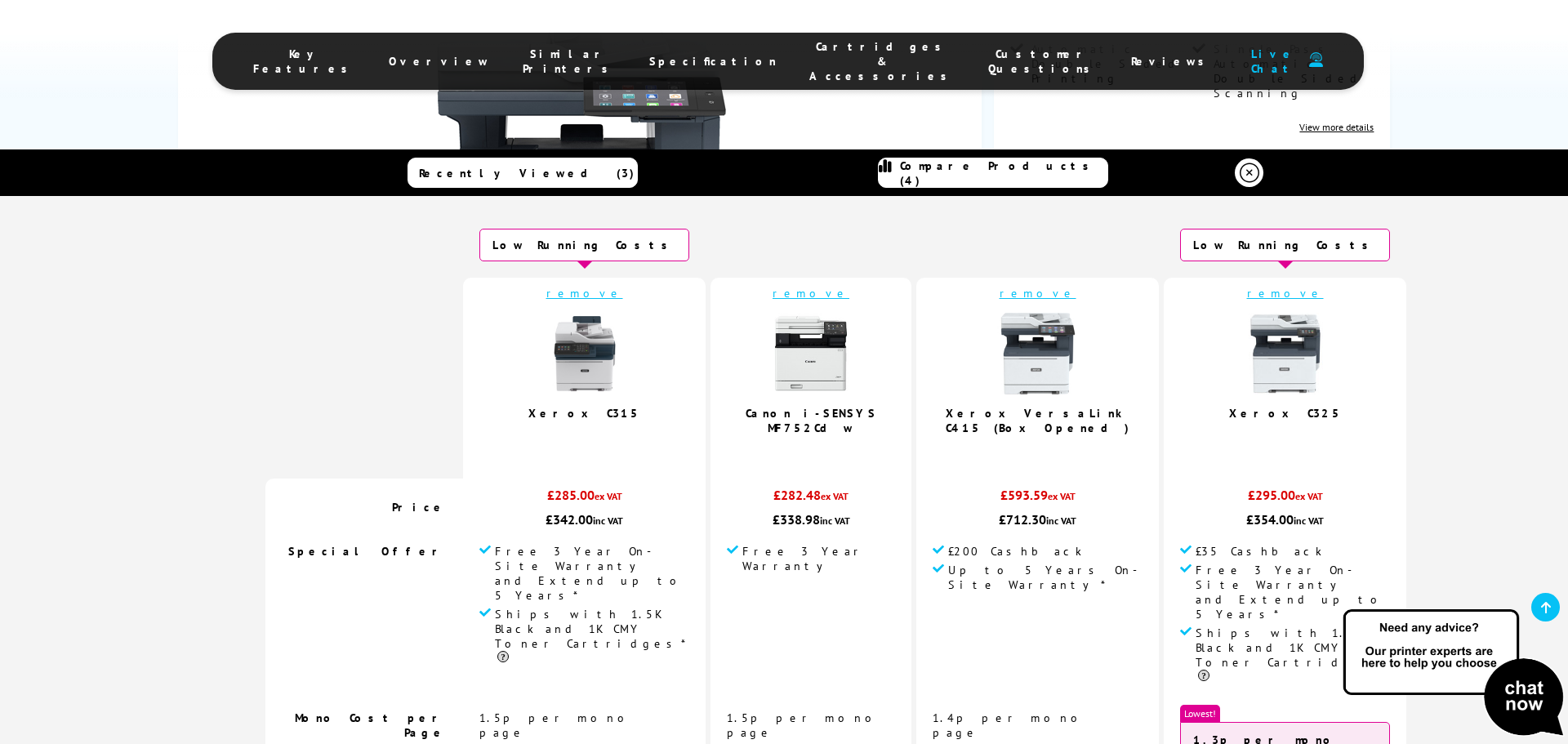
click at [1243, 174] on icon at bounding box center [1249, 173] width 19 height 19
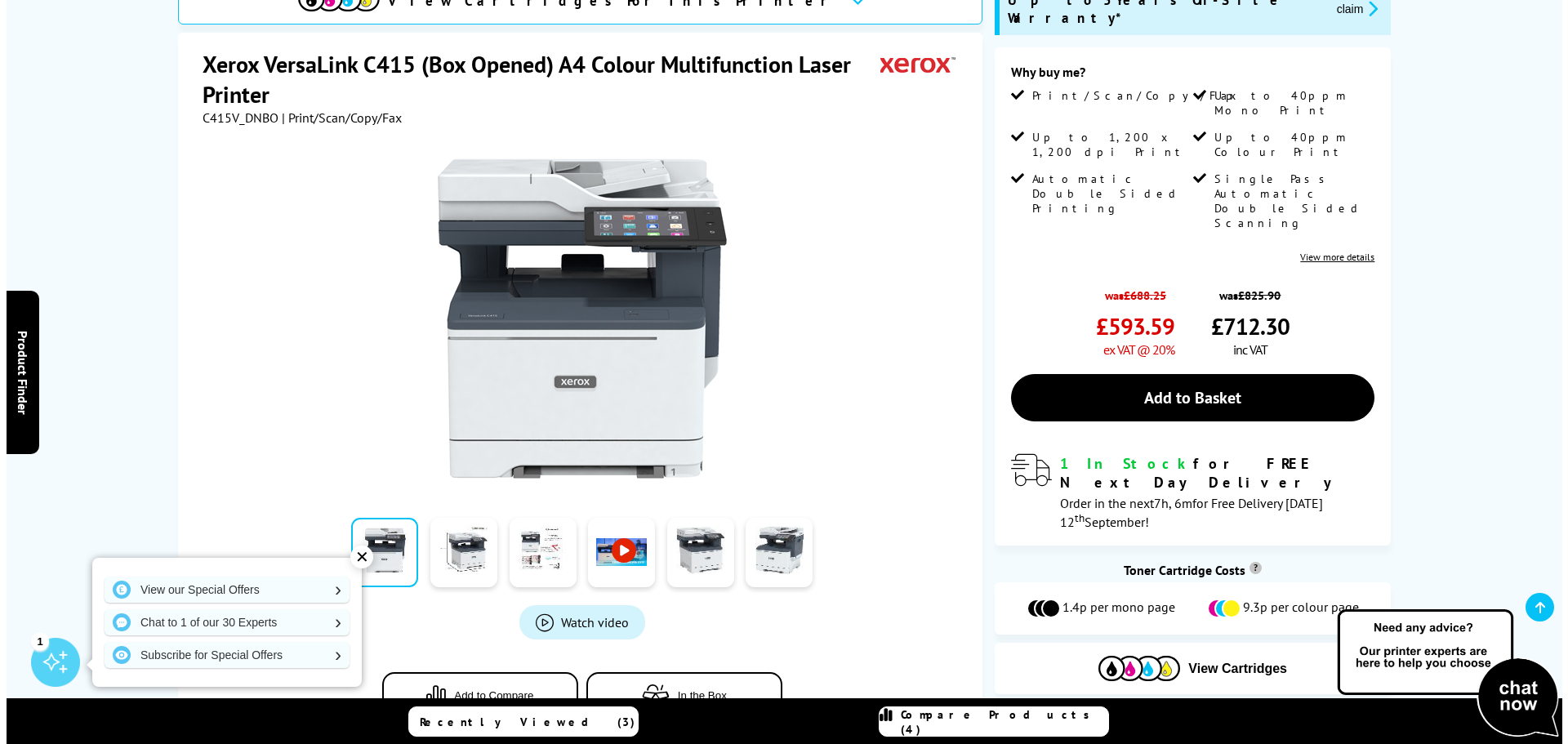
scroll to position [95, 0]
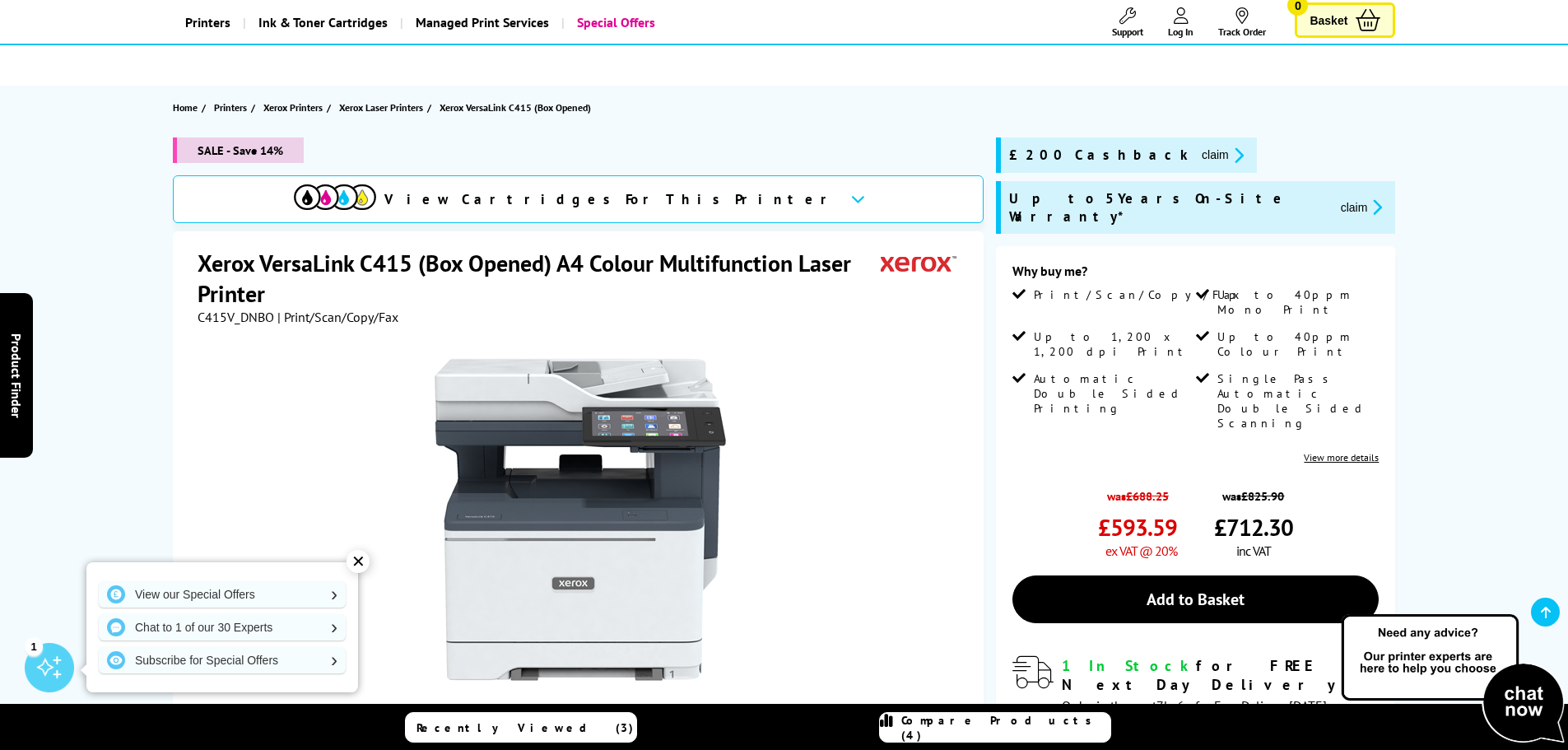
click at [991, 730] on span "Compare Products (4)" at bounding box center [1005, 728] width 209 height 30
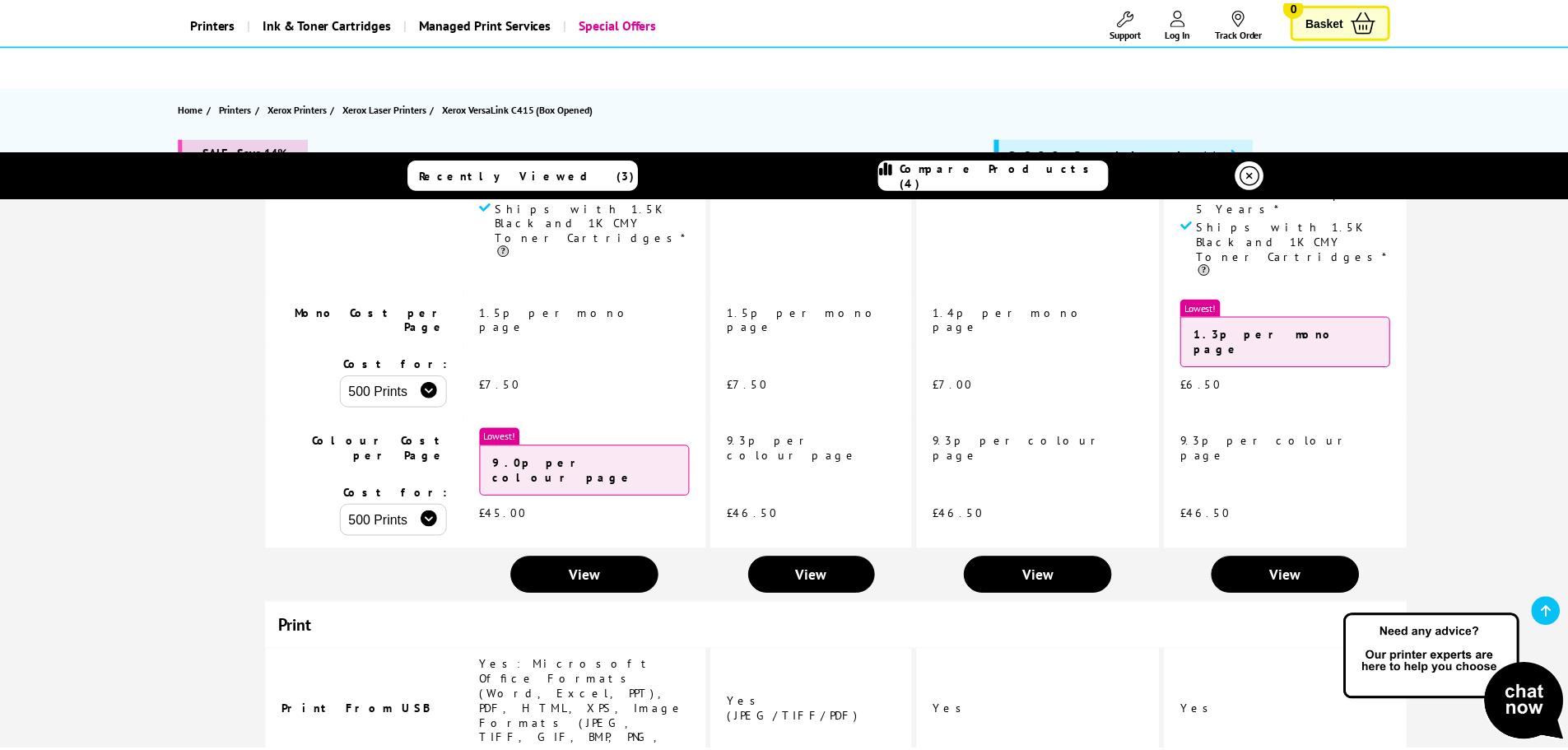
scroll to position [0, 0]
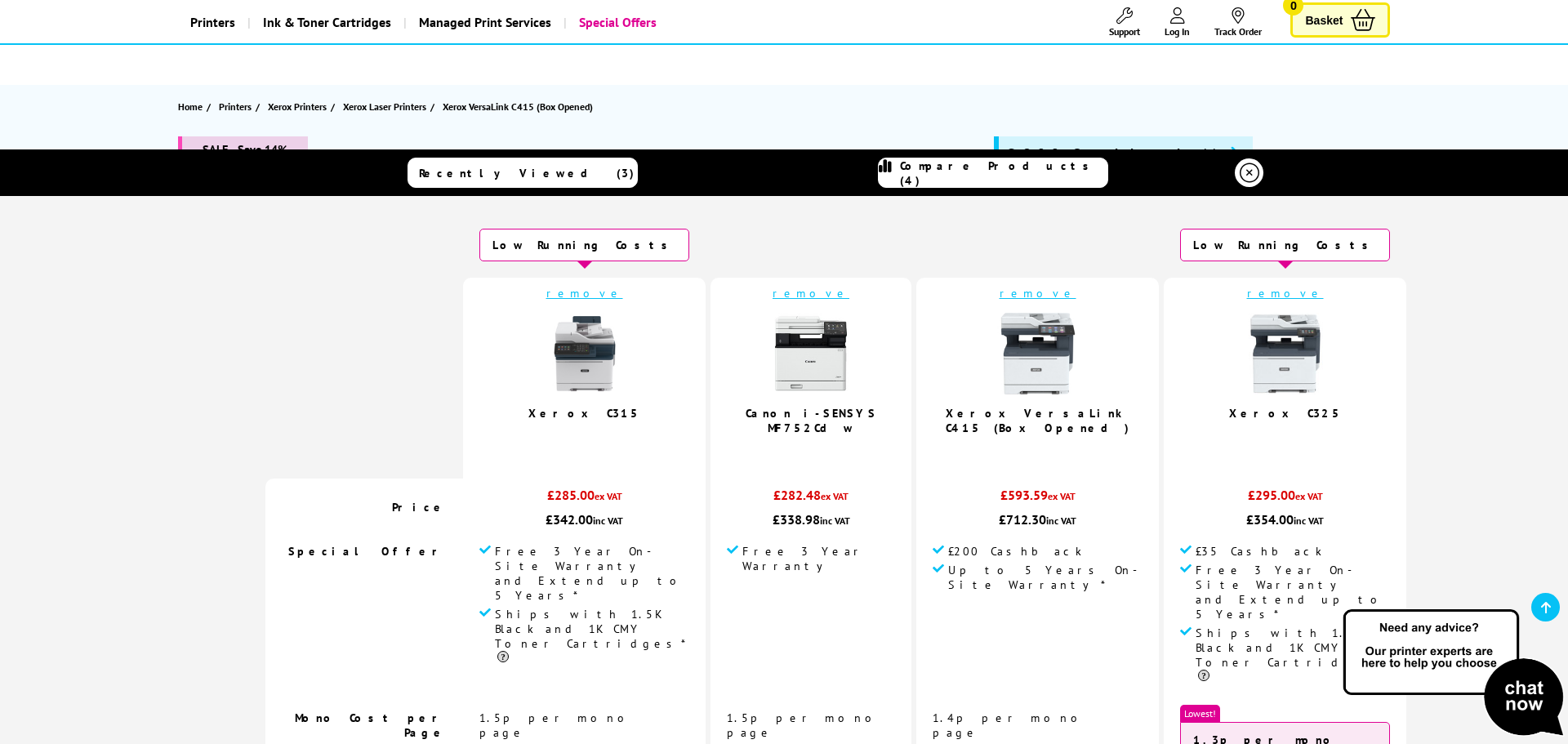
click at [999, 292] on link "remove" at bounding box center [1038, 293] width 77 height 15
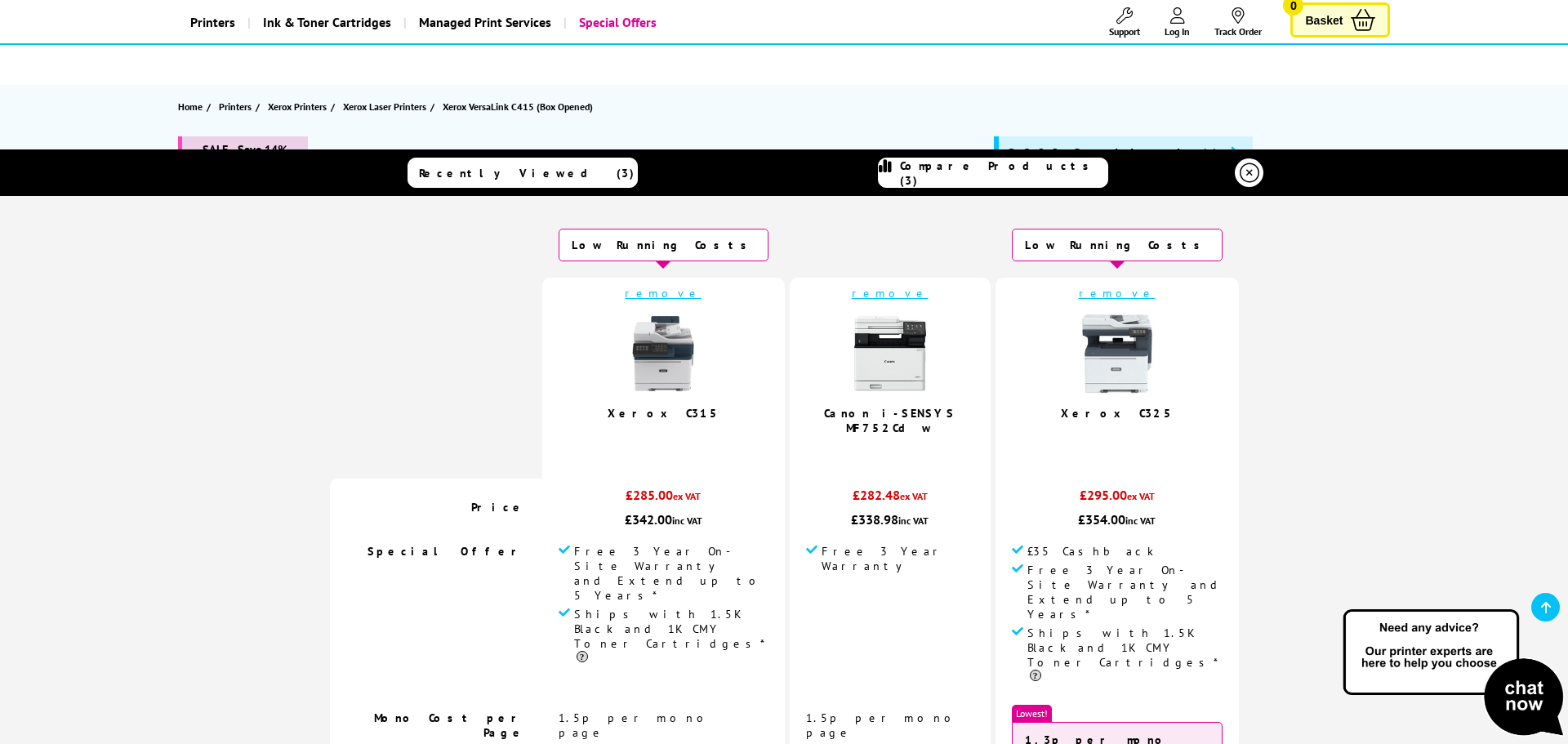
click at [1244, 171] on icon at bounding box center [1249, 173] width 19 height 19
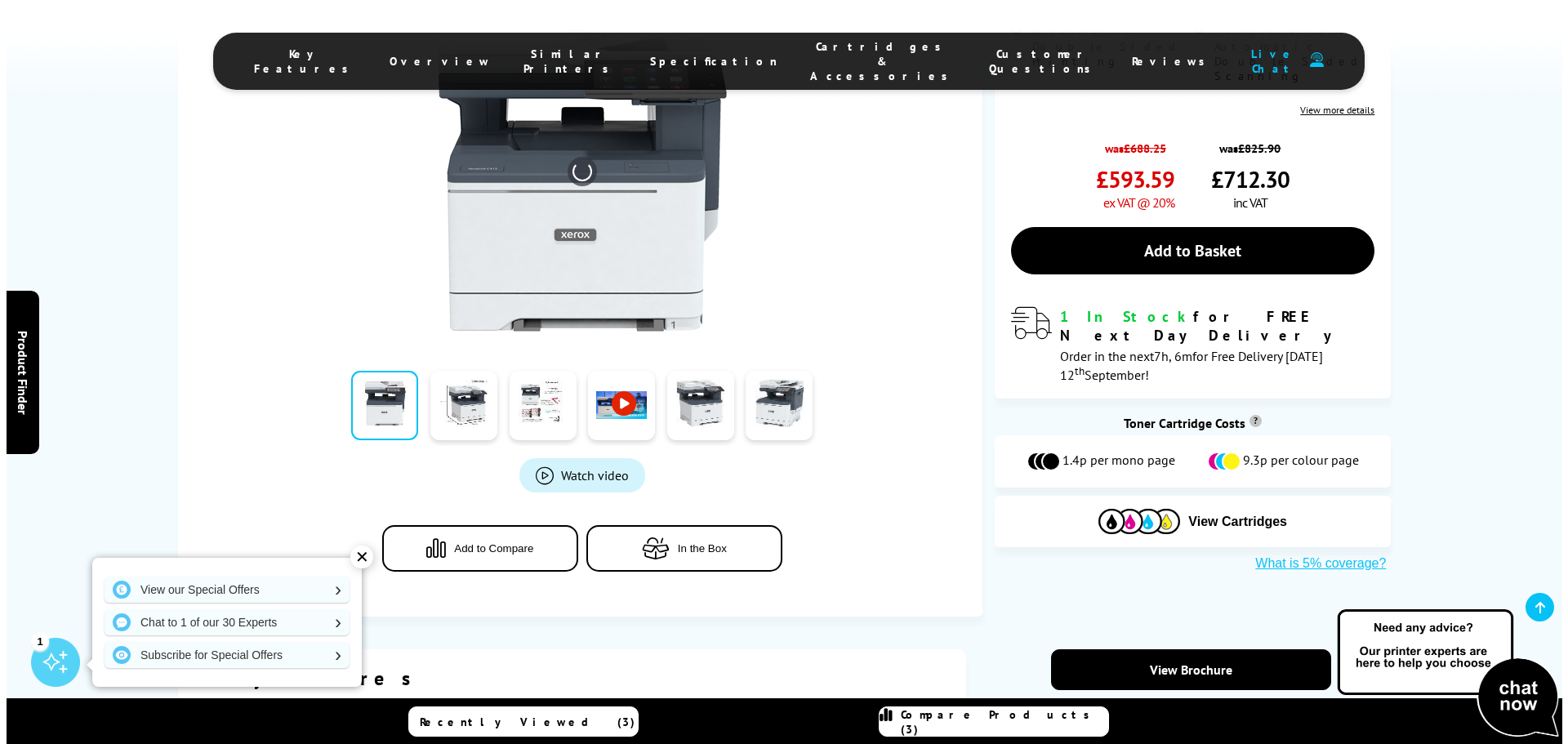
scroll to position [584, 0]
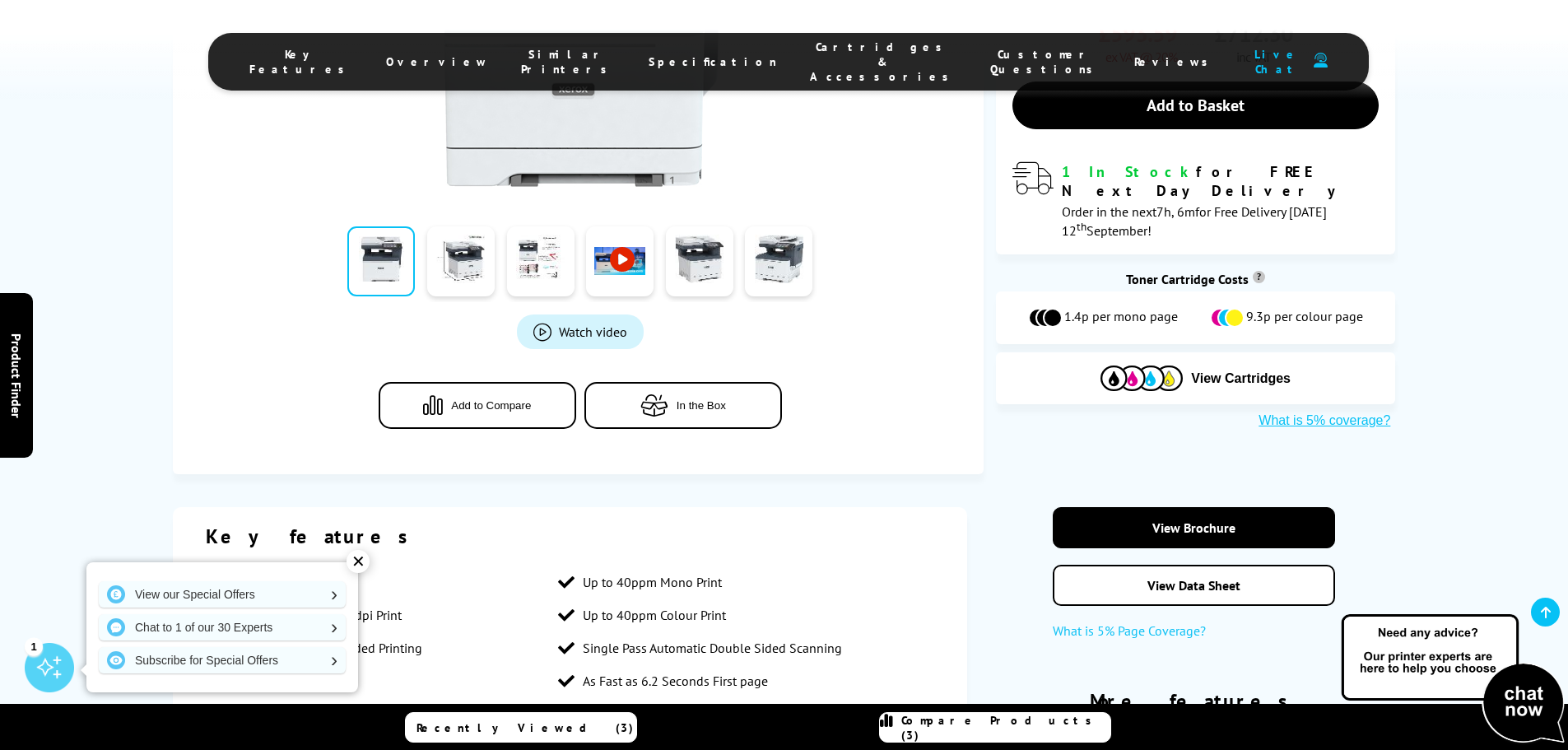
click at [488, 405] on span "Add to Compare" at bounding box center [490, 405] width 80 height 12
click at [1004, 721] on span "Compare Products (4)" at bounding box center [1005, 728] width 209 height 30
